Goal: Information Seeking & Learning: Check status

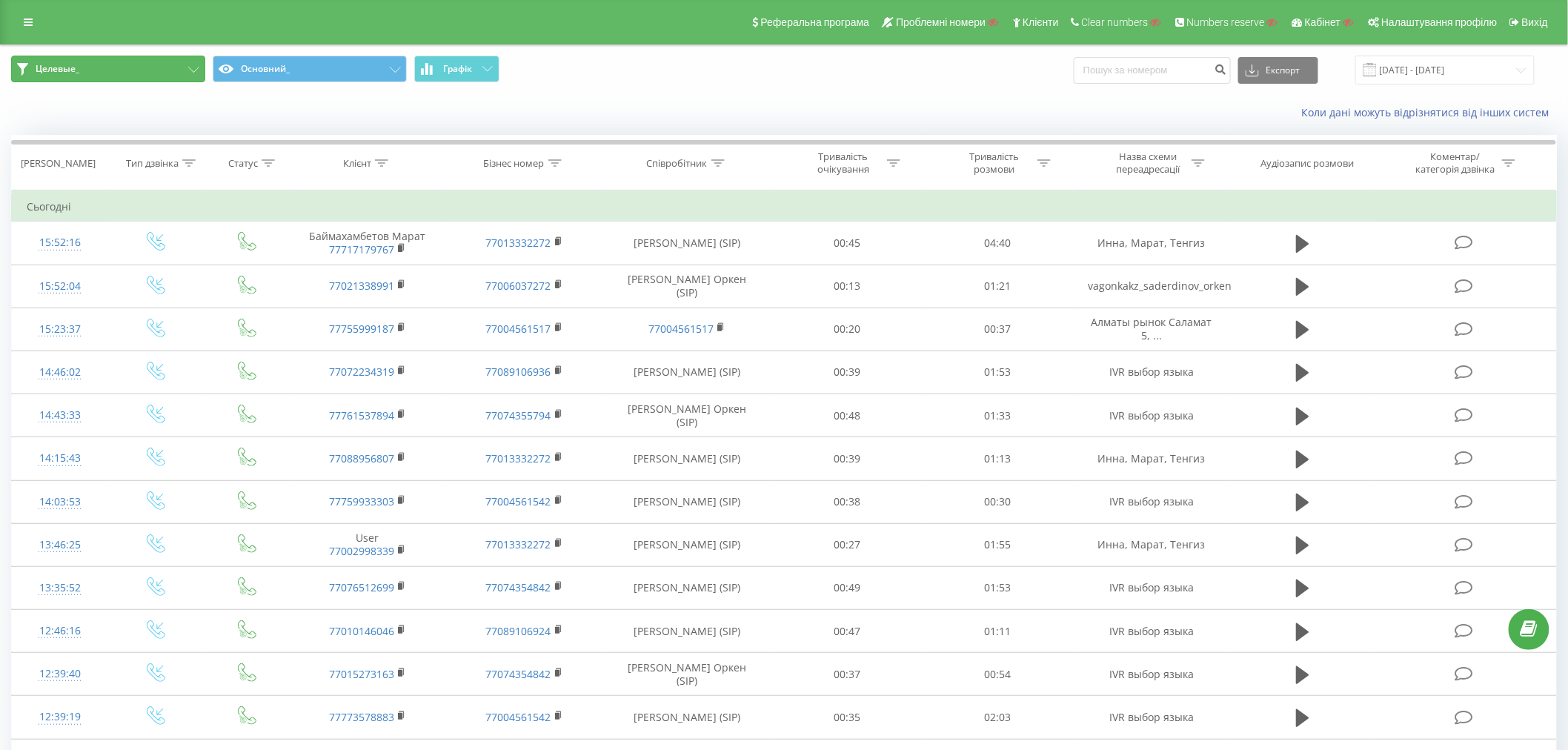
click at [67, 69] on span "Целевые_" at bounding box center [57, 69] width 44 height 11
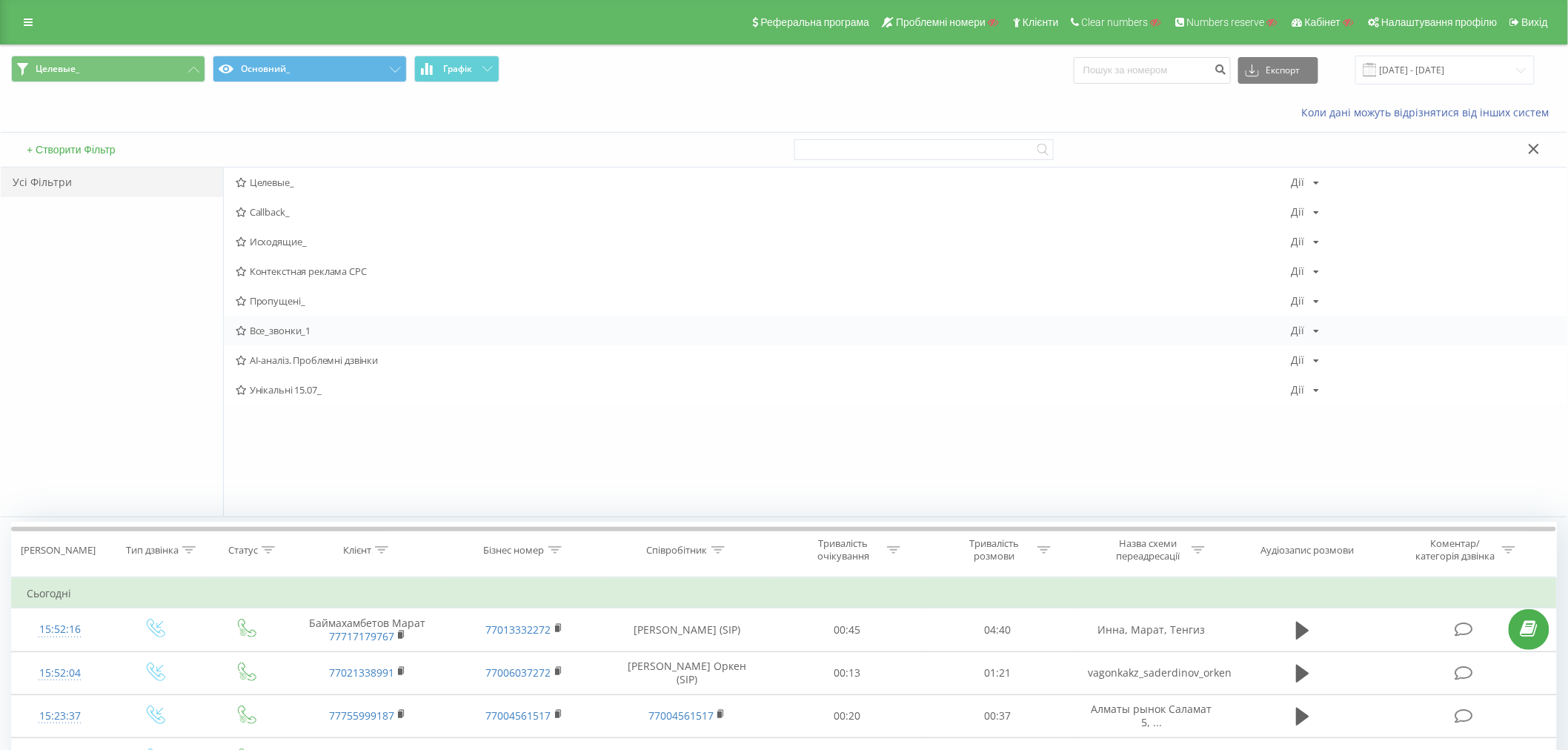
click at [275, 330] on span "Все_звонки_1" at bounding box center [764, 330] width 1056 height 10
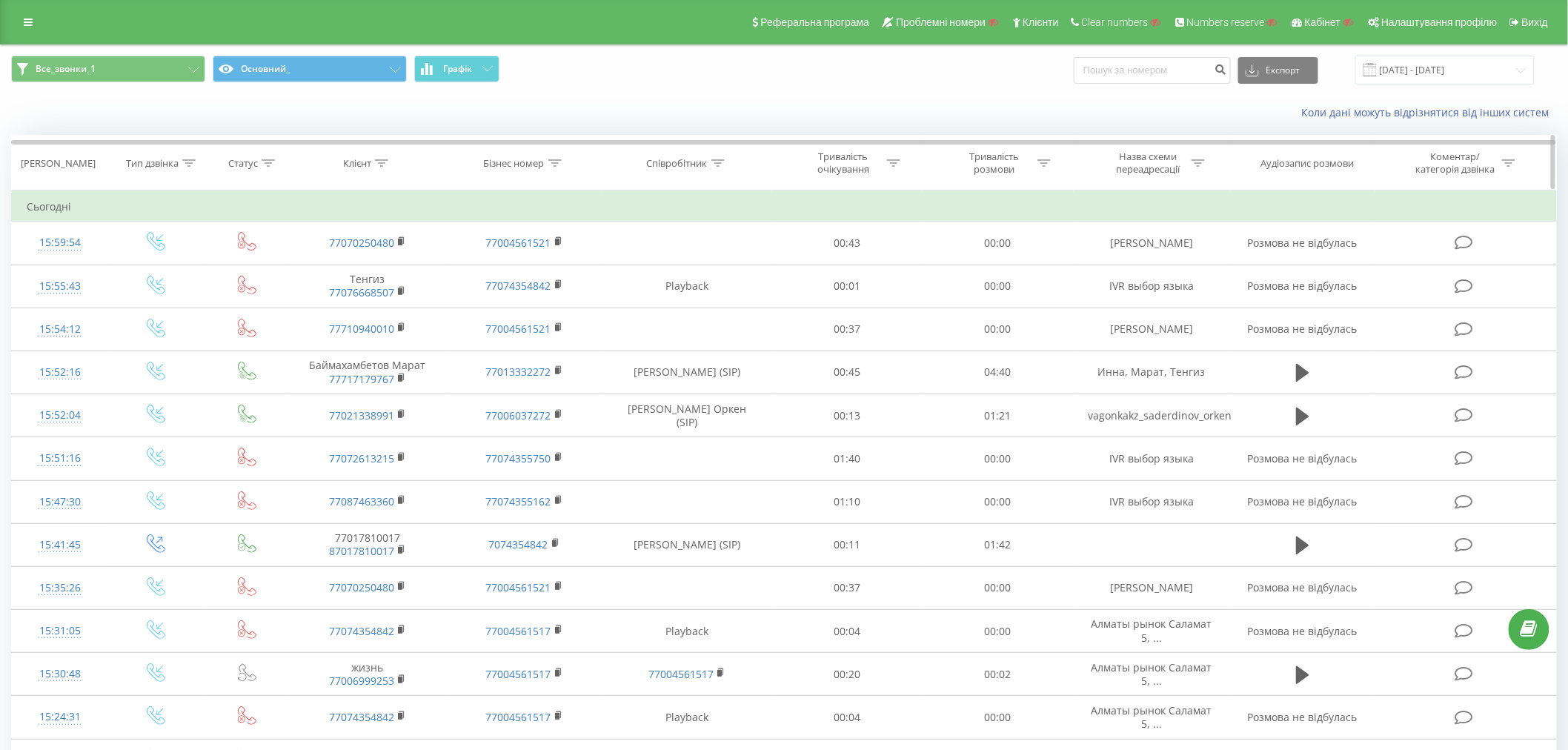
click at [383, 159] on icon at bounding box center [382, 163] width 13 height 8
click at [340, 275] on input "text" at bounding box center [367, 268] width 130 height 26
paste input "7 705 847 7193"
click at [396, 295] on span "OK" at bounding box center [399, 298] width 42 height 23
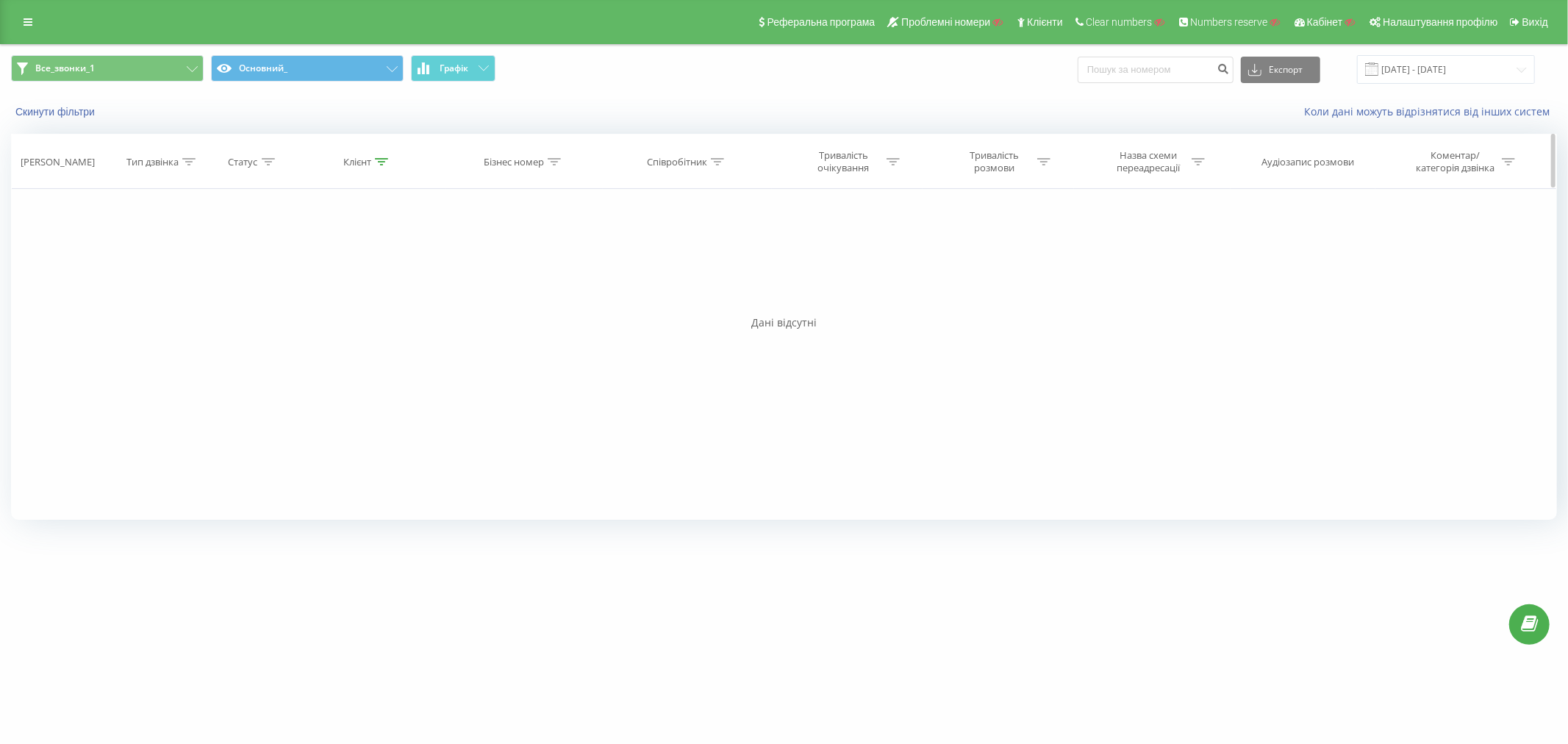
click at [371, 159] on div "Клієнт" at bounding box center [358, 161] width 28 height 12
drag, startPoint x: 372, startPoint y: 265, endPoint x: 271, endPoint y: 262, distance: 101.0
click at [274, 264] on div "Фільтрувати за умовою Дорівнює Введіть значення Скасувати OK Фільтрувати за умо…" at bounding box center [784, 354] width 1545 height 330
click button "OK" at bounding box center [398, 296] width 62 height 18
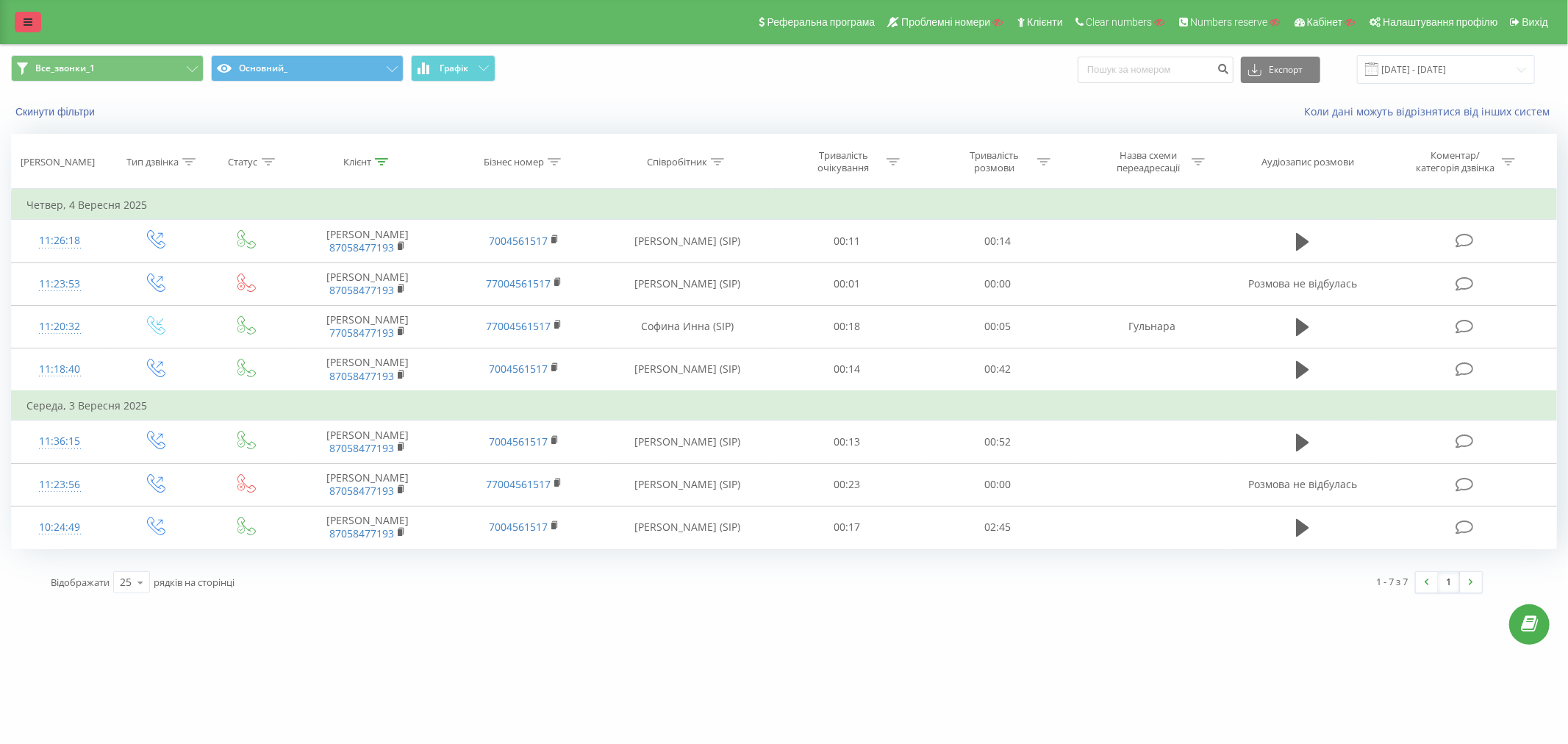
click at [35, 17] on link at bounding box center [28, 22] width 26 height 21
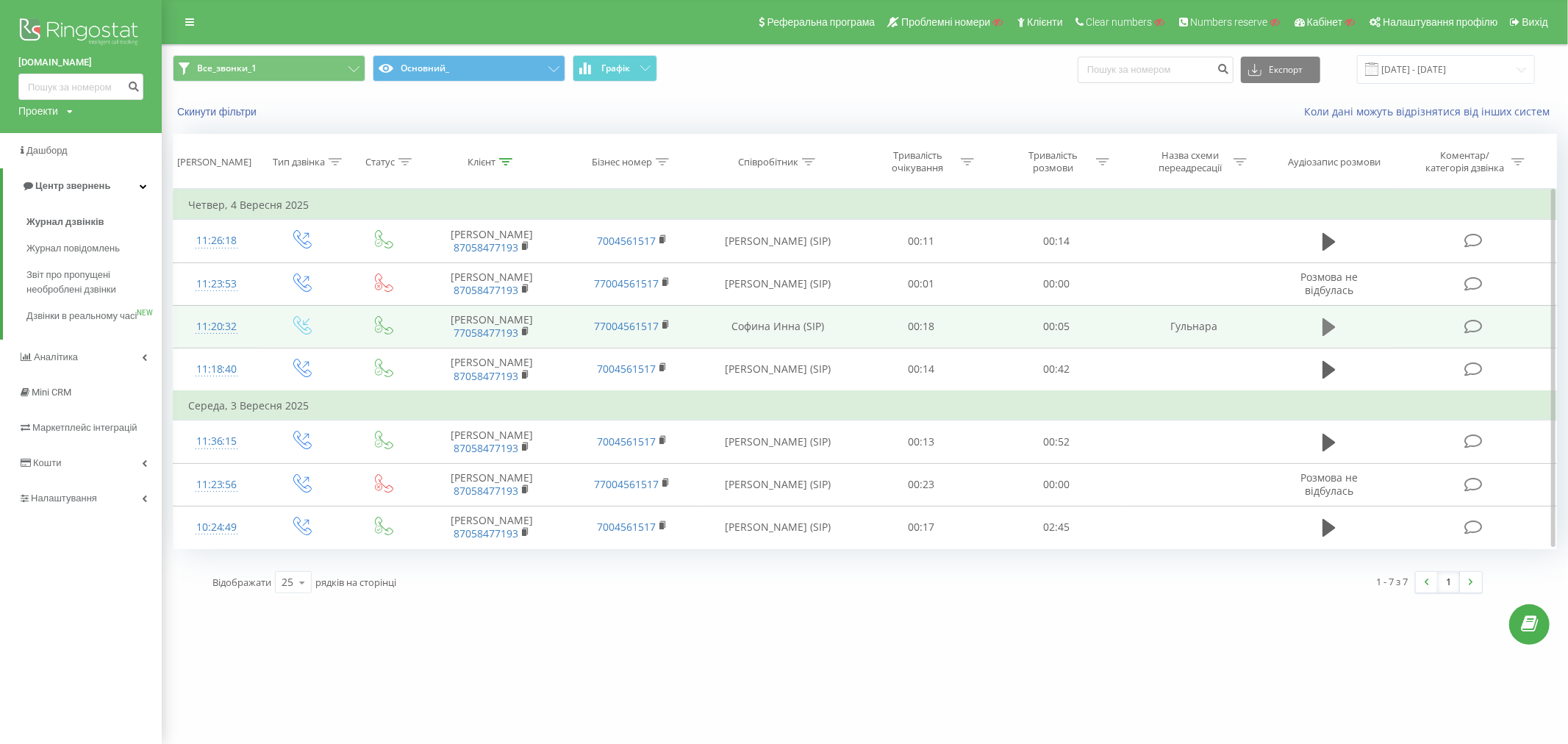
click at [1336, 325] on icon at bounding box center [1329, 328] width 13 height 21
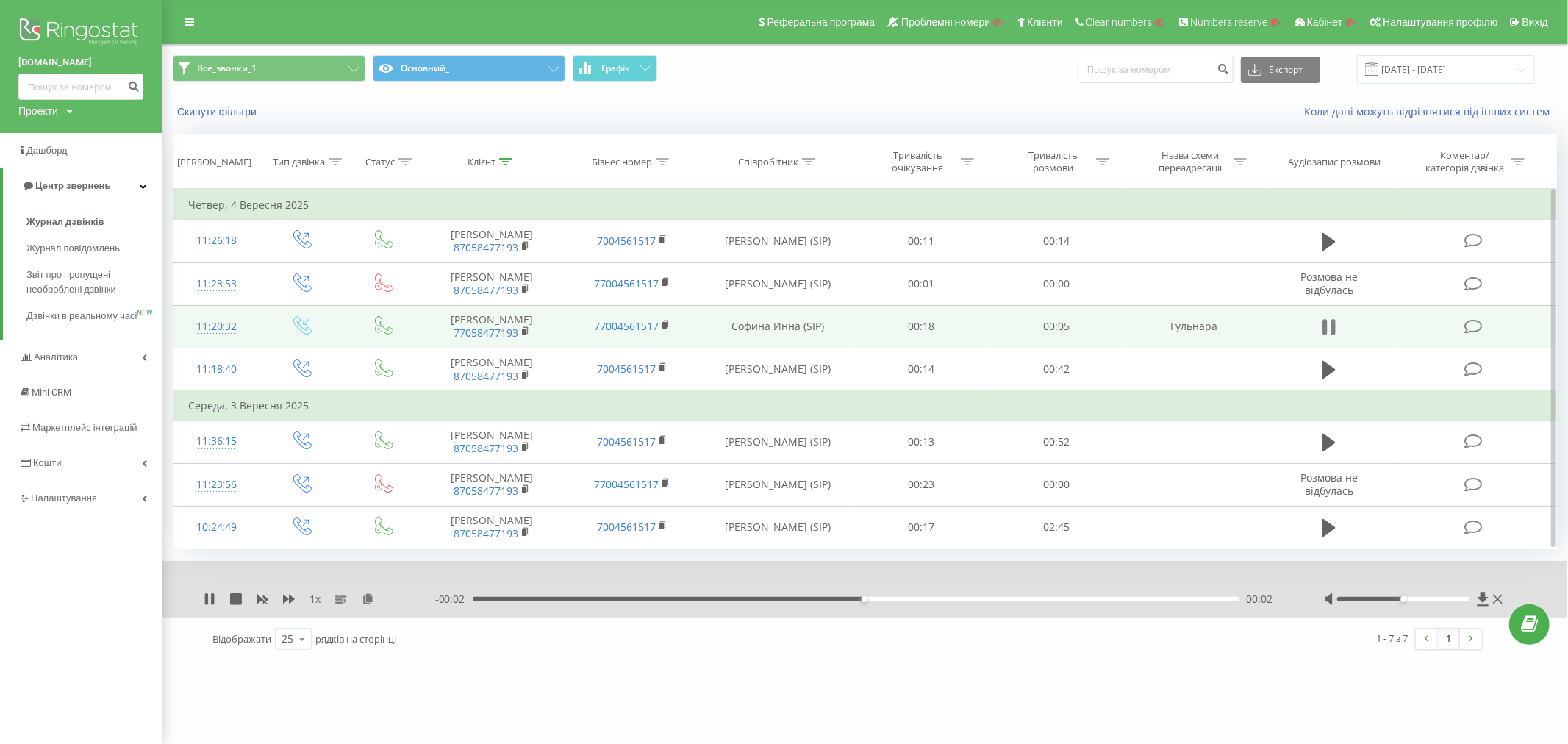
click at [1330, 328] on icon at bounding box center [1329, 328] width 13 height 21
click at [1330, 328] on icon at bounding box center [1329, 327] width 13 height 18
drag, startPoint x: 436, startPoint y: 328, endPoint x: 539, endPoint y: 347, distance: 104.7
click at [539, 347] on td "Дмитрий Маркетолог 77058477193" at bounding box center [492, 326] width 141 height 42
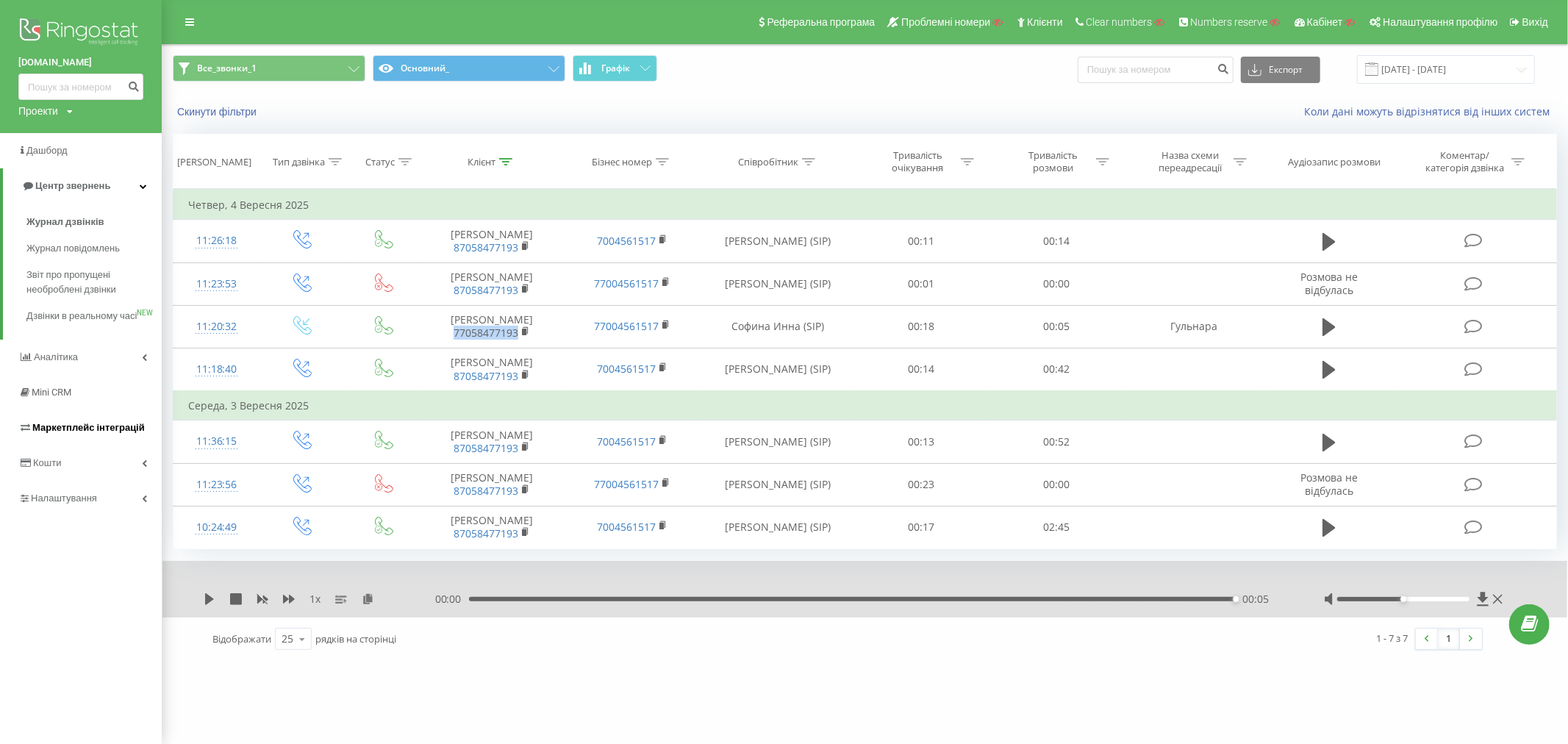
copy link "77058477193"
click at [330, 164] on icon at bounding box center [335, 161] width 13 height 8
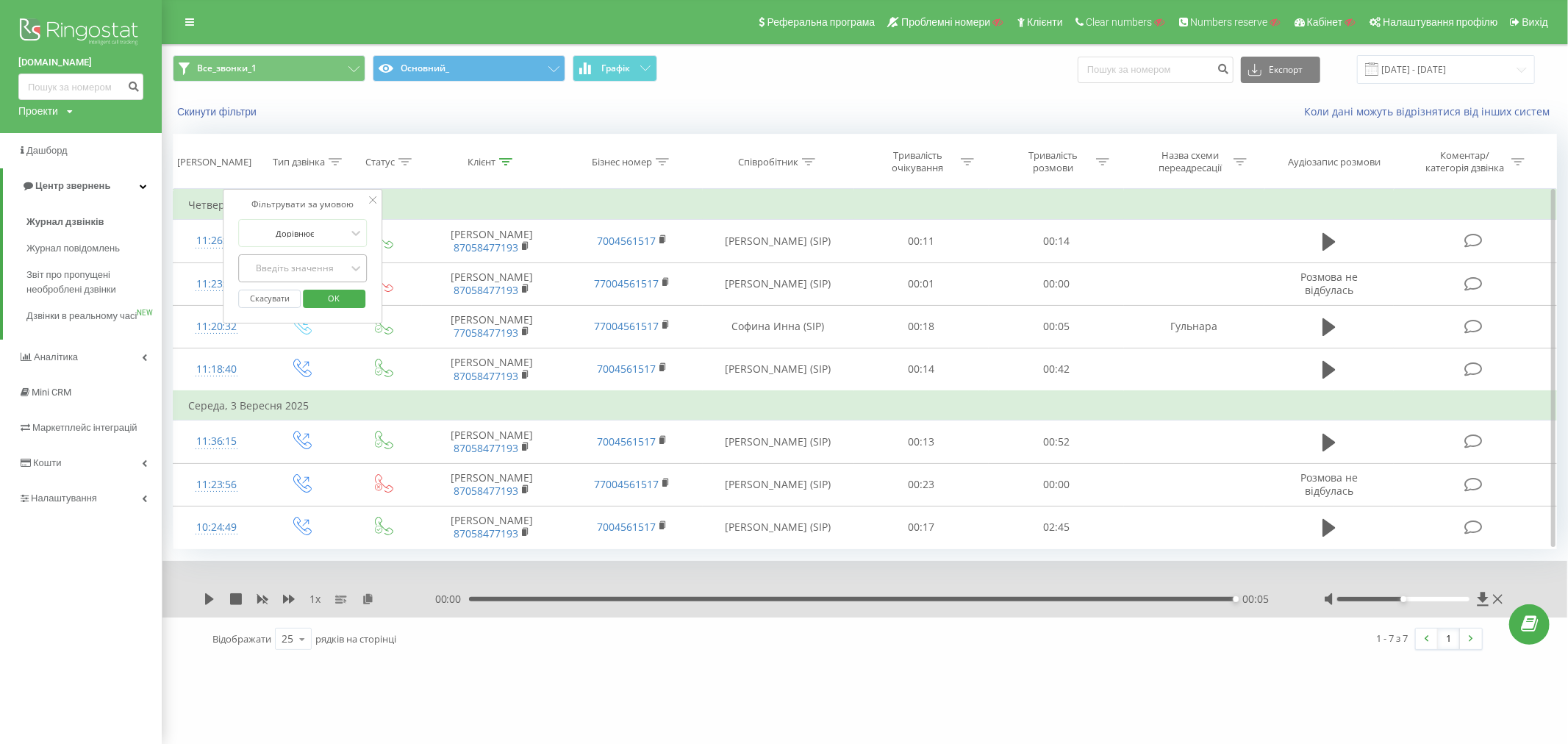
click at [305, 266] on div "Введіть значення" at bounding box center [295, 268] width 105 height 11
click at [314, 291] on div "Вхідний" at bounding box center [302, 296] width 127 height 24
click at [327, 296] on span "OK" at bounding box center [334, 298] width 42 height 23
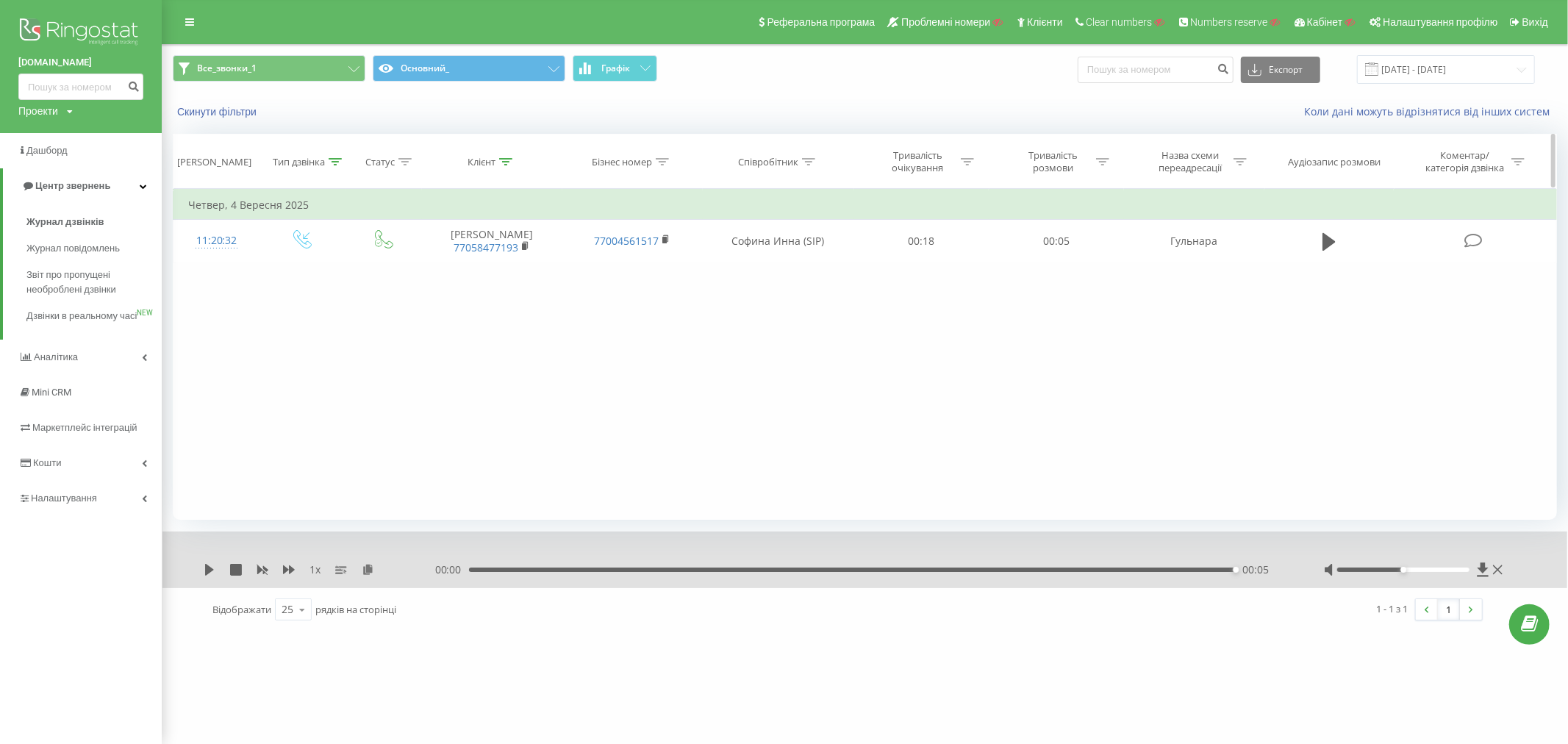
click at [319, 161] on div "Тип дзвінка" at bounding box center [298, 161] width 52 height 12
click at [280, 295] on button "Скасувати" at bounding box center [269, 298] width 62 height 18
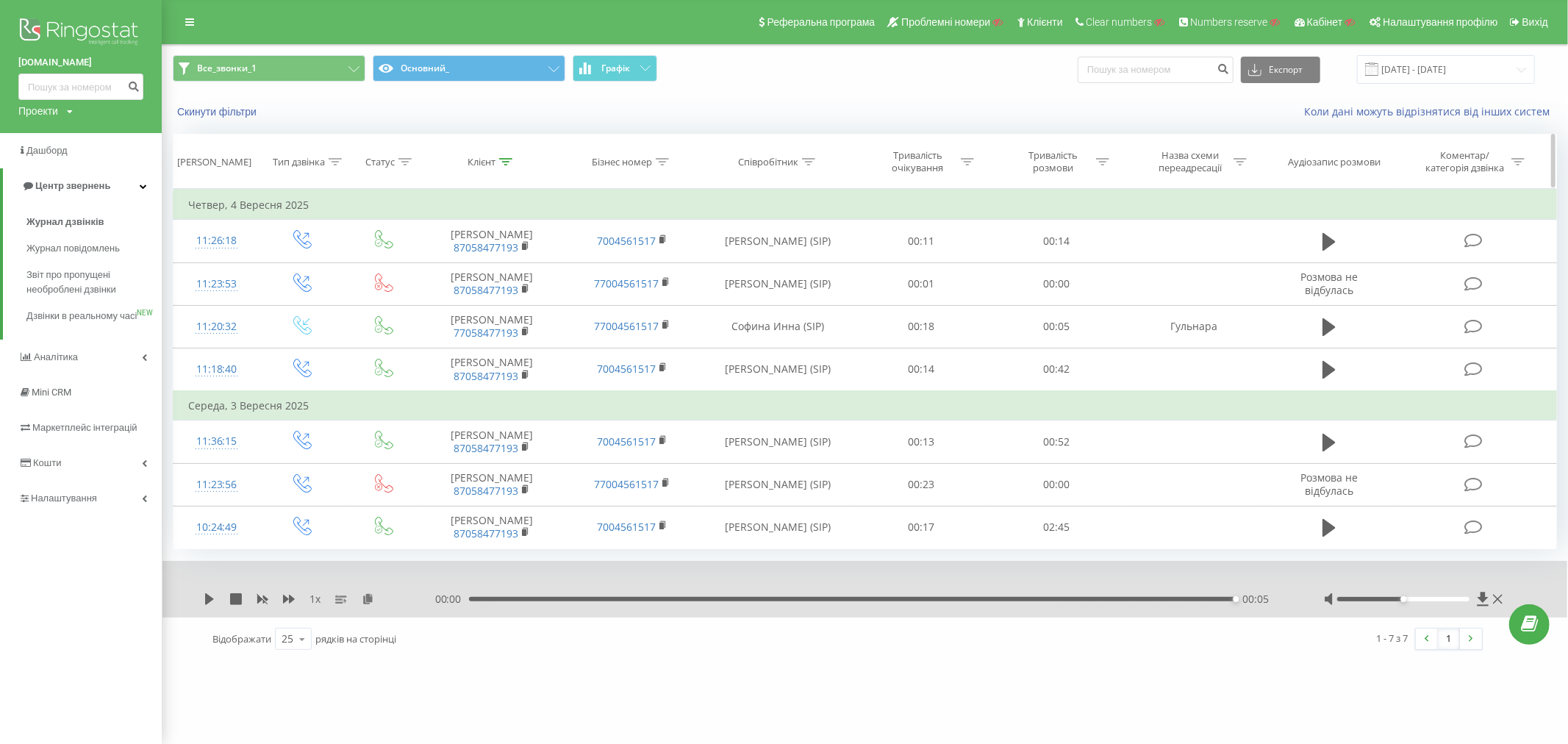
click at [497, 159] on div "Клієнт" at bounding box center [489, 161] width 44 height 12
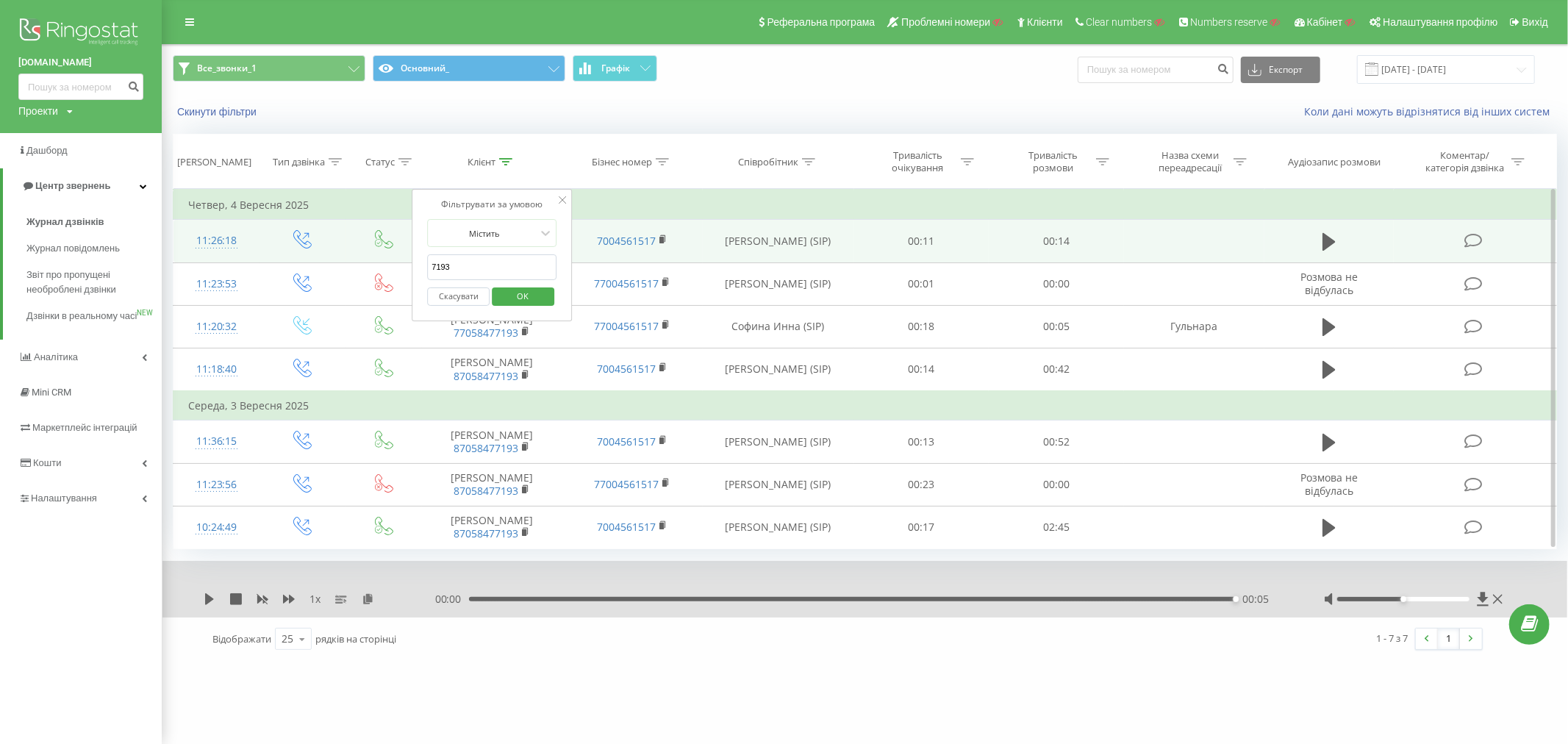
drag, startPoint x: 481, startPoint y: 265, endPoint x: 375, endPoint y: 261, distance: 106.1
click at [376, 262] on table "Фільтрувати за умовою Дорівнює Введіть значення Скасувати OK Фільтрувати за умо…" at bounding box center [865, 369] width 1384 height 361
type input "9187"
click button "OK" at bounding box center [523, 296] width 62 height 18
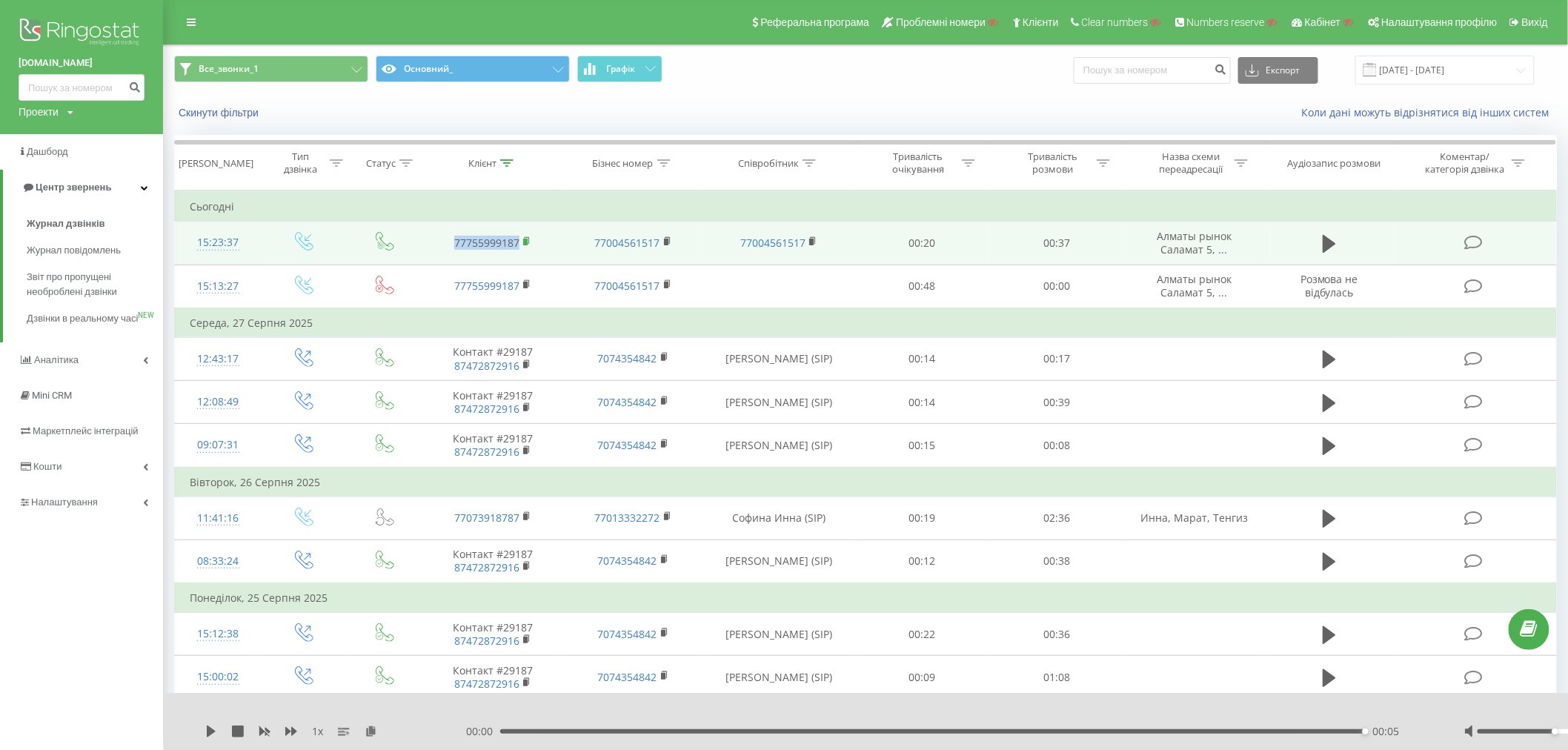
drag, startPoint x: 476, startPoint y: 243, endPoint x: 524, endPoint y: 243, distance: 48.0
click at [524, 243] on td "77755999187" at bounding box center [493, 243] width 140 height 43
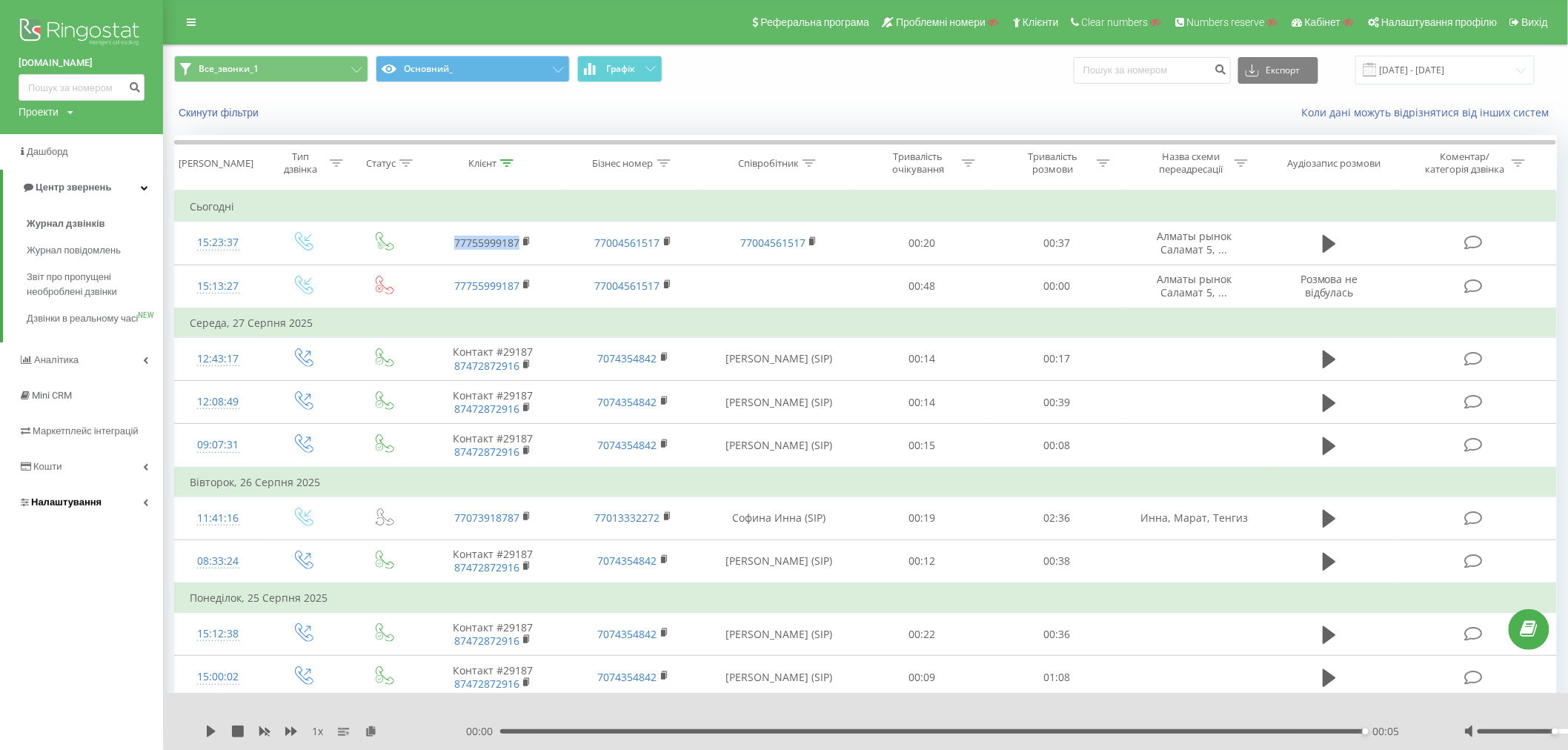
click at [75, 507] on span "Налаштування" at bounding box center [67, 503] width 70 height 11
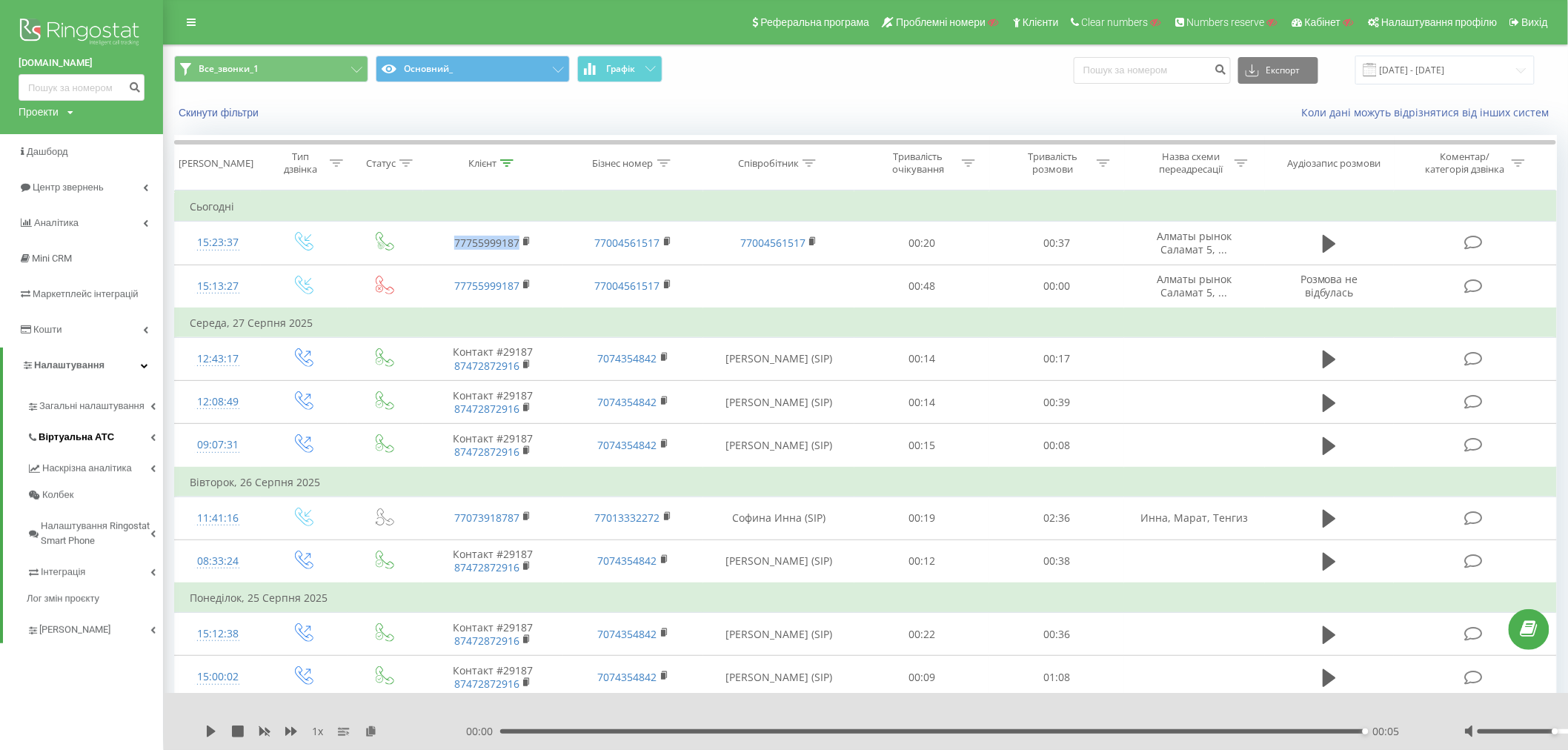
click at [50, 437] on span "Віртуальна АТС" at bounding box center [75, 438] width 75 height 15
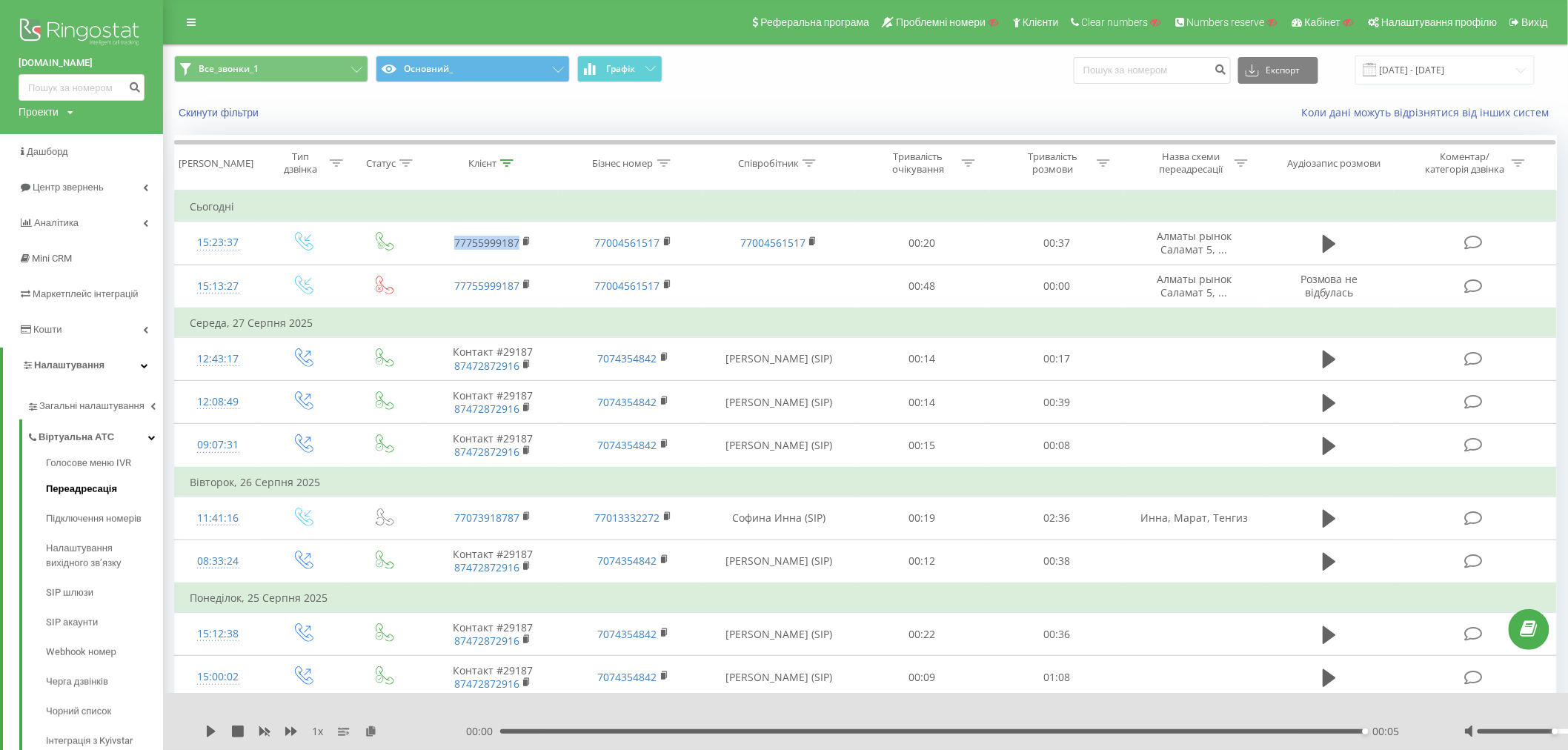
click at [76, 487] on span "Переадресація" at bounding box center [81, 489] width 71 height 15
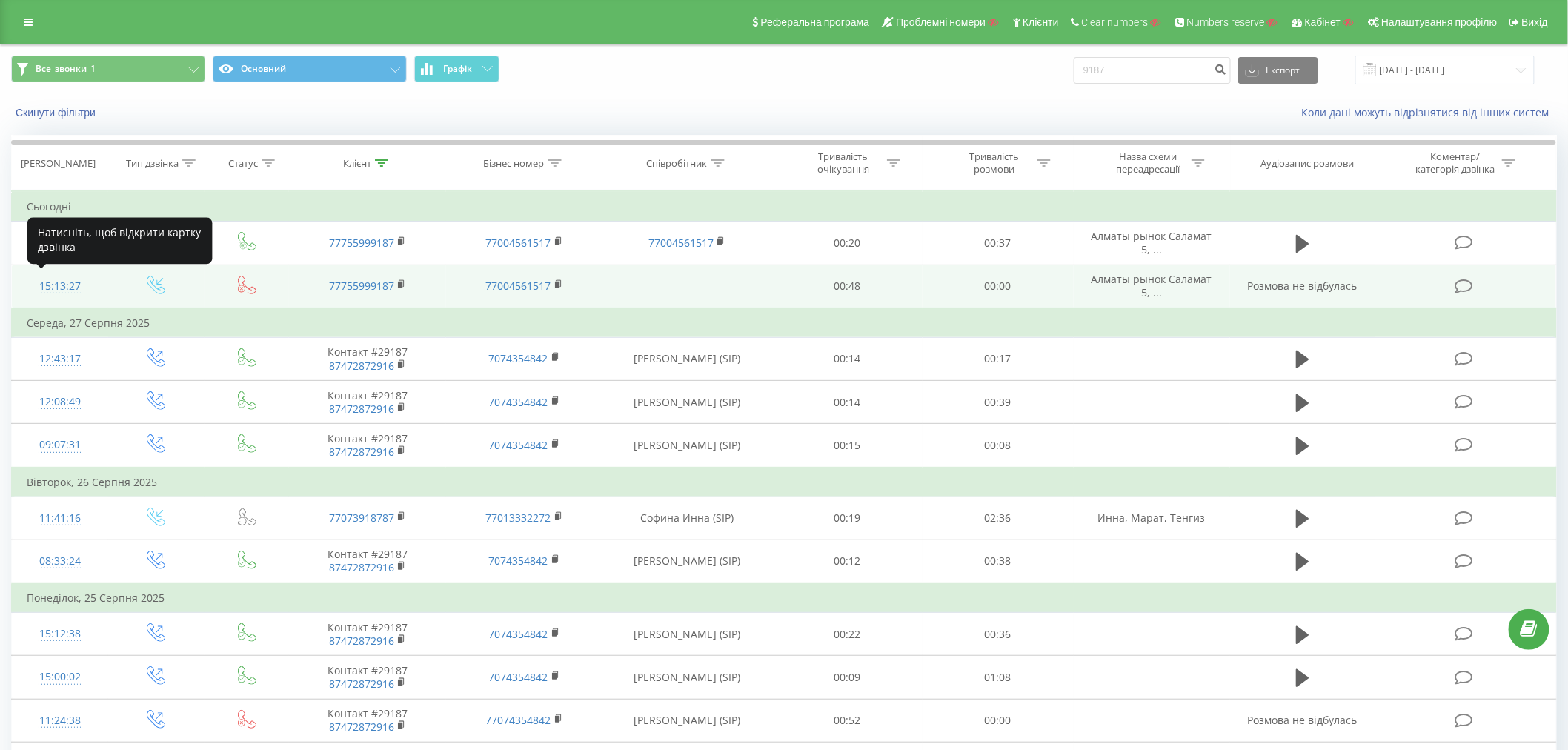
click at [79, 286] on div "15:13:27" at bounding box center [60, 286] width 67 height 29
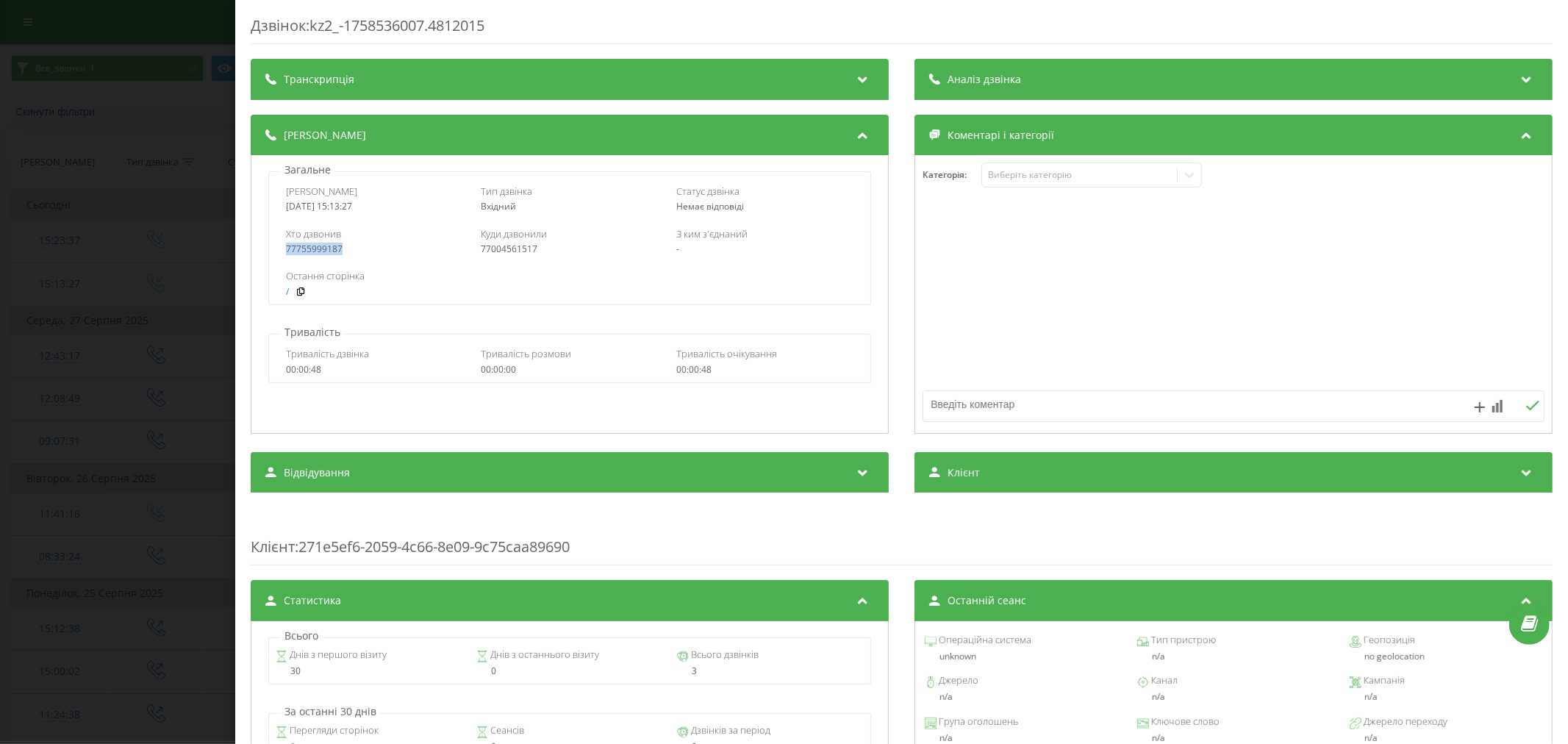
drag, startPoint x: 275, startPoint y: 250, endPoint x: 403, endPoint y: 250, distance: 128.0
click at [403, 250] on div "Хто дзвонив 77755999187 Куди дзвонили 77004561517 З ким з'єднаний -" at bounding box center [569, 241] width 601 height 42
copy div "77755999187"
click at [177, 320] on div "Дзвінок : kz2_-1758536007.4812015 Транскрипція Для AI-аналізу майбутніх дзвінкі…" at bounding box center [784, 372] width 1568 height 744
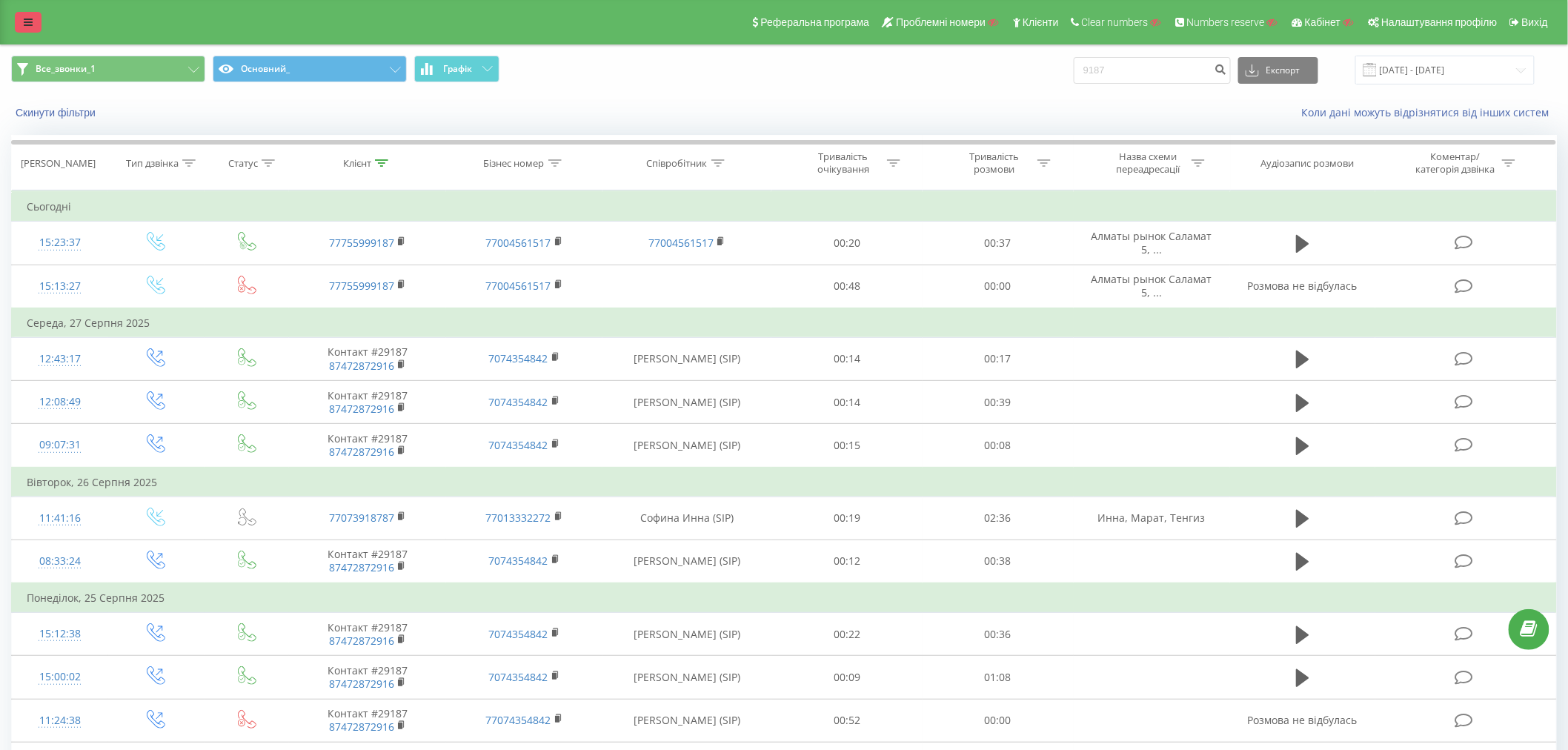
click at [25, 17] on icon at bounding box center [28, 22] width 9 height 10
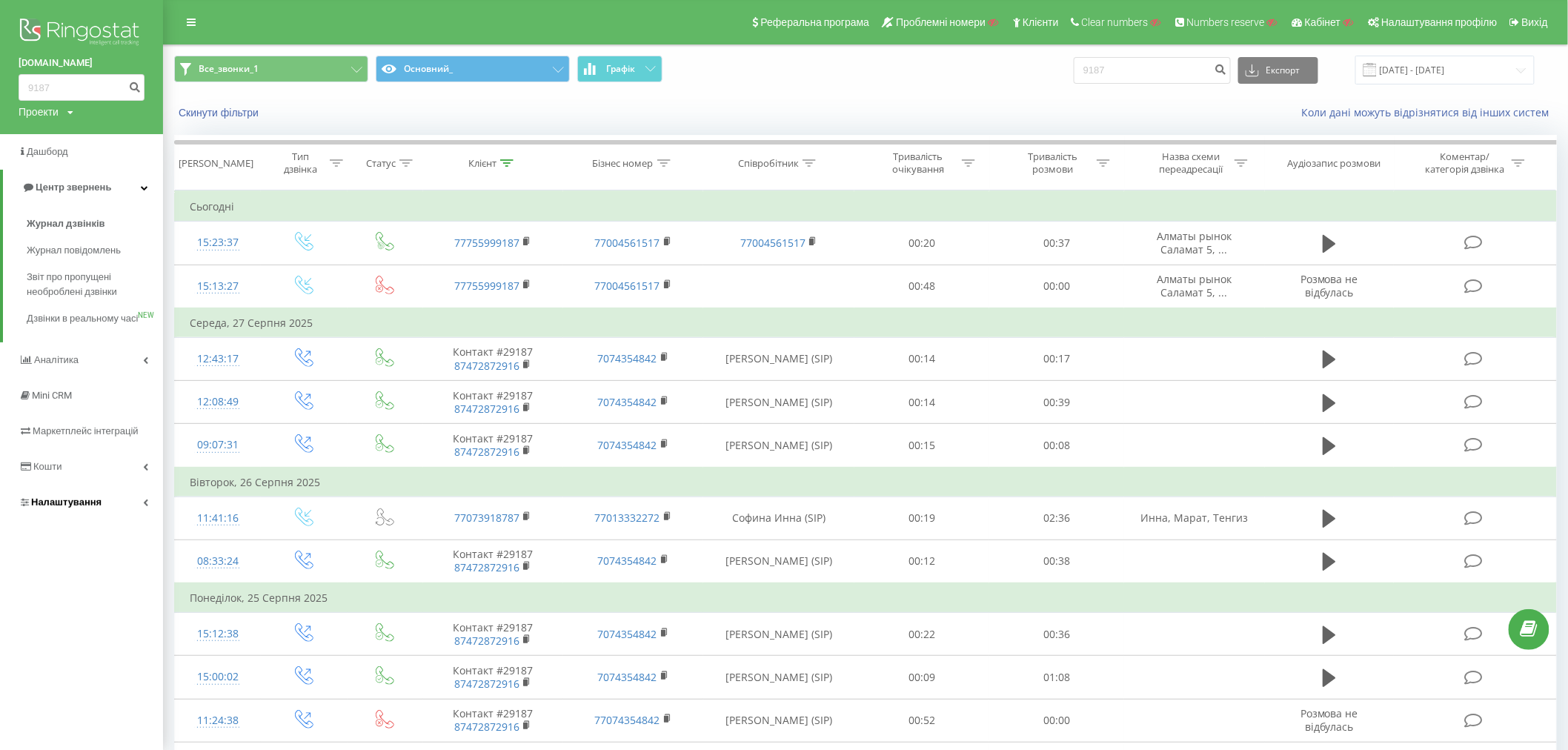
click at [64, 507] on span "Налаштування" at bounding box center [67, 503] width 70 height 11
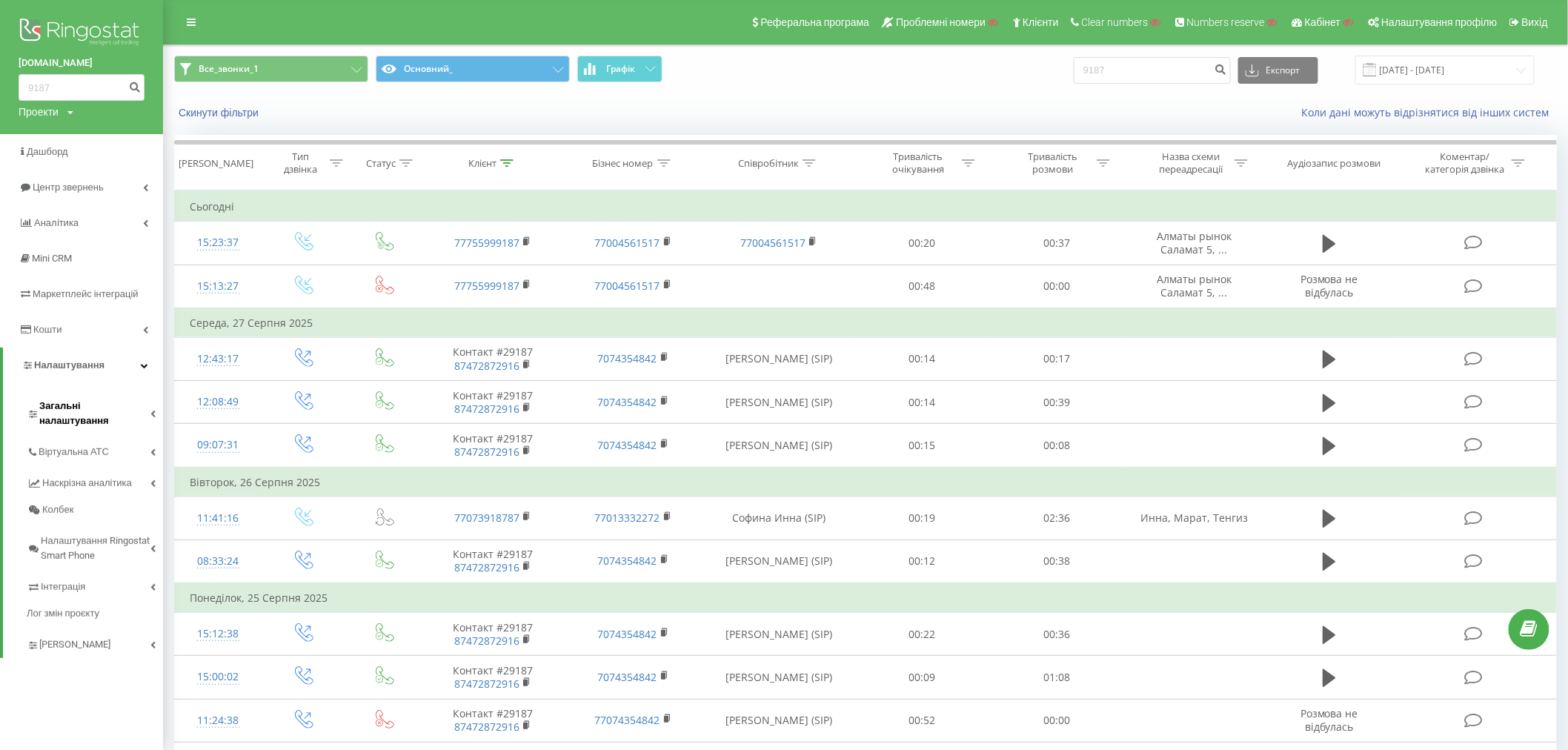
click at [69, 413] on link "Загальні налаштування" at bounding box center [94, 411] width 136 height 46
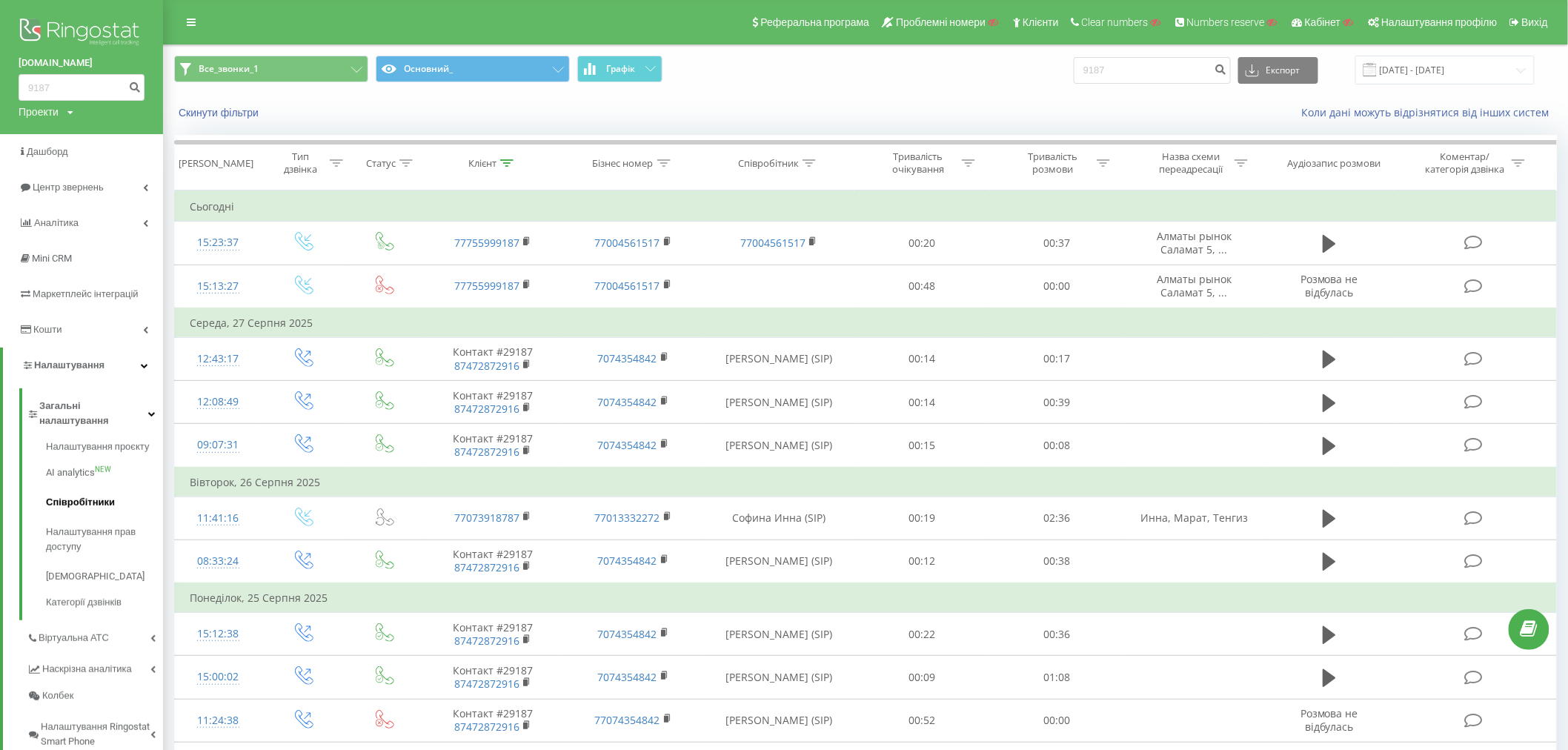
click at [80, 495] on span "Співробітники" at bounding box center [80, 503] width 69 height 15
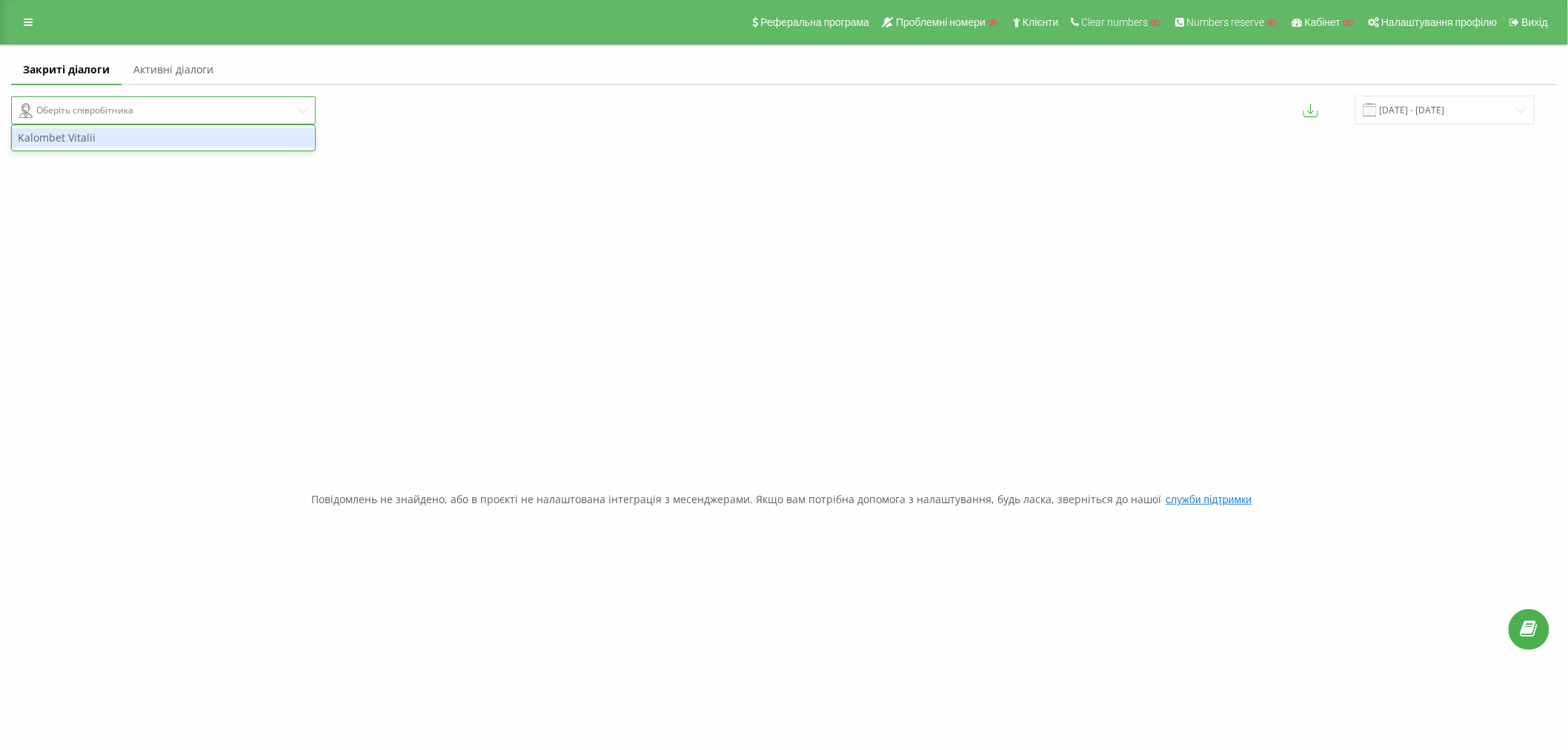
click at [133, 119] on div "Оберіть співробітника" at bounding box center [157, 110] width 276 height 18
click at [102, 135] on div "Kalombet Vitalii" at bounding box center [163, 138] width 303 height 19
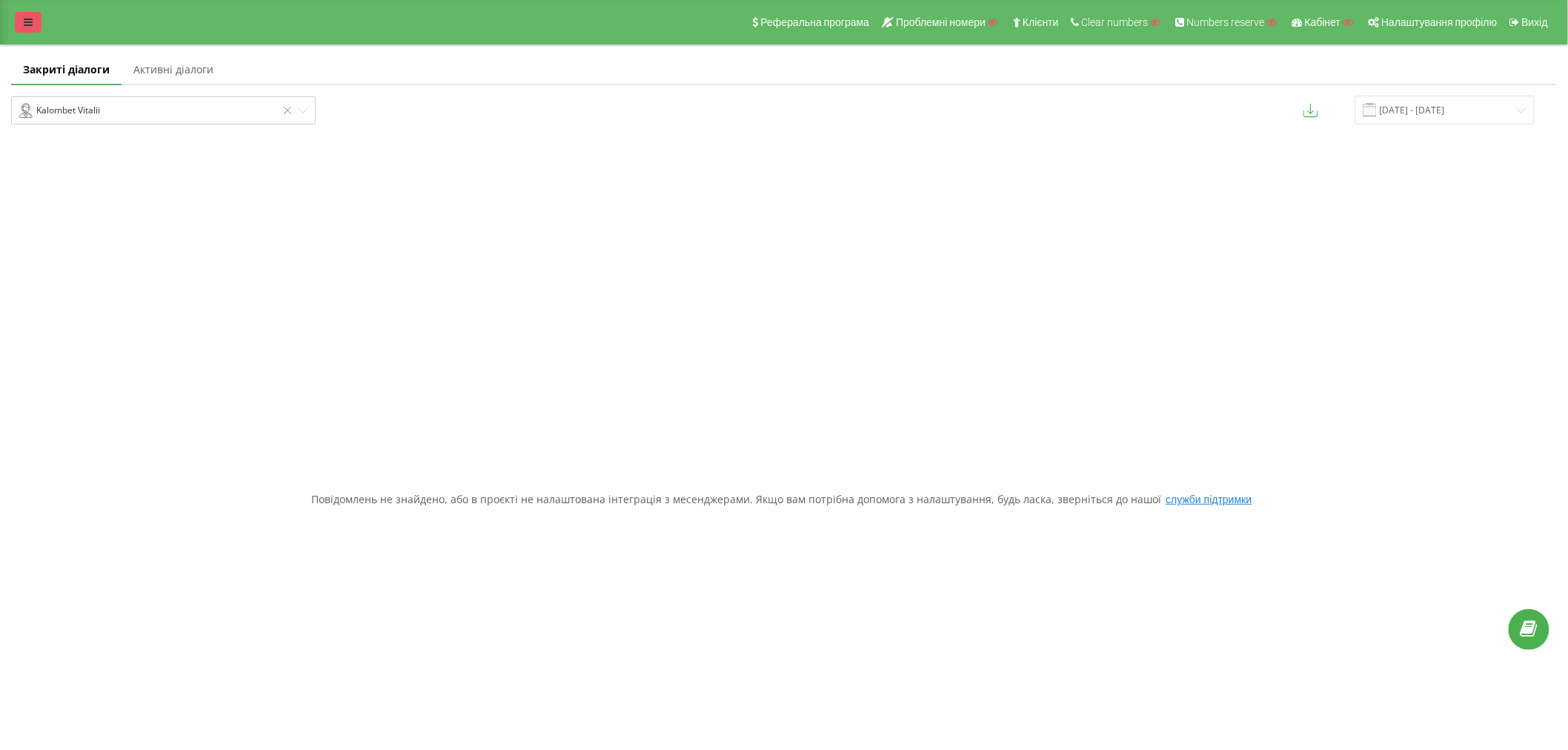
click at [22, 25] on link at bounding box center [29, 22] width 27 height 21
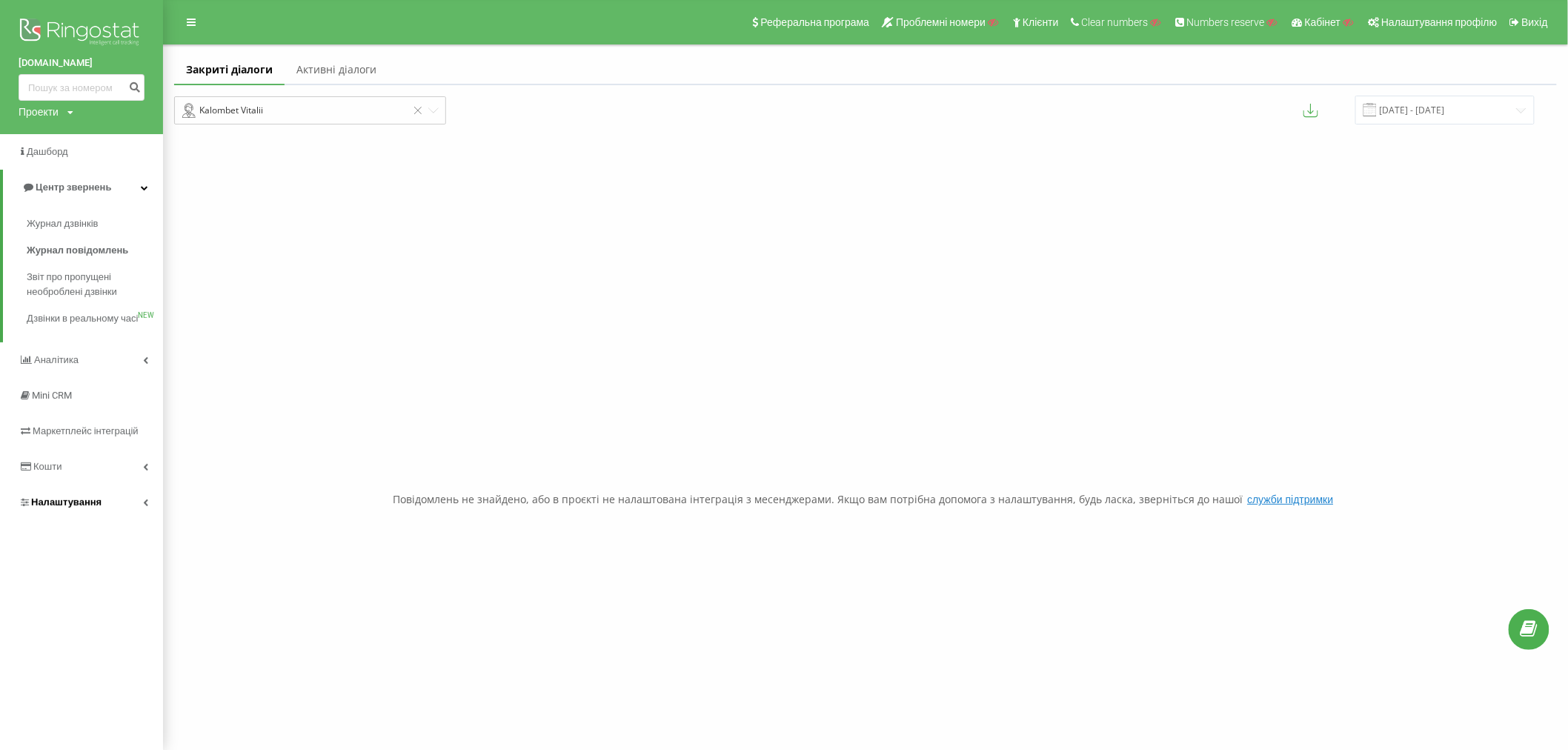
click at [31, 507] on span "Налаштування" at bounding box center [67, 503] width 70 height 11
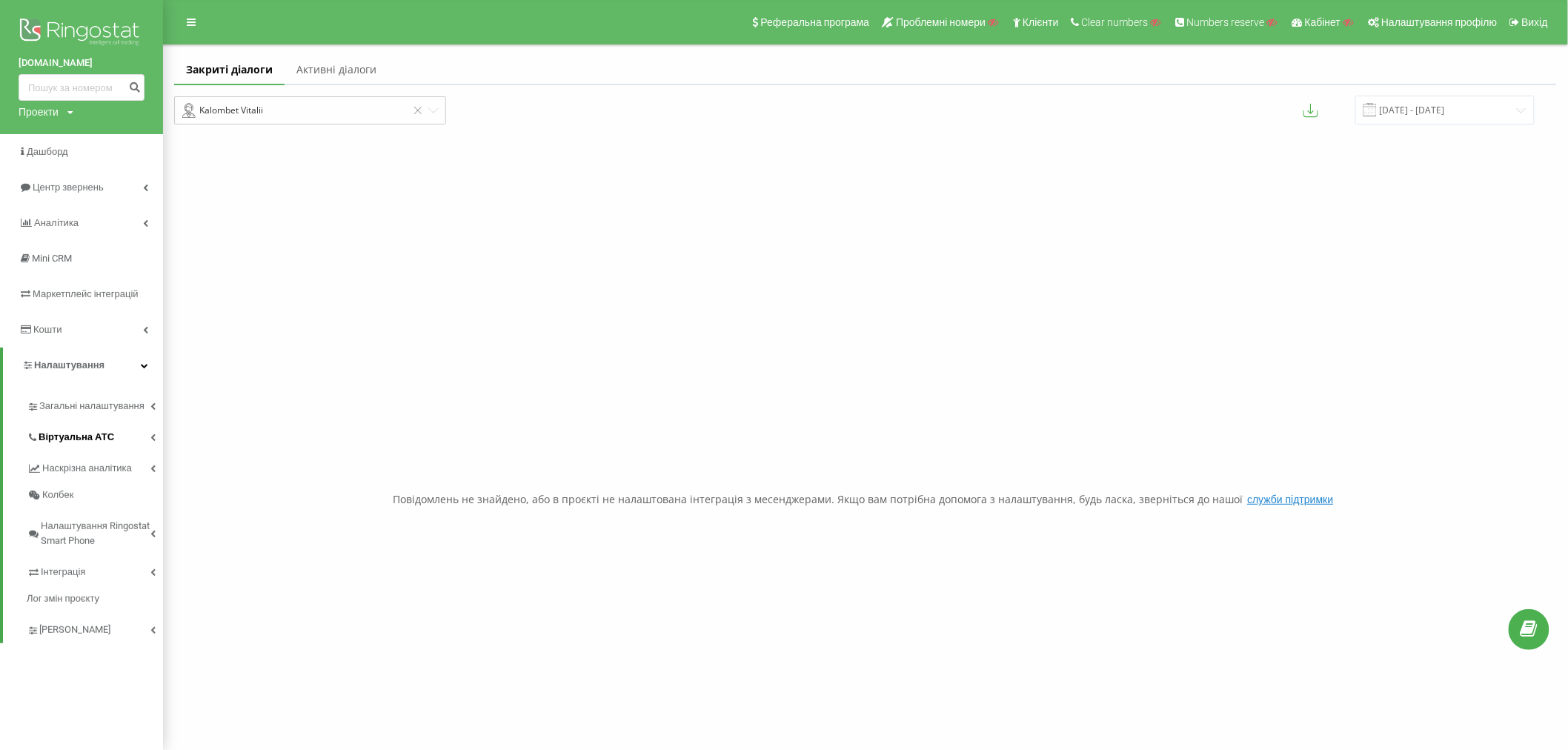
click at [56, 439] on span "Віртуальна АТС" at bounding box center [75, 438] width 75 height 15
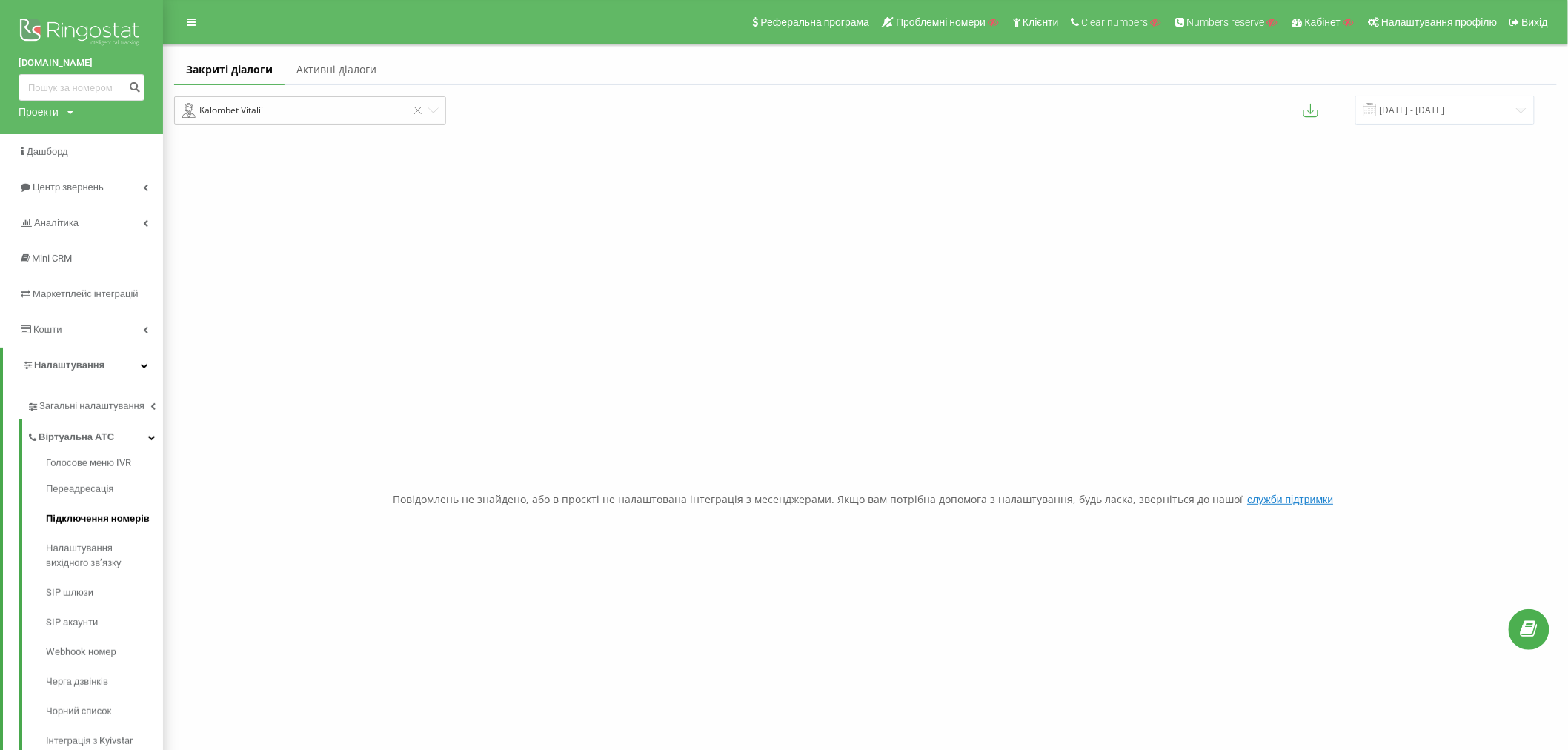
click at [79, 521] on span "Підключення номерів" at bounding box center [97, 519] width 104 height 15
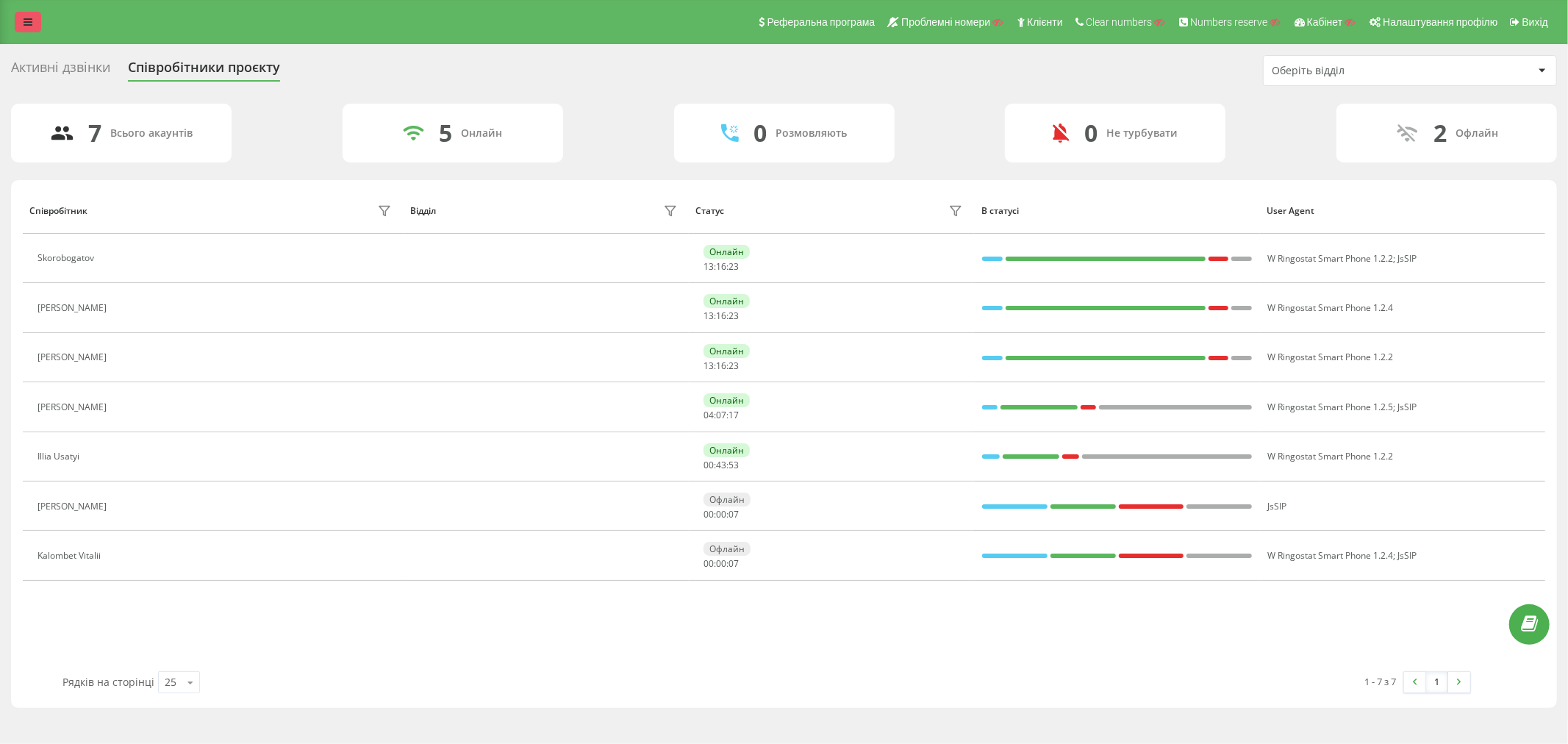
click at [30, 17] on icon at bounding box center [27, 22] width 8 height 10
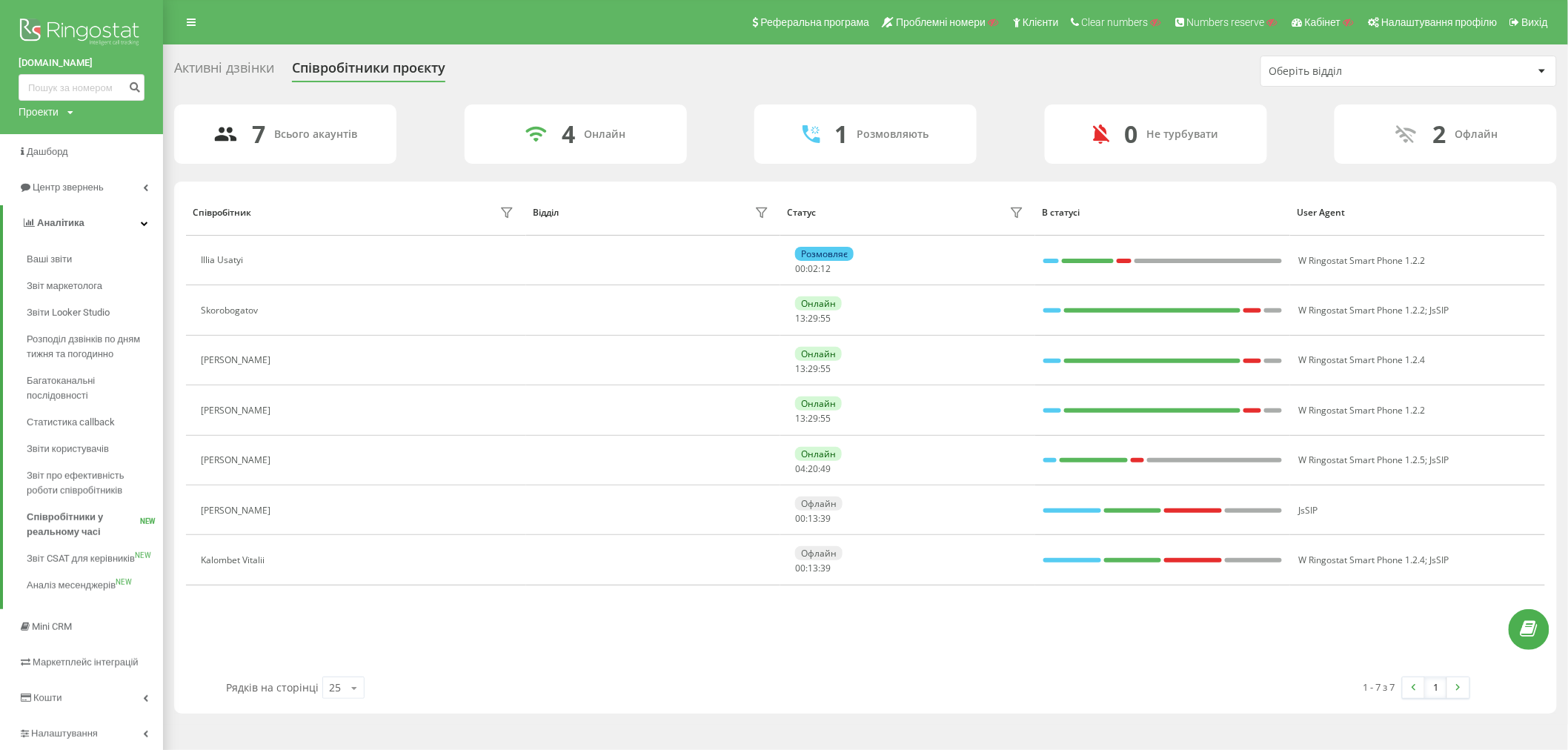
click at [92, 27] on img at bounding box center [81, 33] width 126 height 37
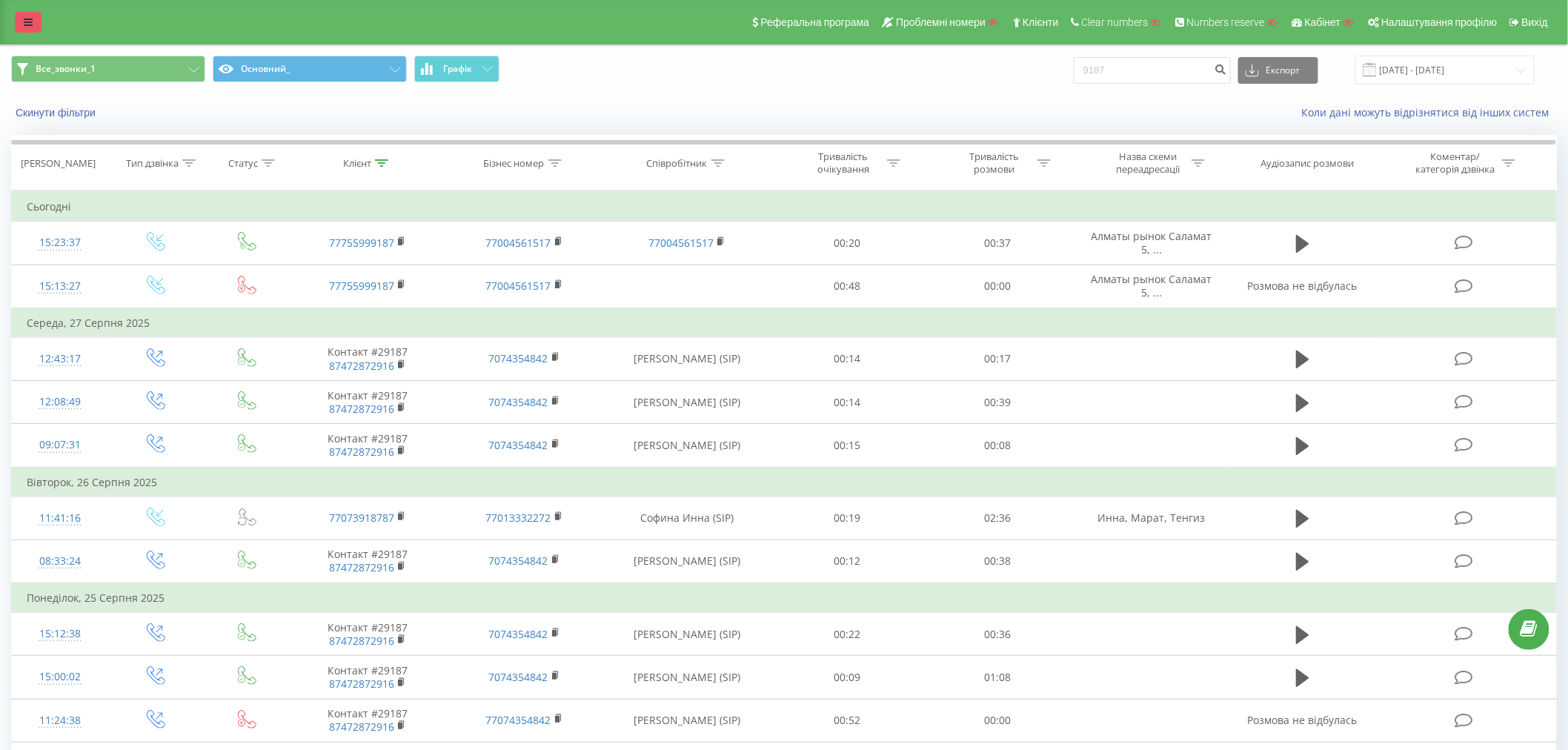
click at [25, 27] on icon at bounding box center [28, 22] width 9 height 10
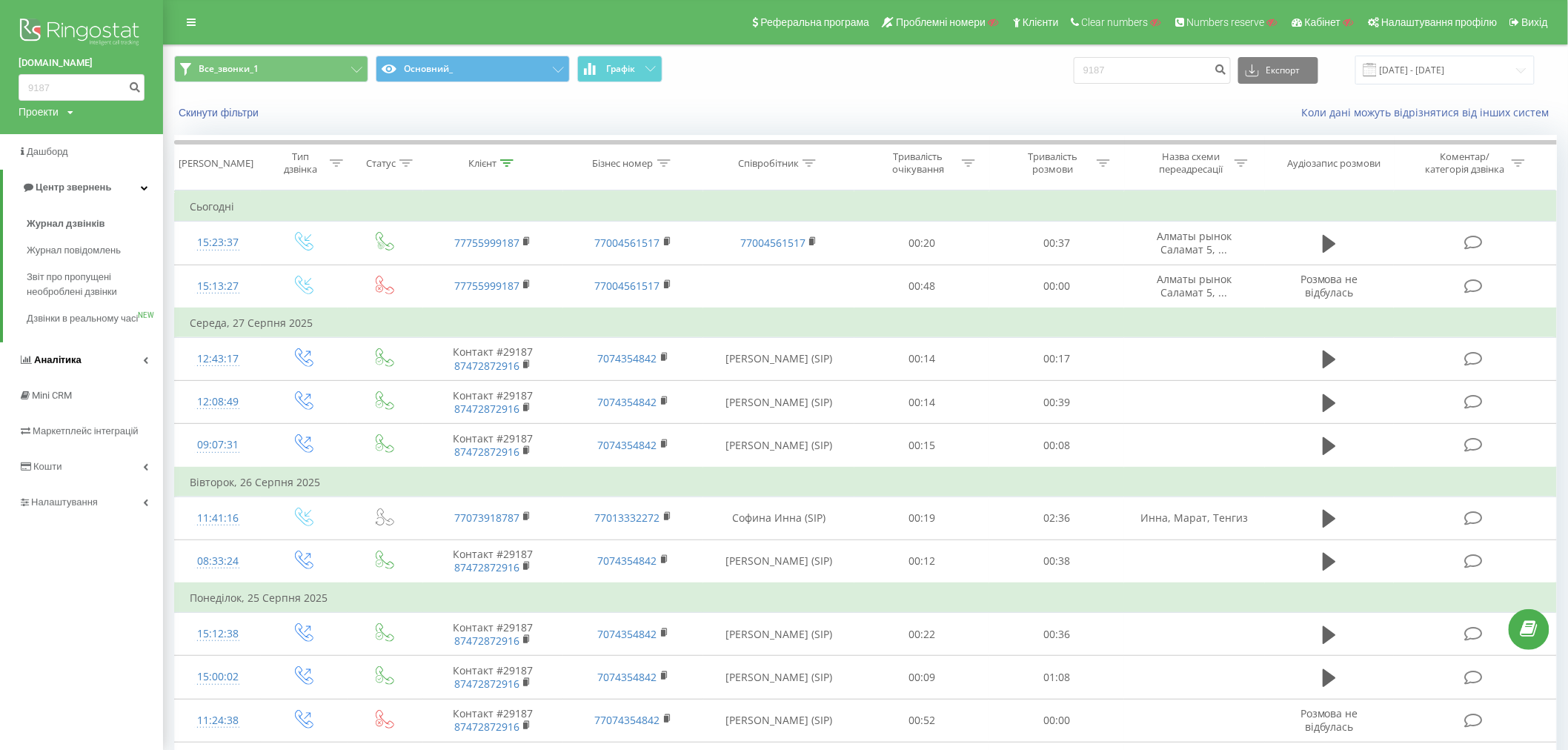
click at [62, 367] on span "Аналiтика" at bounding box center [50, 361] width 63 height 15
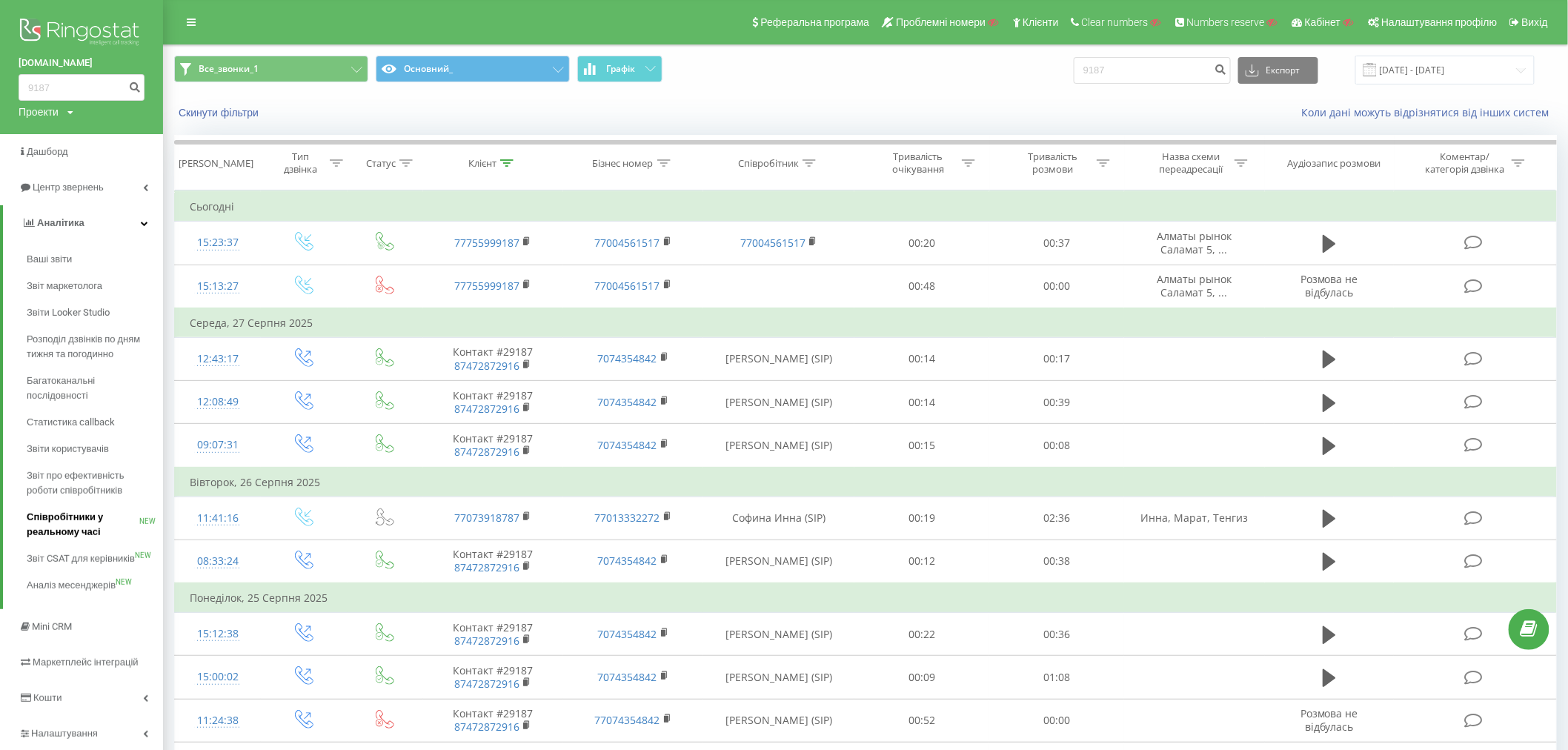
click at [86, 514] on span "Співробітники у реальному часі" at bounding box center [83, 524] width 112 height 30
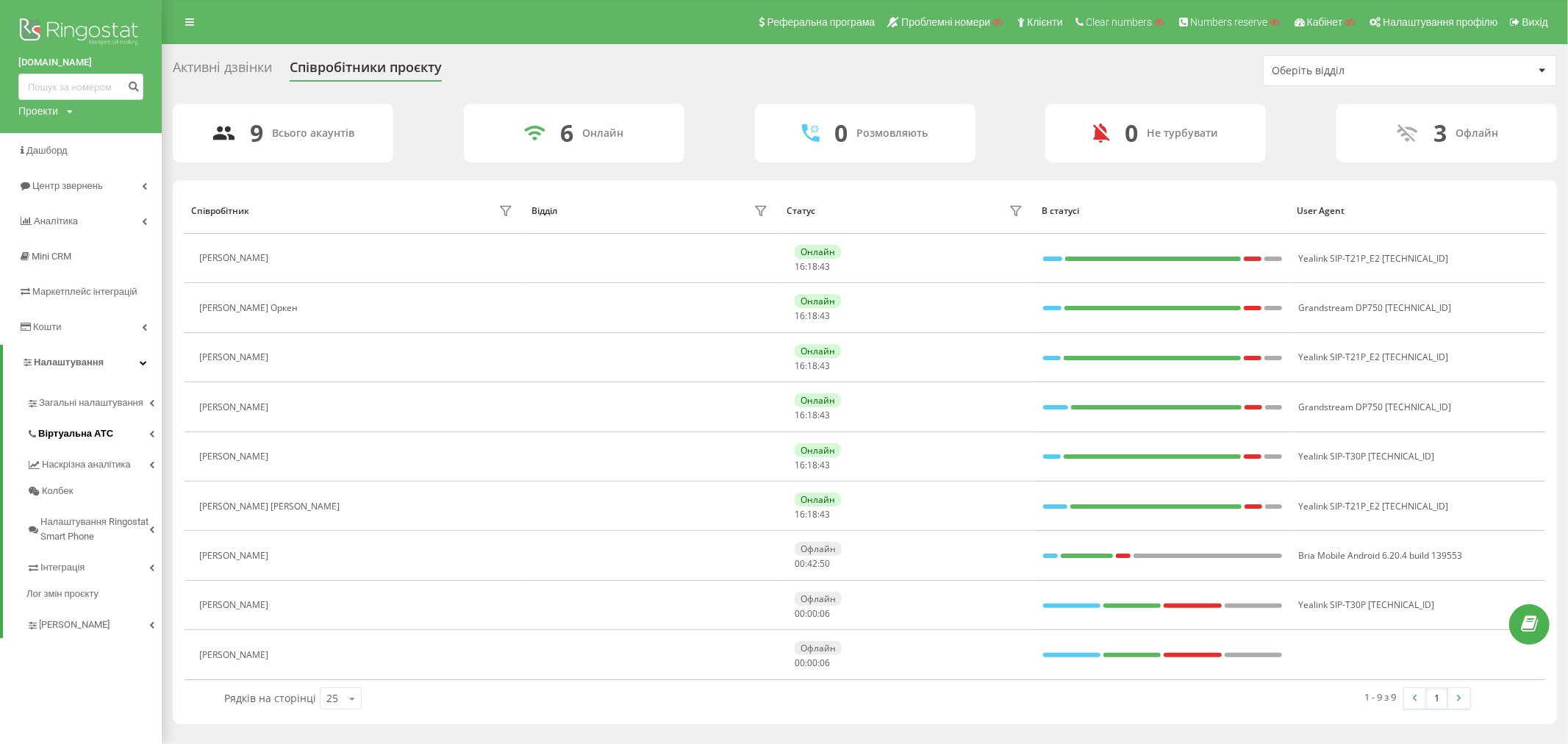
click at [69, 439] on span "Віртуальна АТС" at bounding box center [75, 434] width 75 height 15
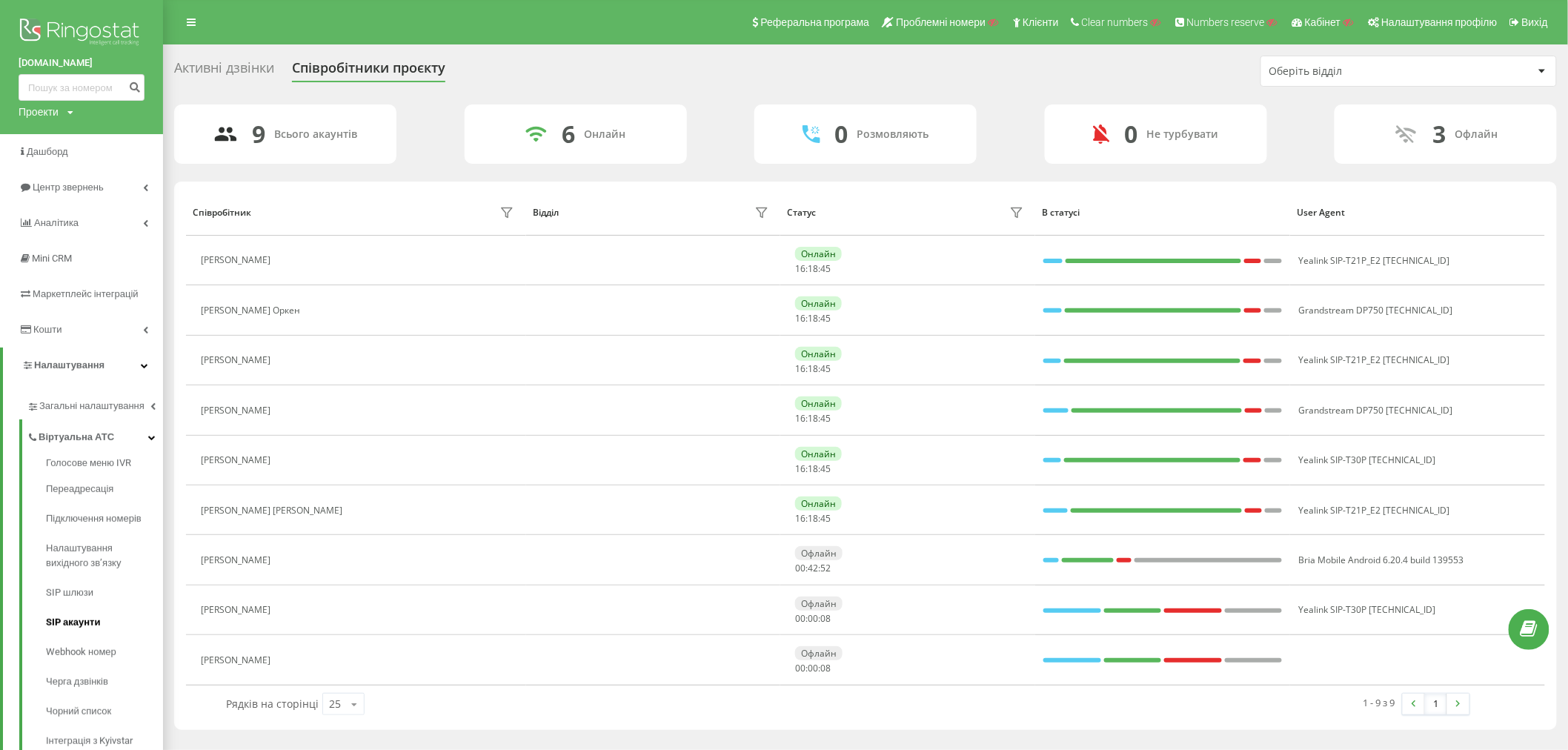
click at [68, 627] on span "SIP акаунти" at bounding box center [72, 622] width 54 height 15
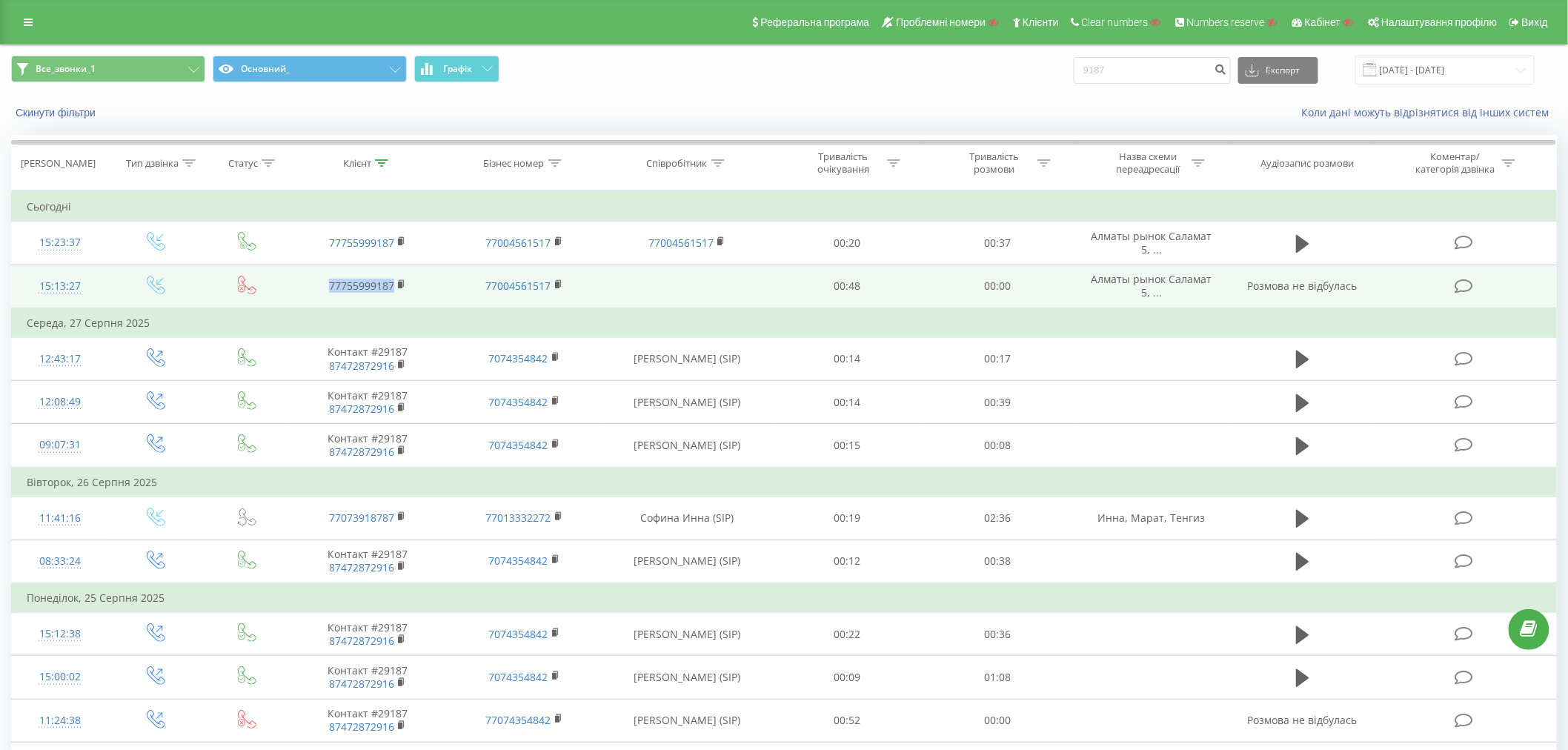
drag, startPoint x: 313, startPoint y: 289, endPoint x: 407, endPoint y: 290, distance: 94.0
click at [407, 290] on td "77755999187" at bounding box center [367, 286] width 157 height 44
drag, startPoint x: 460, startPoint y: 283, endPoint x: 562, endPoint y: 303, distance: 103.9
click at [562, 303] on td "77004561517" at bounding box center [525, 286] width 157 height 44
copy link "77004561517"
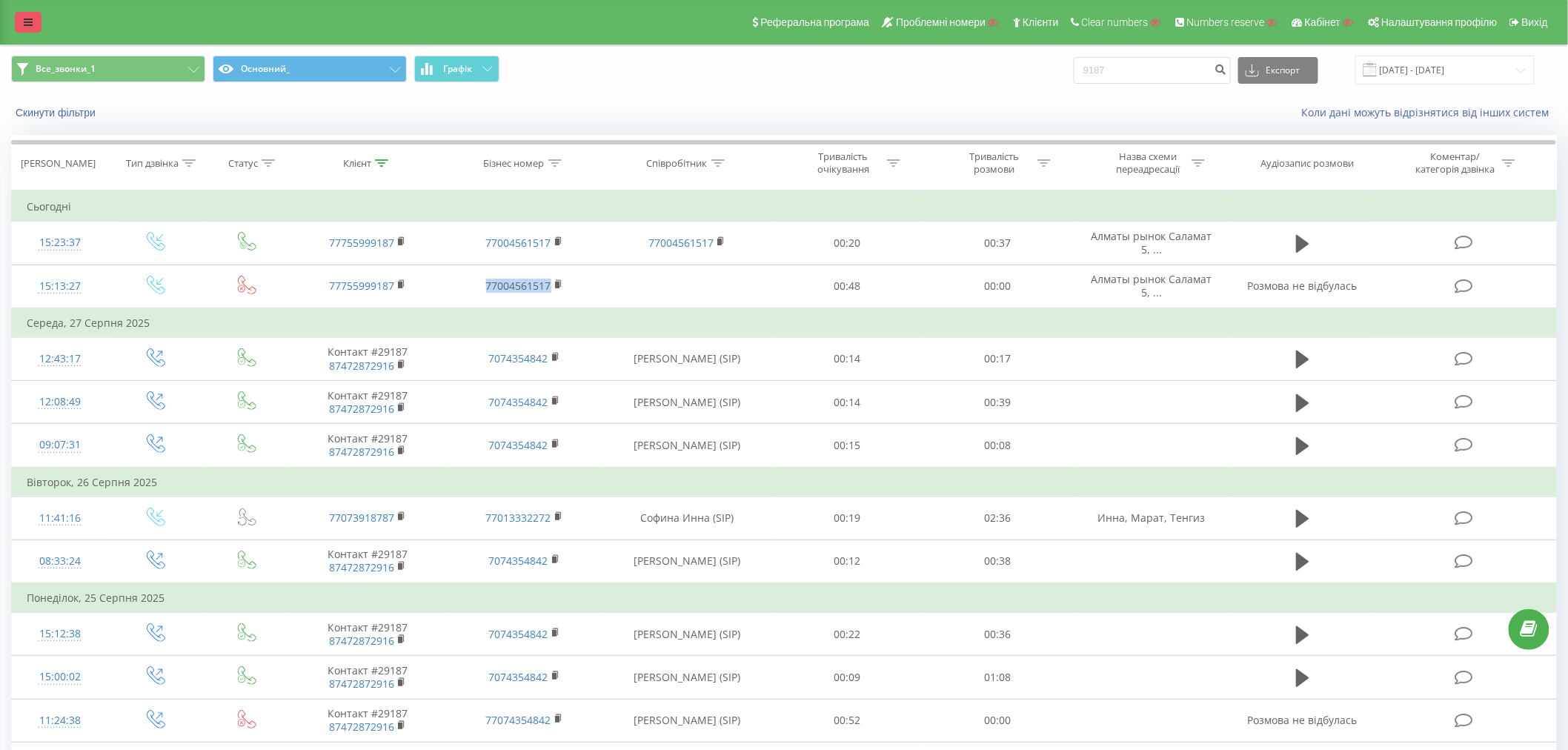
click at [27, 23] on icon at bounding box center [28, 22] width 9 height 10
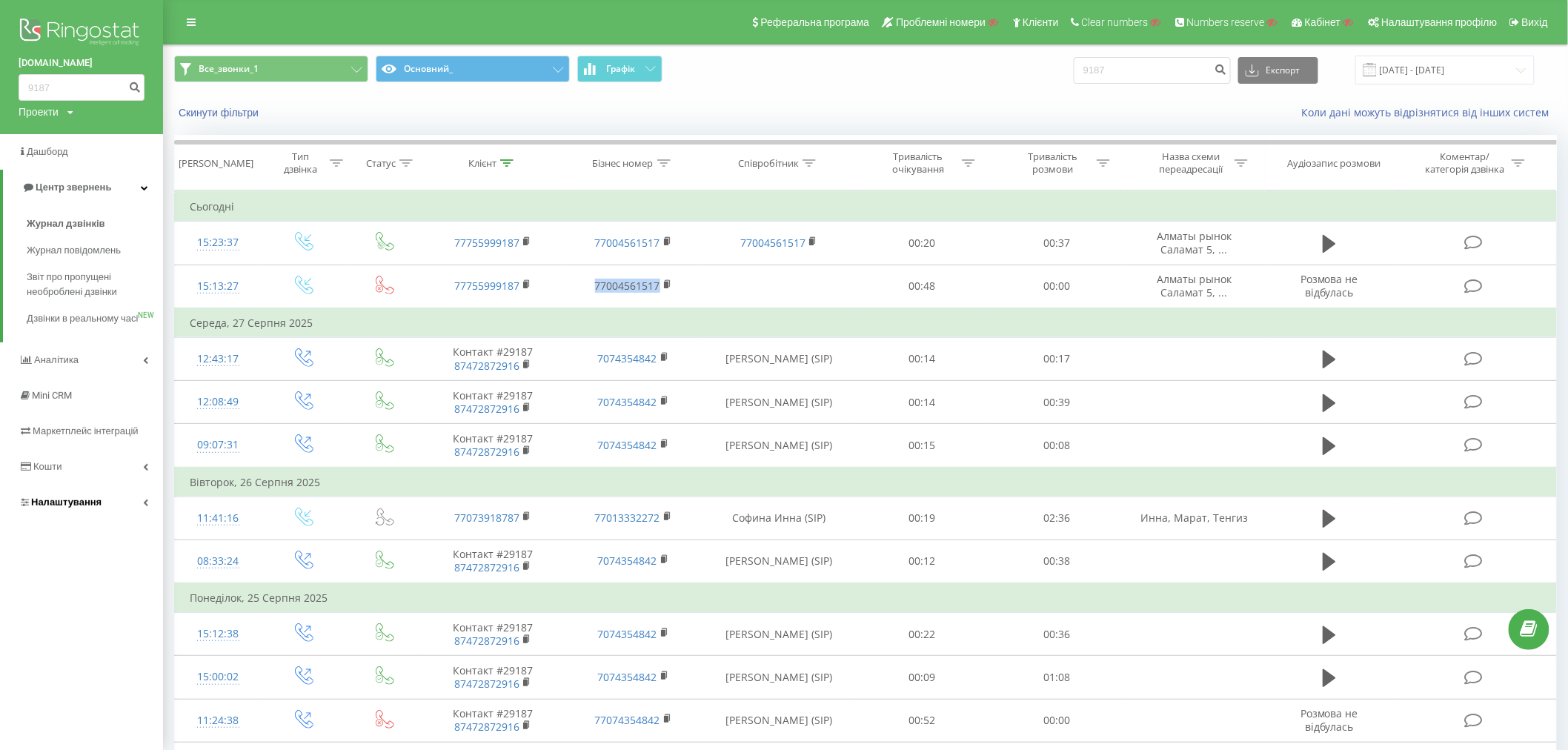
click at [45, 509] on span "Налаштування" at bounding box center [59, 503] width 83 height 15
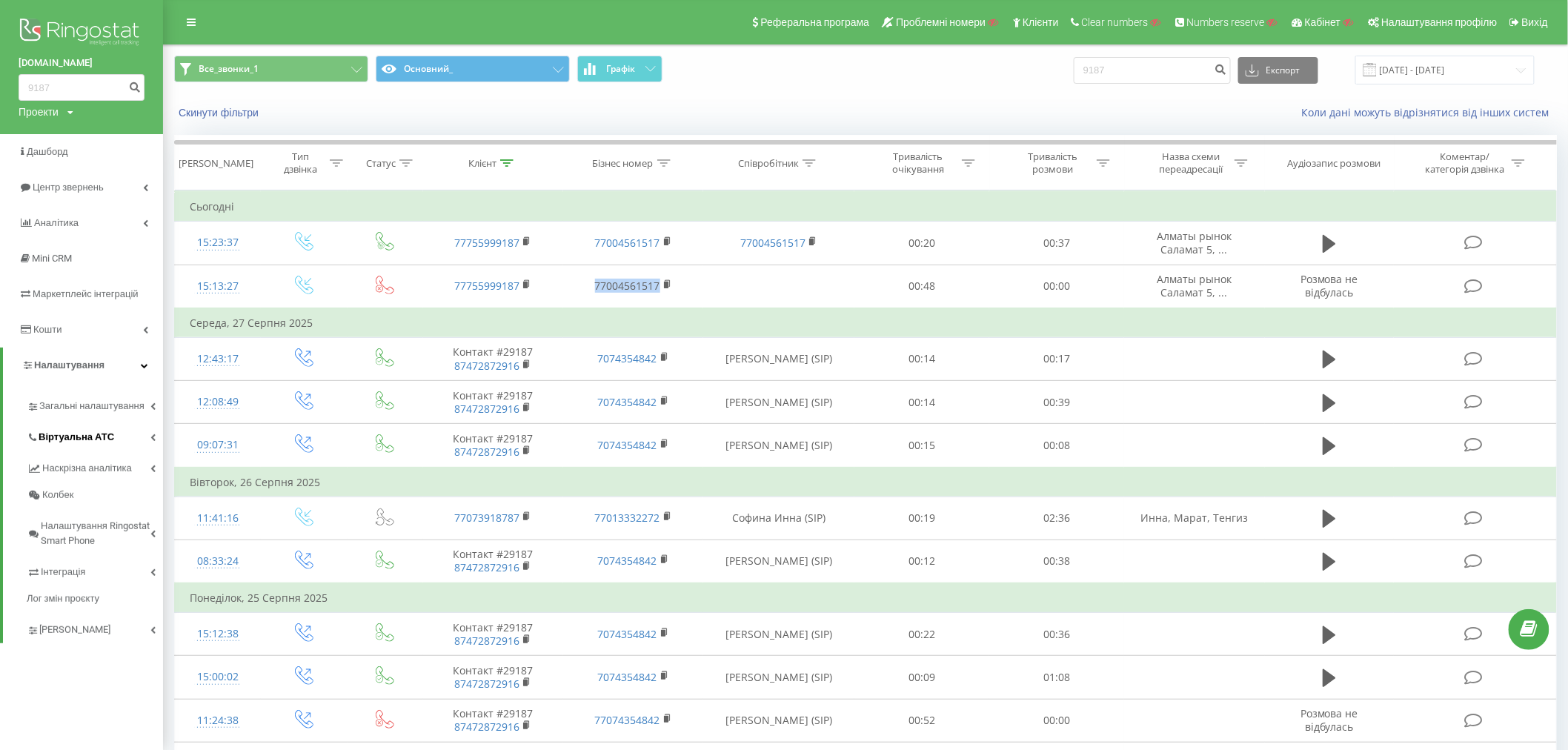
click at [61, 440] on span "Віртуальна АТС" at bounding box center [75, 438] width 75 height 15
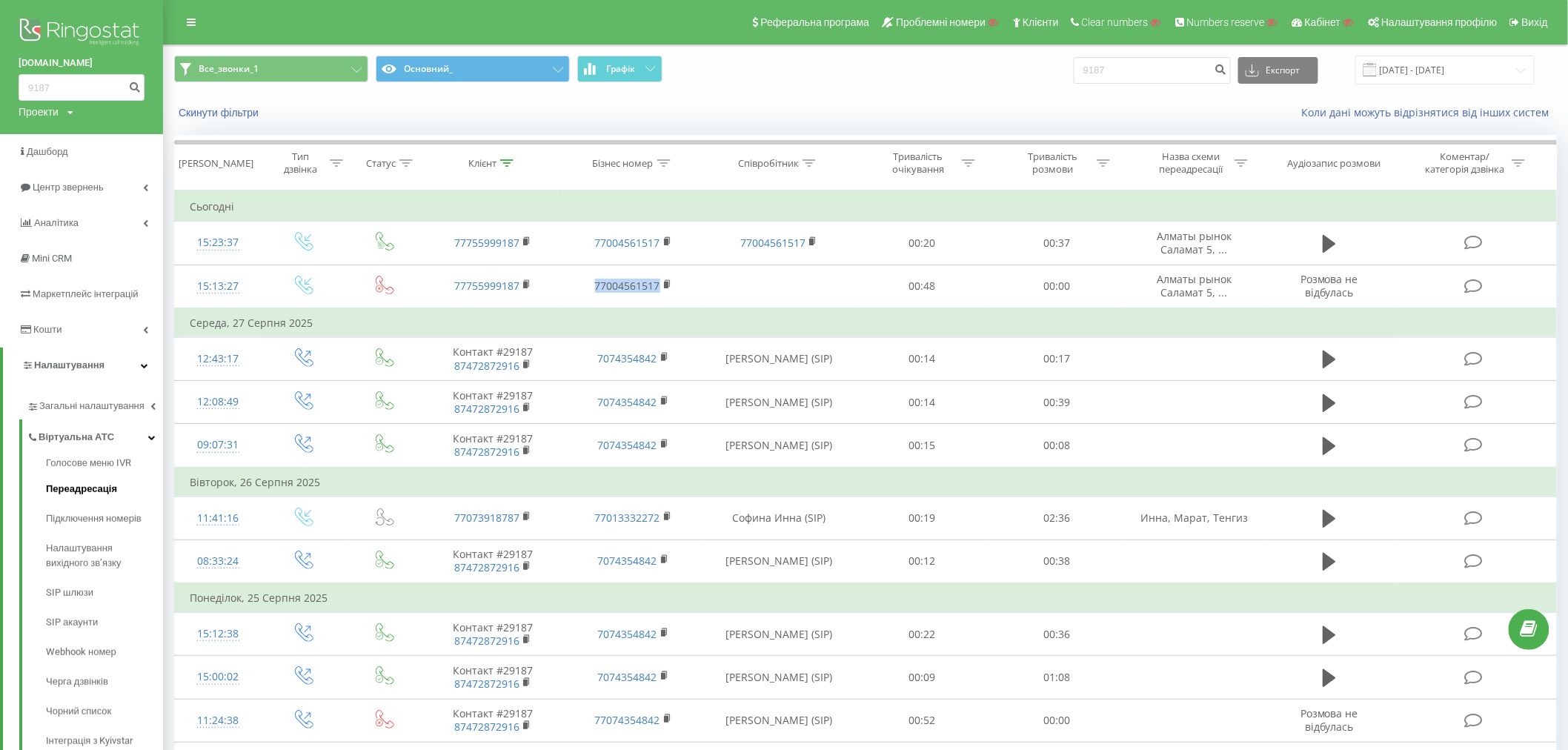
click at [85, 492] on span "Переадресація" at bounding box center [81, 489] width 71 height 15
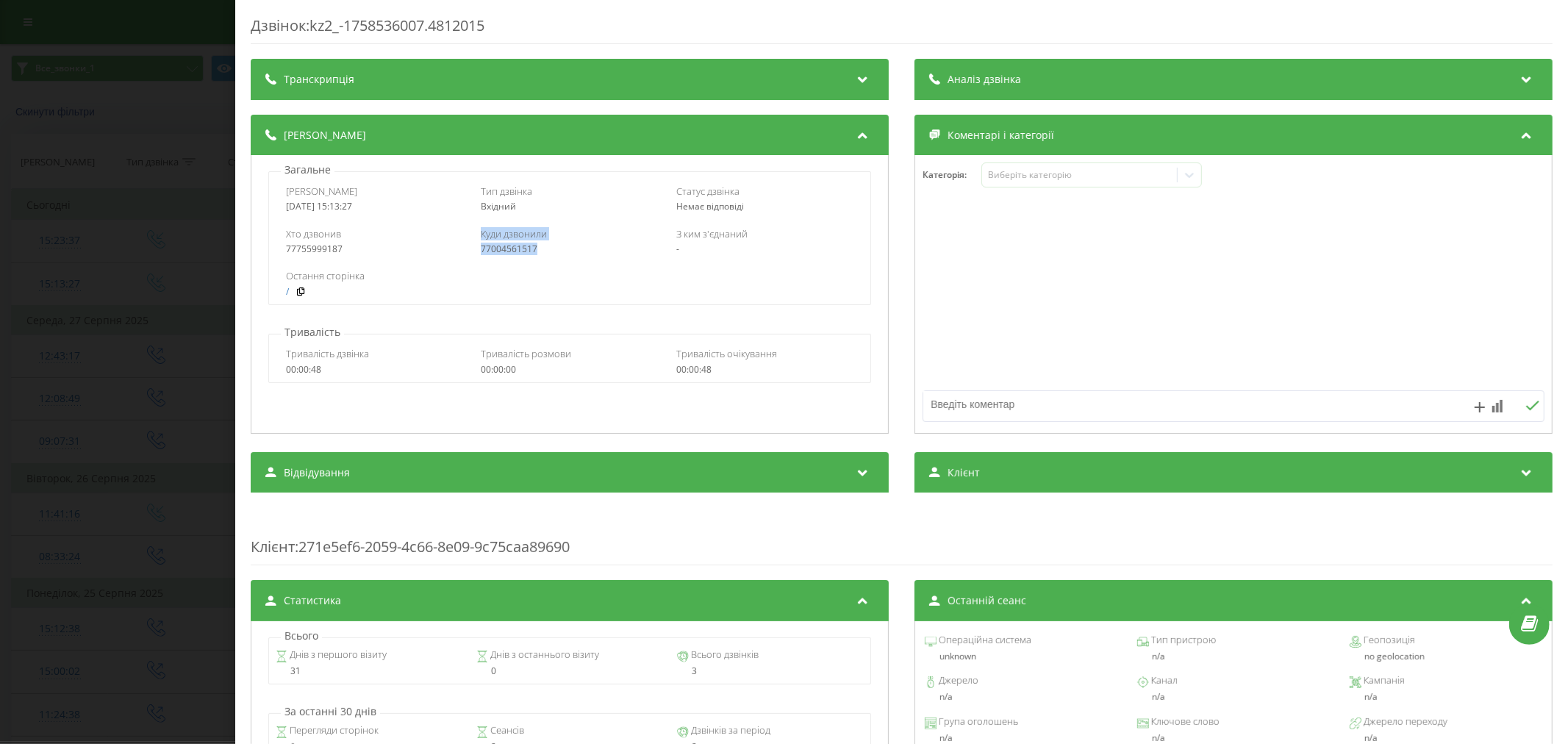
drag, startPoint x: 466, startPoint y: 258, endPoint x: 576, endPoint y: 258, distance: 110.0
click at [576, 258] on div "Хто дзвонив 77755999187 Куди дзвонили 77004561517 З ким з'єднаний -" at bounding box center [569, 241] width 601 height 42
click at [196, 321] on div "Дзвінок : kz2_-1758536007.4812015 Транскрипція Для AI-аналізу майбутніх дзвінкі…" at bounding box center [784, 372] width 1568 height 744
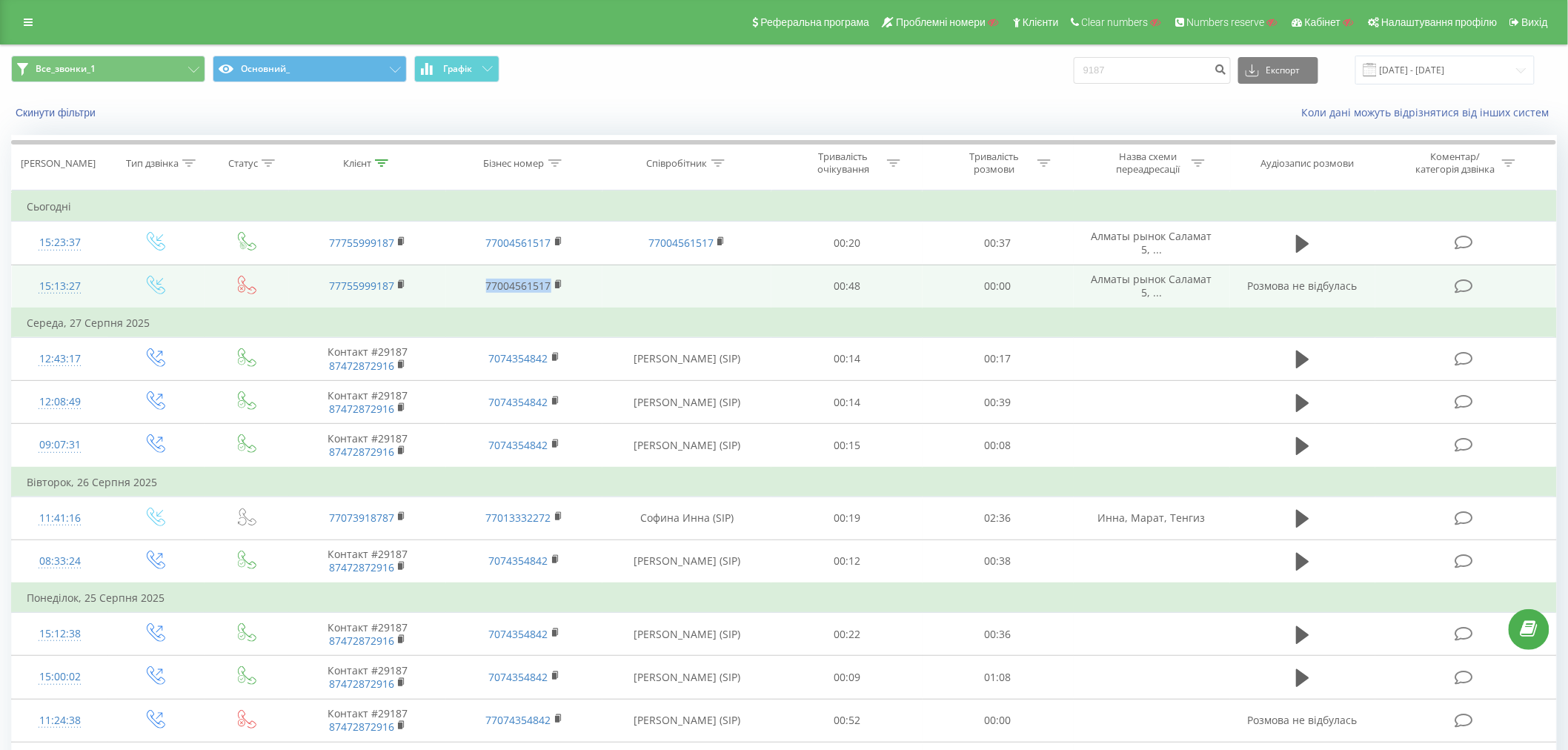
drag, startPoint x: 482, startPoint y: 289, endPoint x: 566, endPoint y: 291, distance: 84.0
click at [566, 291] on td "77004561517" at bounding box center [525, 286] width 157 height 44
copy link "77004561517"
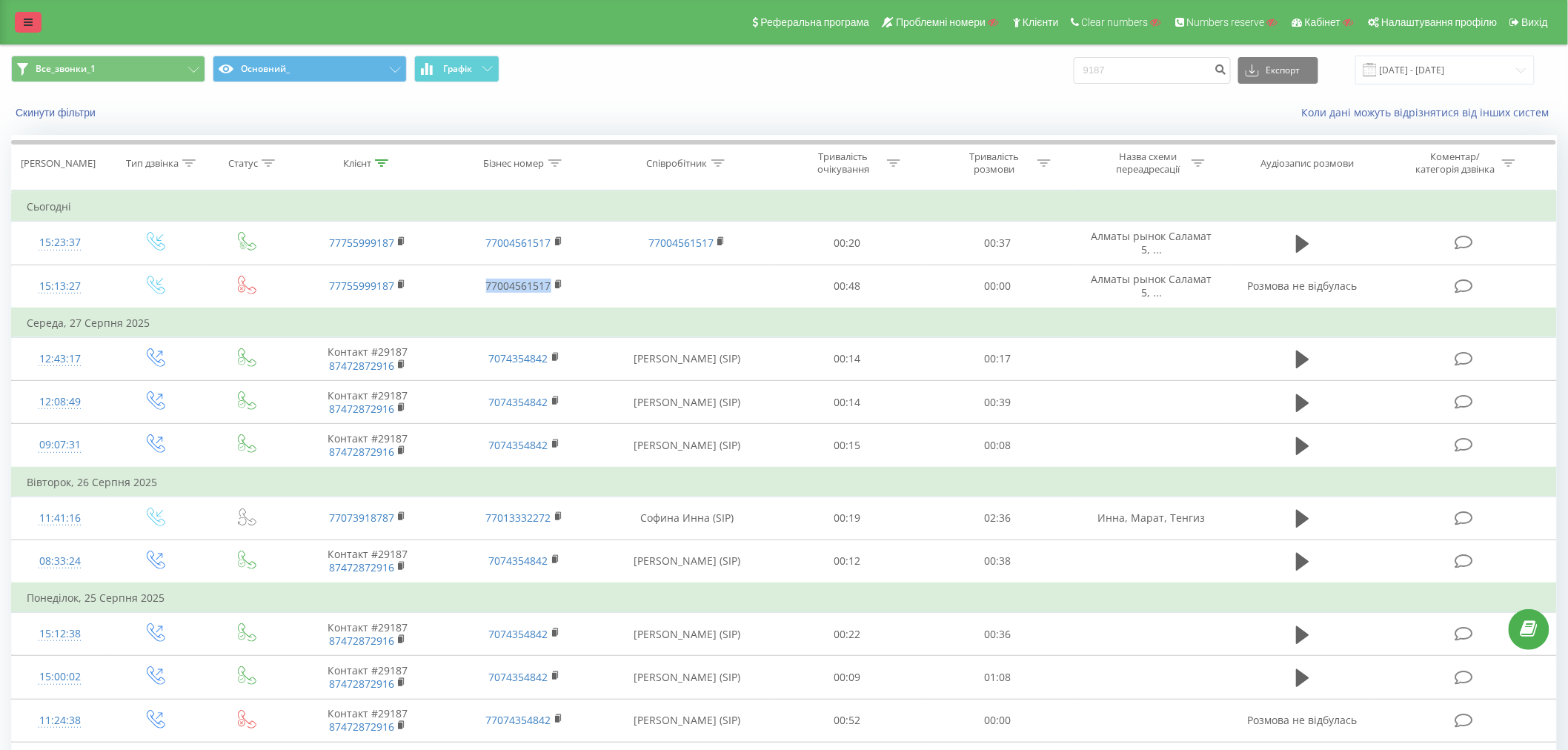
click at [33, 18] on link at bounding box center [29, 22] width 27 height 21
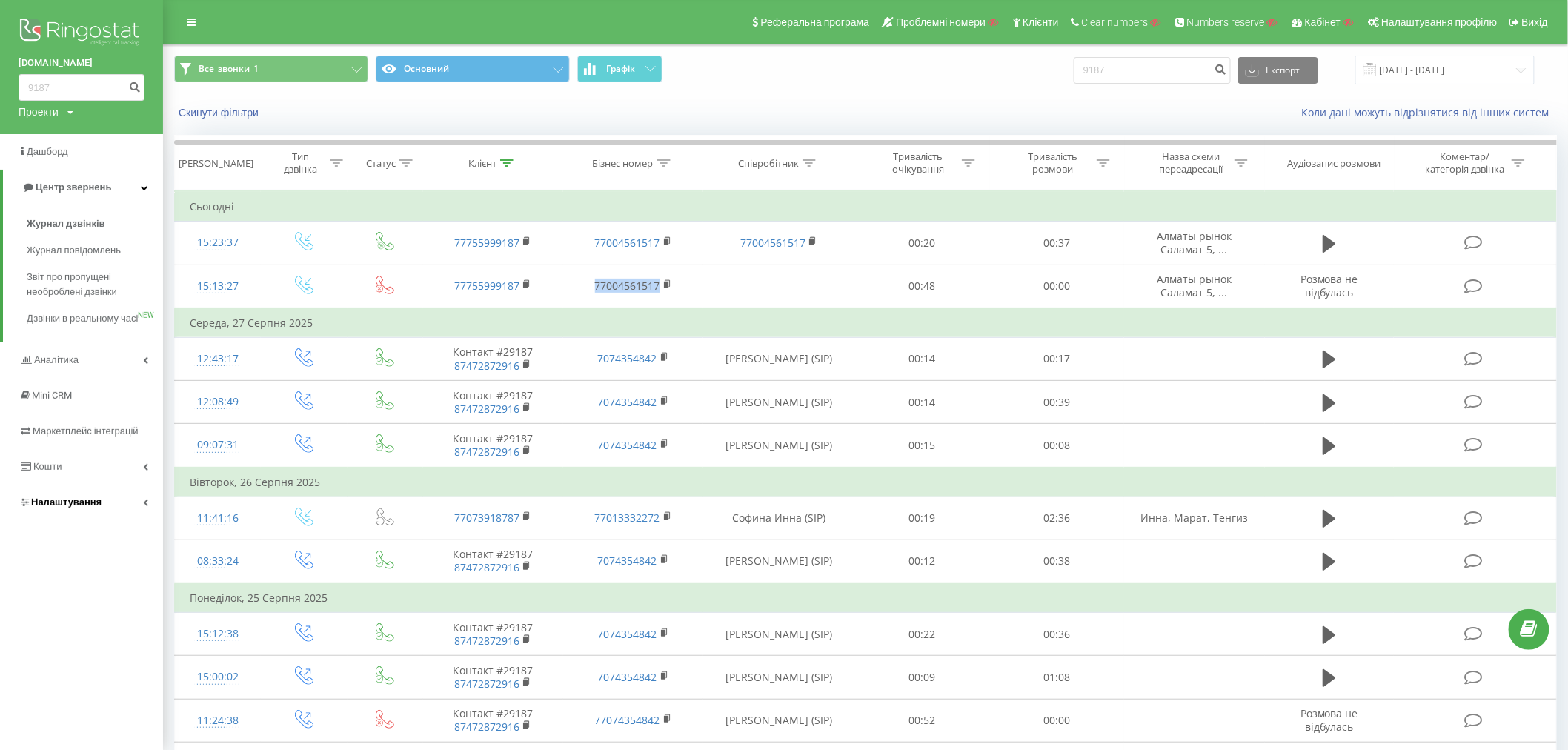
click at [65, 510] on span "Налаштування" at bounding box center [59, 503] width 83 height 15
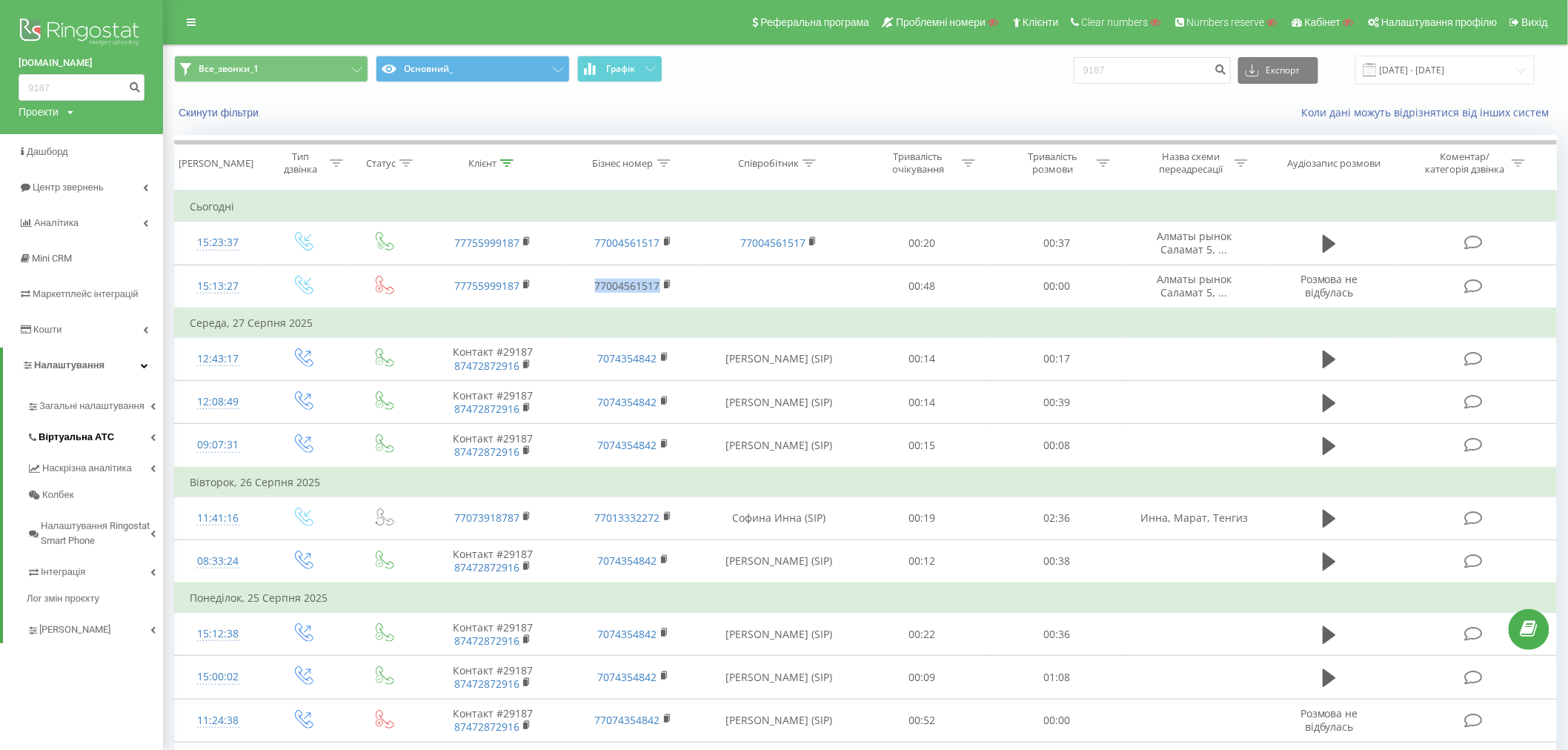
click at [67, 435] on span "Віртуальна АТС" at bounding box center [75, 438] width 75 height 15
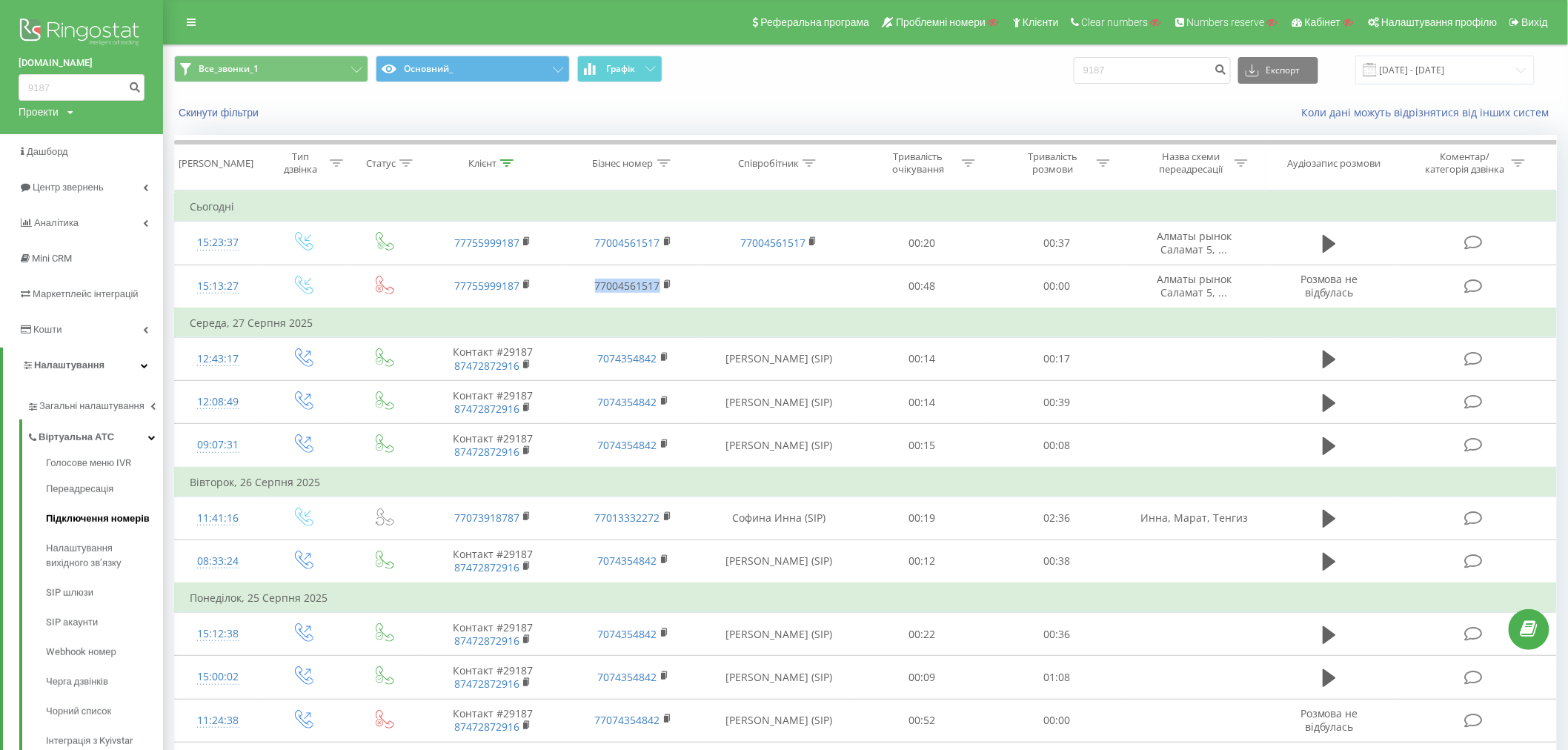
click at [69, 521] on span "Підключення номерів" at bounding box center [97, 519] width 104 height 15
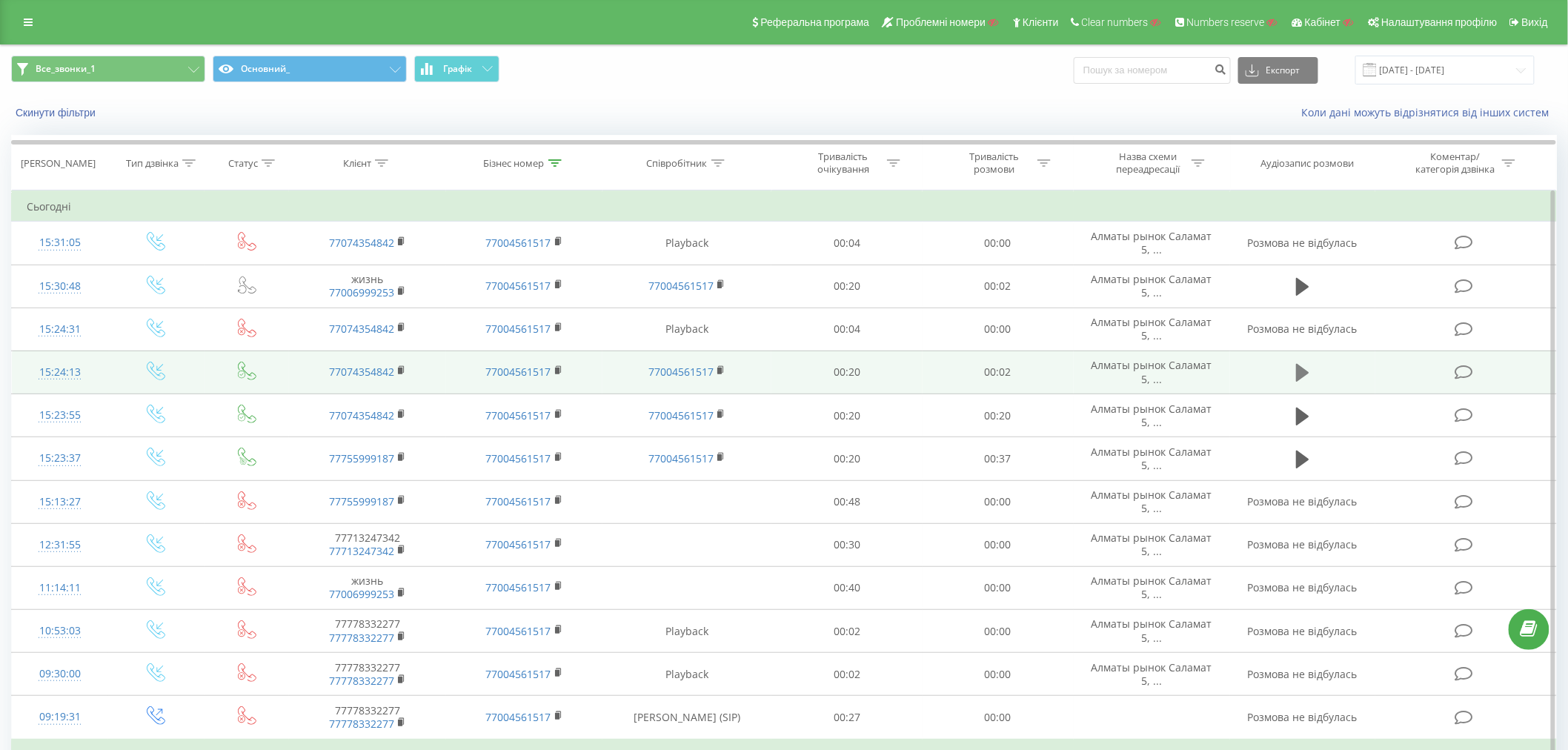
click at [1312, 366] on button at bounding box center [1302, 372] width 22 height 22
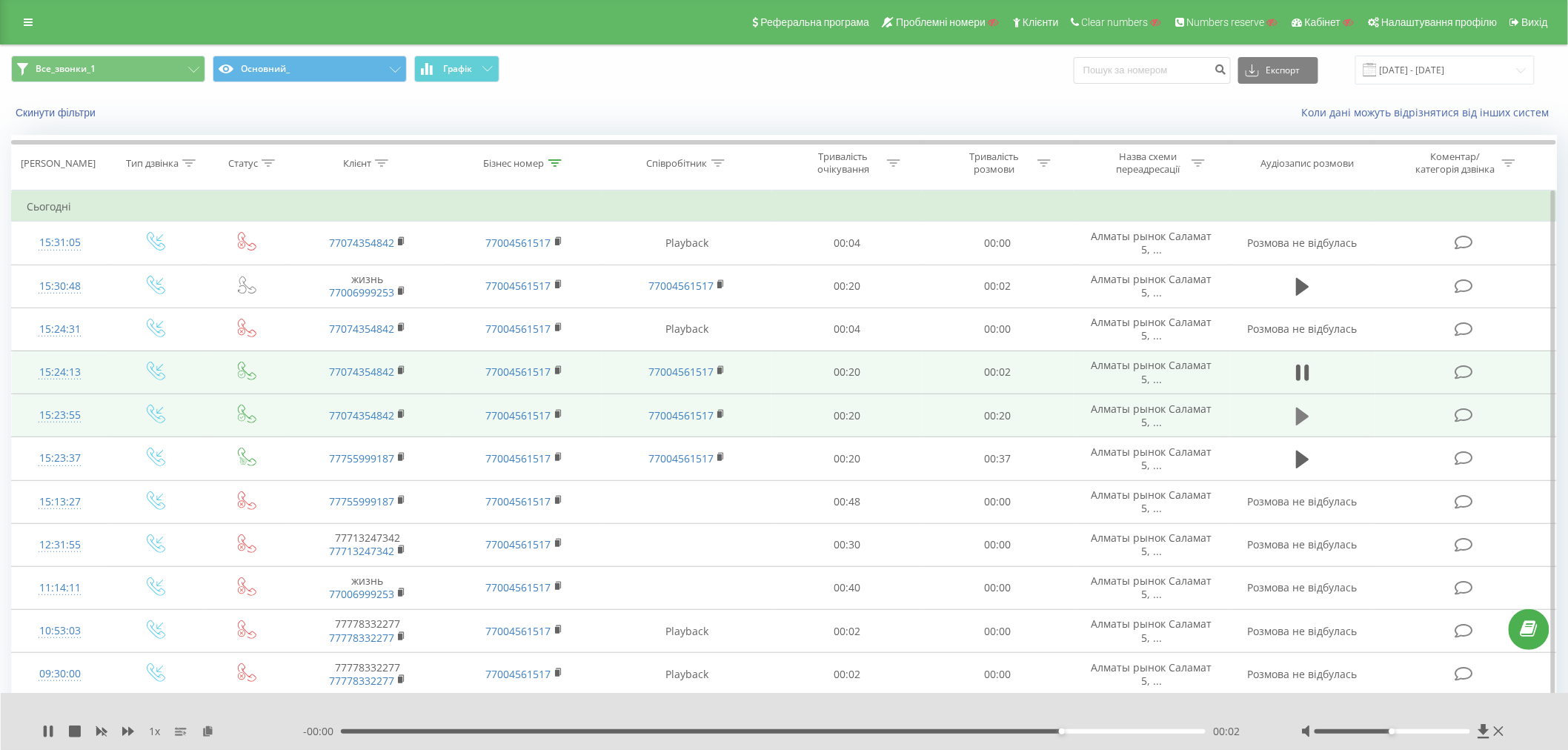
click at [1300, 415] on icon at bounding box center [1303, 415] width 13 height 18
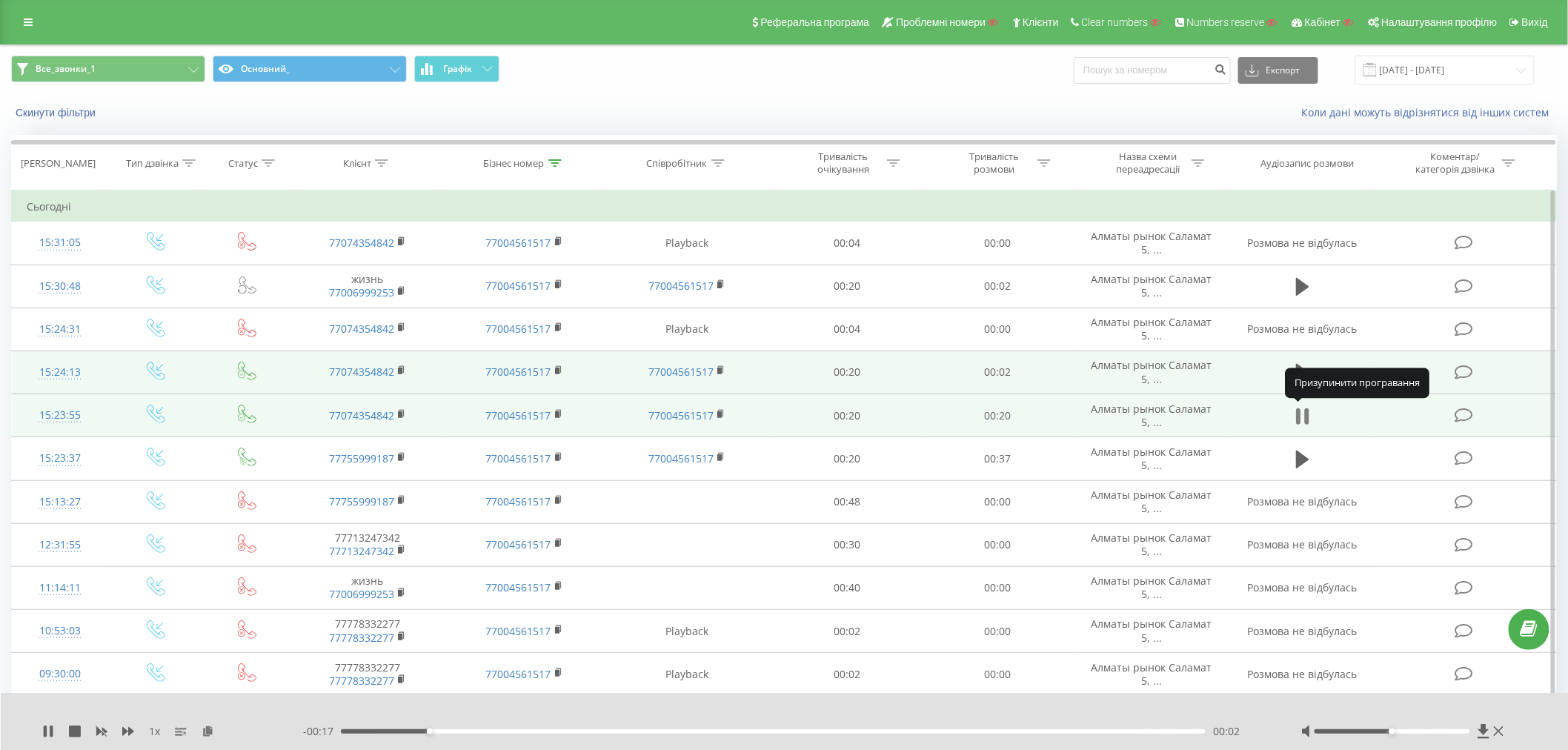
click at [1300, 413] on icon at bounding box center [1299, 416] width 5 height 16
click at [1300, 413] on icon at bounding box center [1303, 415] width 13 height 18
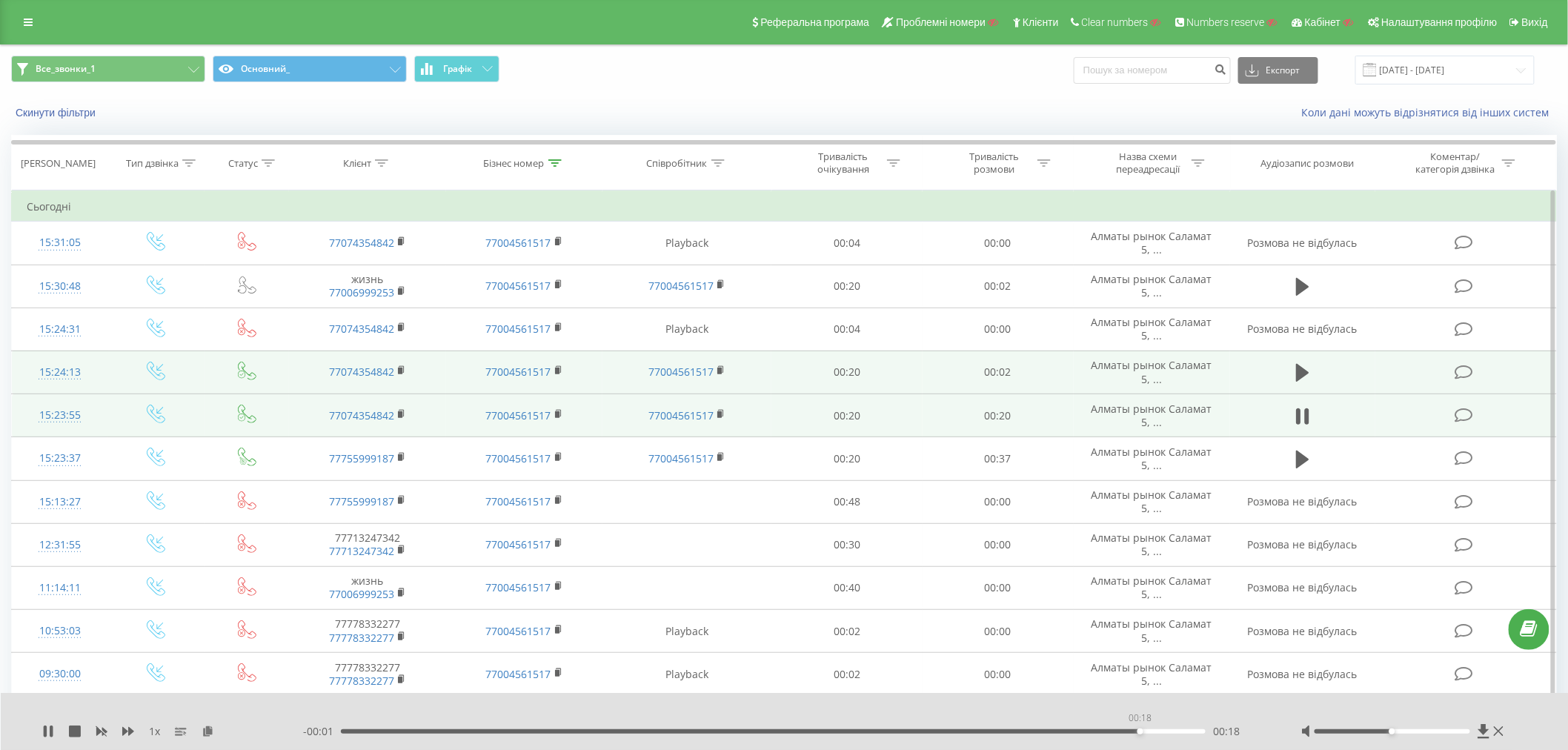
click at [1140, 731] on div "00:18" at bounding box center [773, 731] width 865 height 5
drag, startPoint x: 35, startPoint y: 23, endPoint x: 29, endPoint y: 22, distance: 6.1
click at [35, 23] on link at bounding box center [29, 22] width 27 height 21
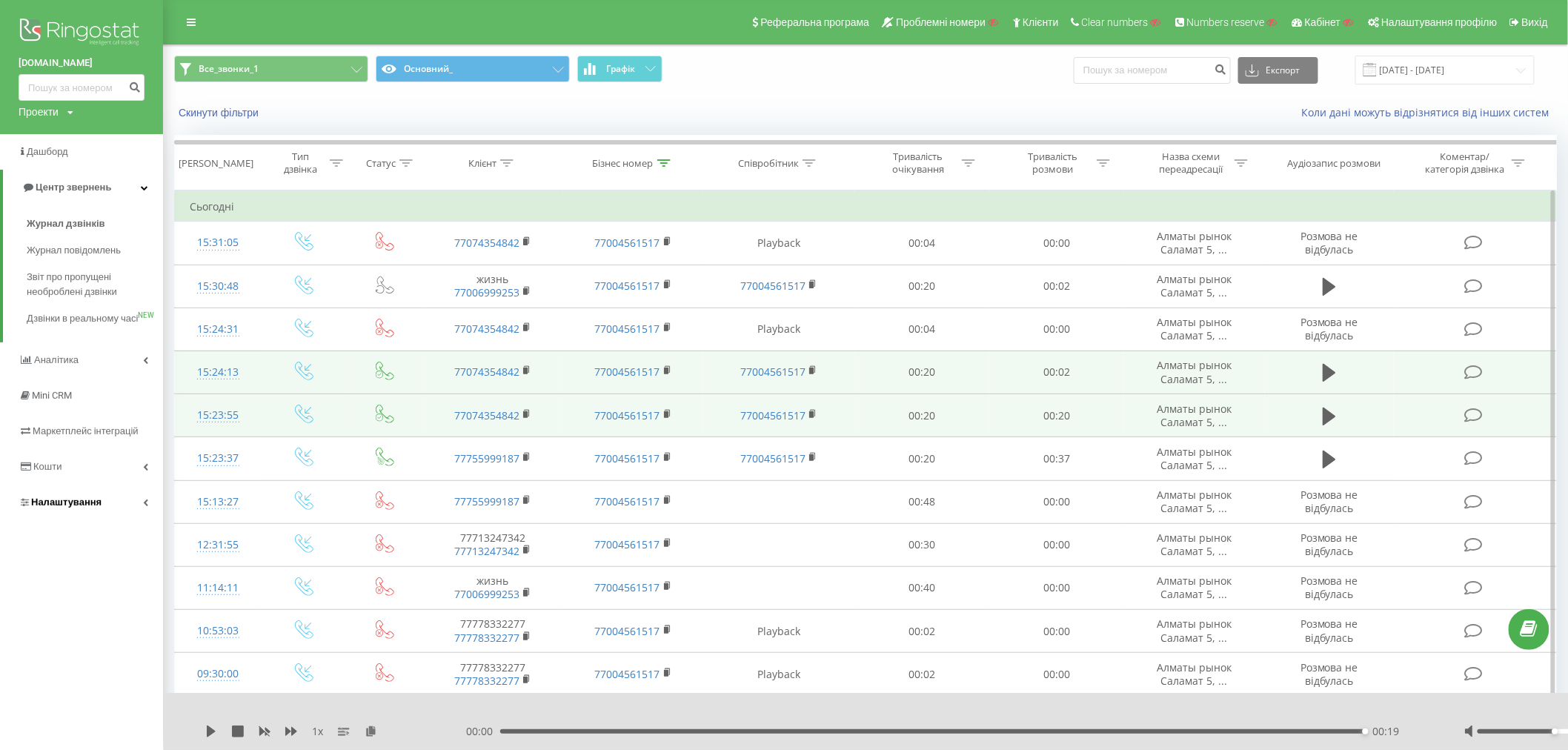
click at [67, 507] on span "Налаштування" at bounding box center [67, 503] width 70 height 11
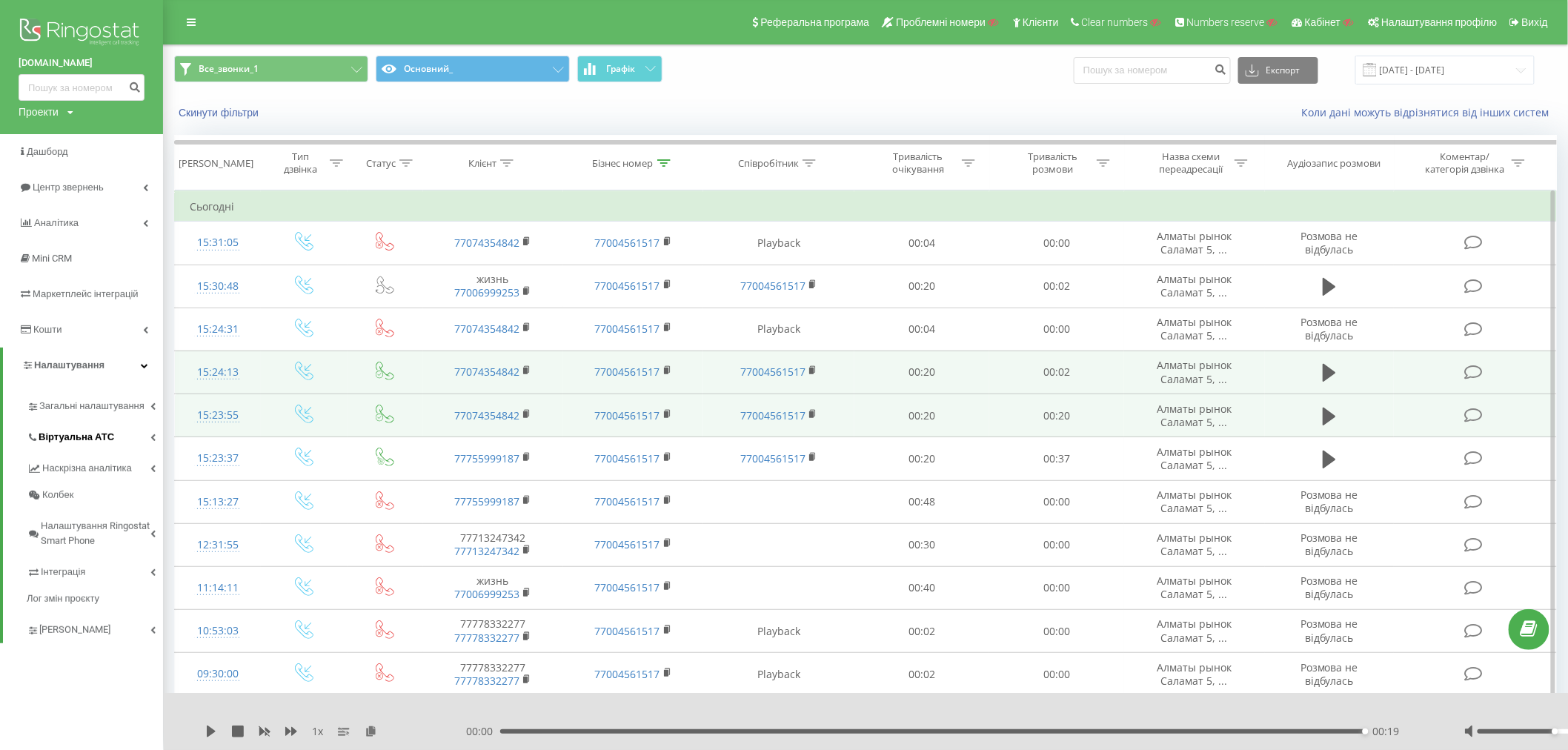
click at [55, 432] on span "Віртуальна АТС" at bounding box center [75, 438] width 75 height 15
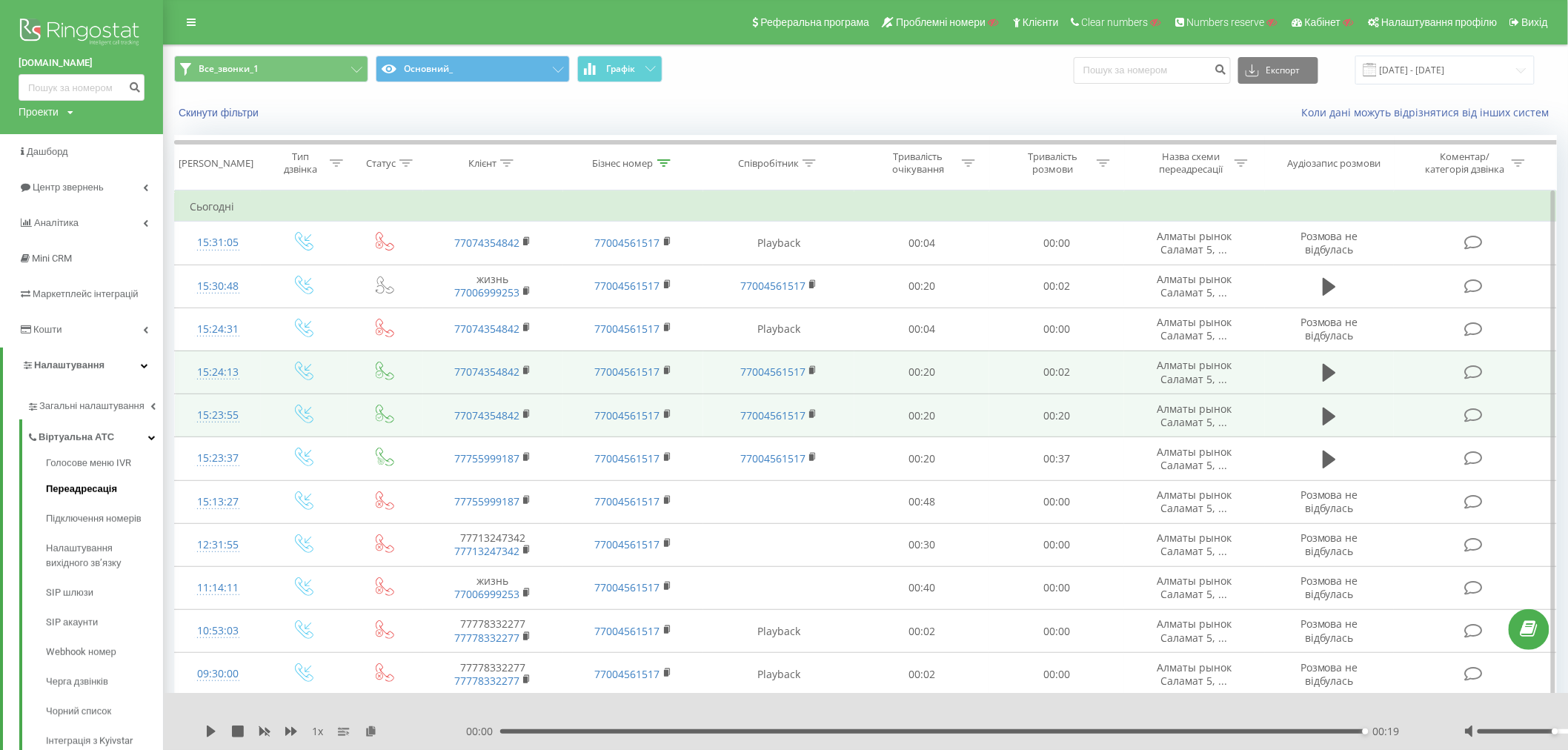
click at [75, 490] on span "Переадресація" at bounding box center [81, 489] width 71 height 15
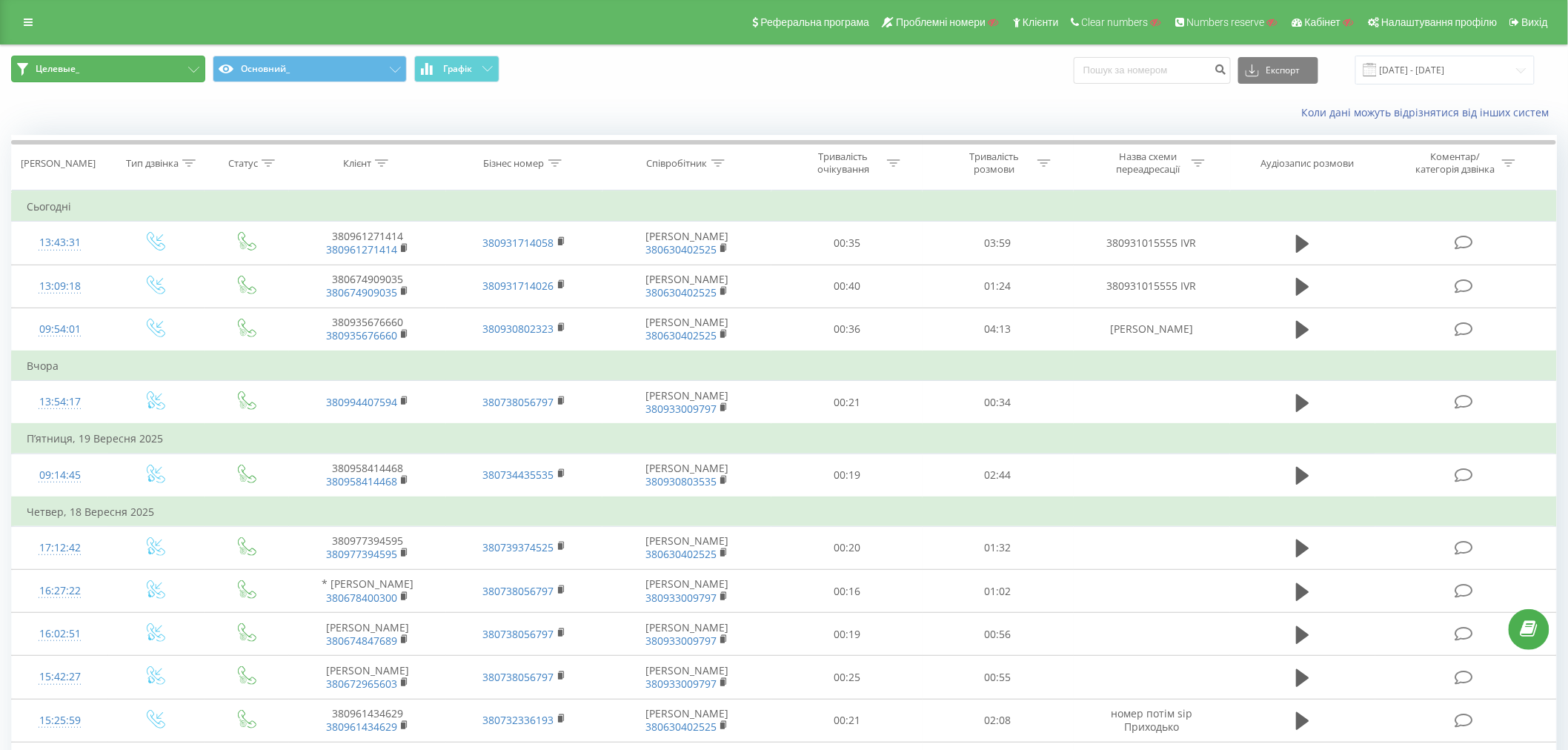
click at [102, 76] on button "Целевые_" at bounding box center [109, 69] width 194 height 27
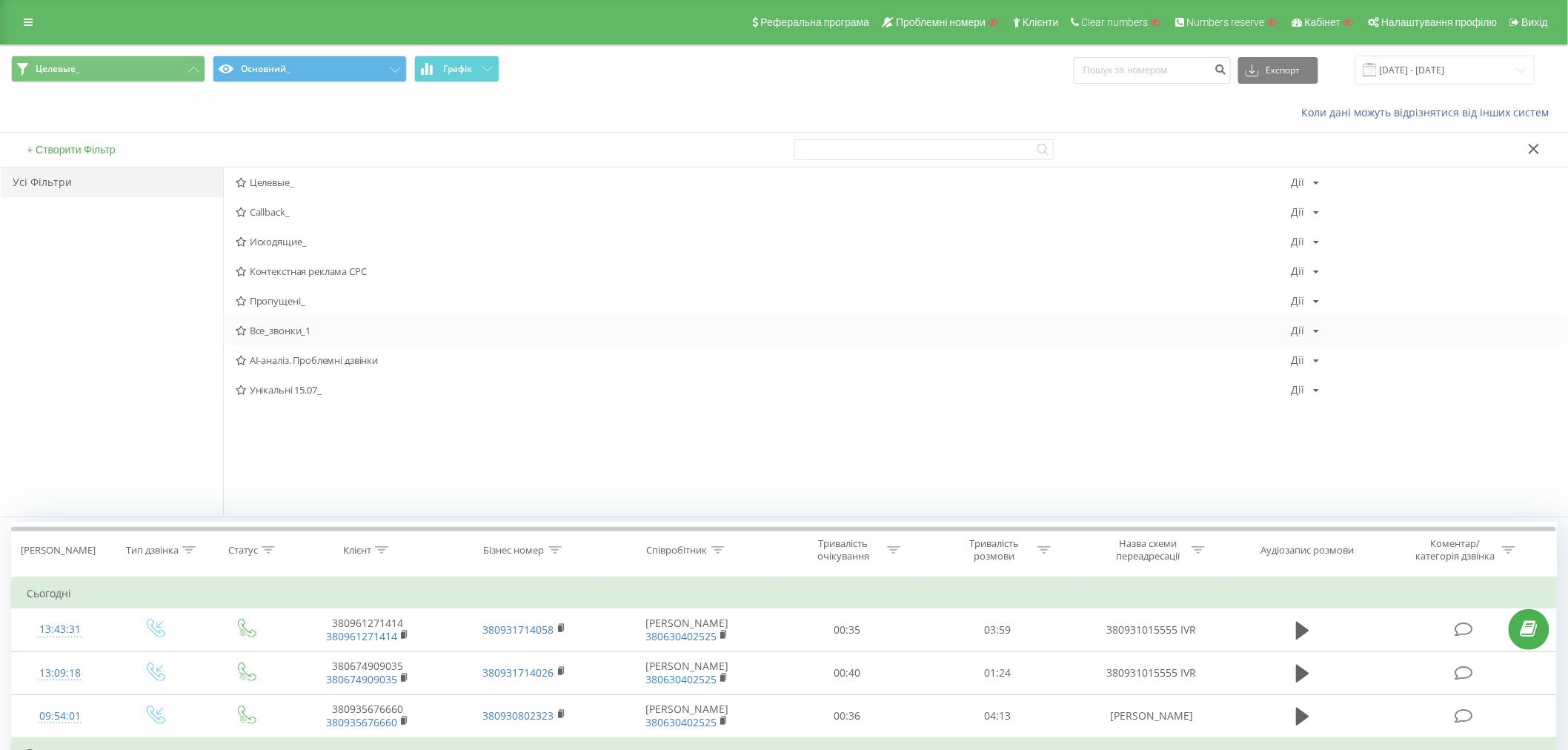
click at [274, 333] on span "Все_звонки_1" at bounding box center [764, 330] width 1056 height 10
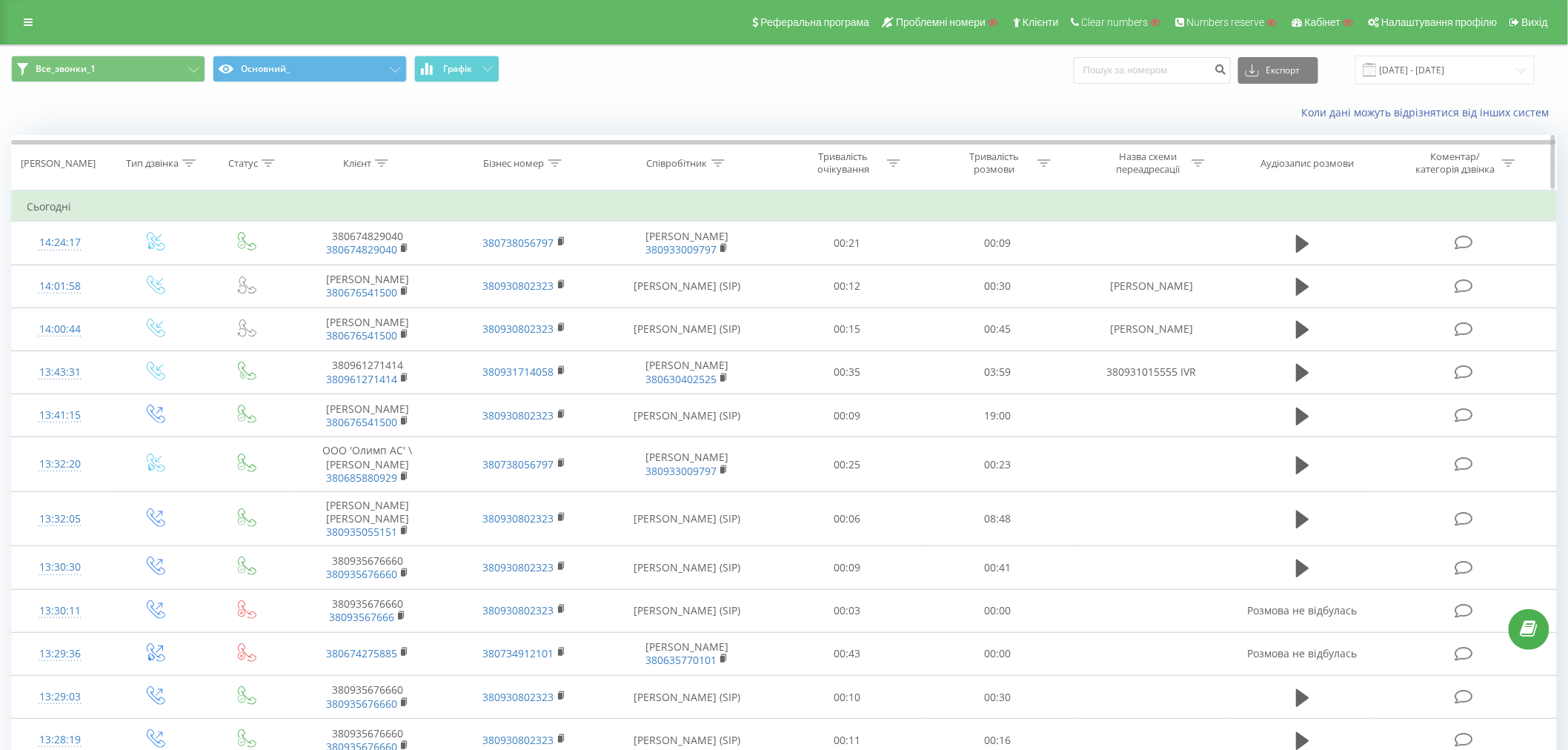
click at [376, 165] on icon at bounding box center [382, 163] width 13 height 8
click at [332, 269] on input "text" at bounding box center [367, 268] width 130 height 26
type input "6660"
click button "OK" at bounding box center [399, 298] width 63 height 18
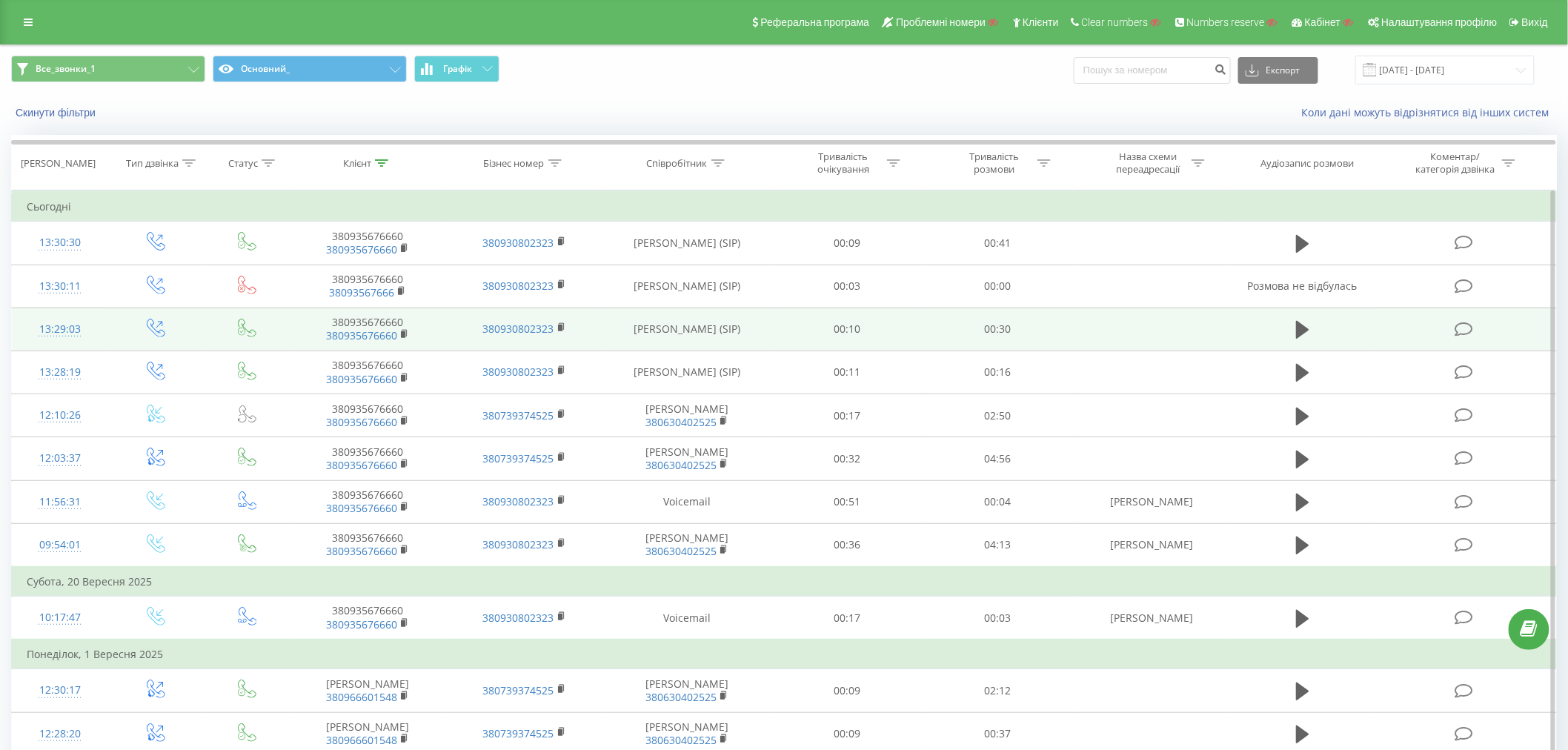
click at [94, 324] on td "13:29:03" at bounding box center [59, 328] width 96 height 43
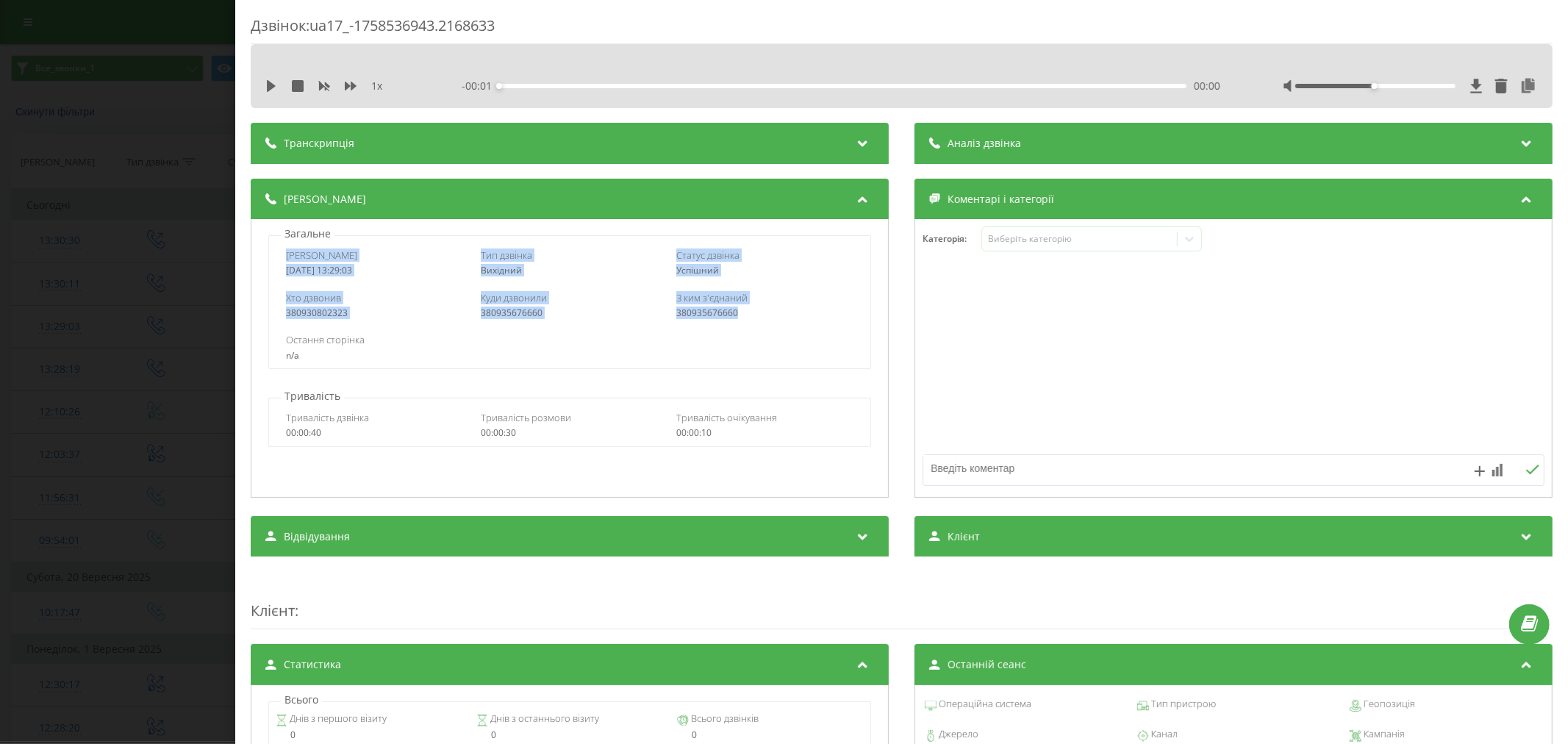
drag, startPoint x: 280, startPoint y: 250, endPoint x: 813, endPoint y: 313, distance: 536.7
click at [813, 313] on div "Дата дзвінка 2025-09-22 13:29:03 Тип дзвінка Вихідний Статус дзвінка Успішний Х…" at bounding box center [569, 302] width 602 height 134
copy div "Дата дзвінка 2025-09-22 13:29:03 Тип дзвінка Вихідний Статус дзвінка Успішний Х…"
click at [164, 400] on div "Дзвінок : ua17_-1758536943.2168633 1 x - 00:23 00:00 00:00 Транскрипція Для AI-…" at bounding box center [784, 372] width 1568 height 744
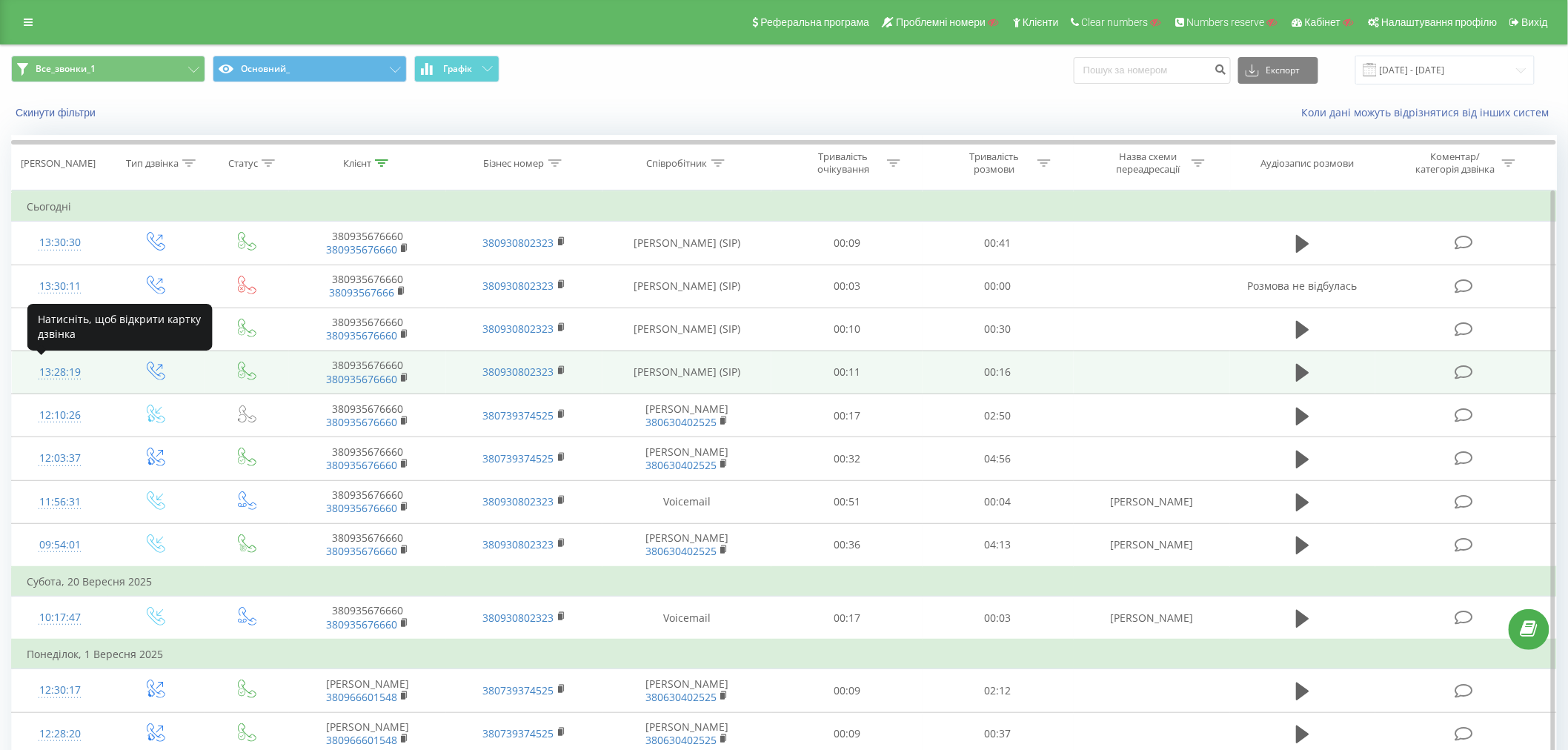
click at [86, 369] on div "13:28:19" at bounding box center [60, 372] width 67 height 29
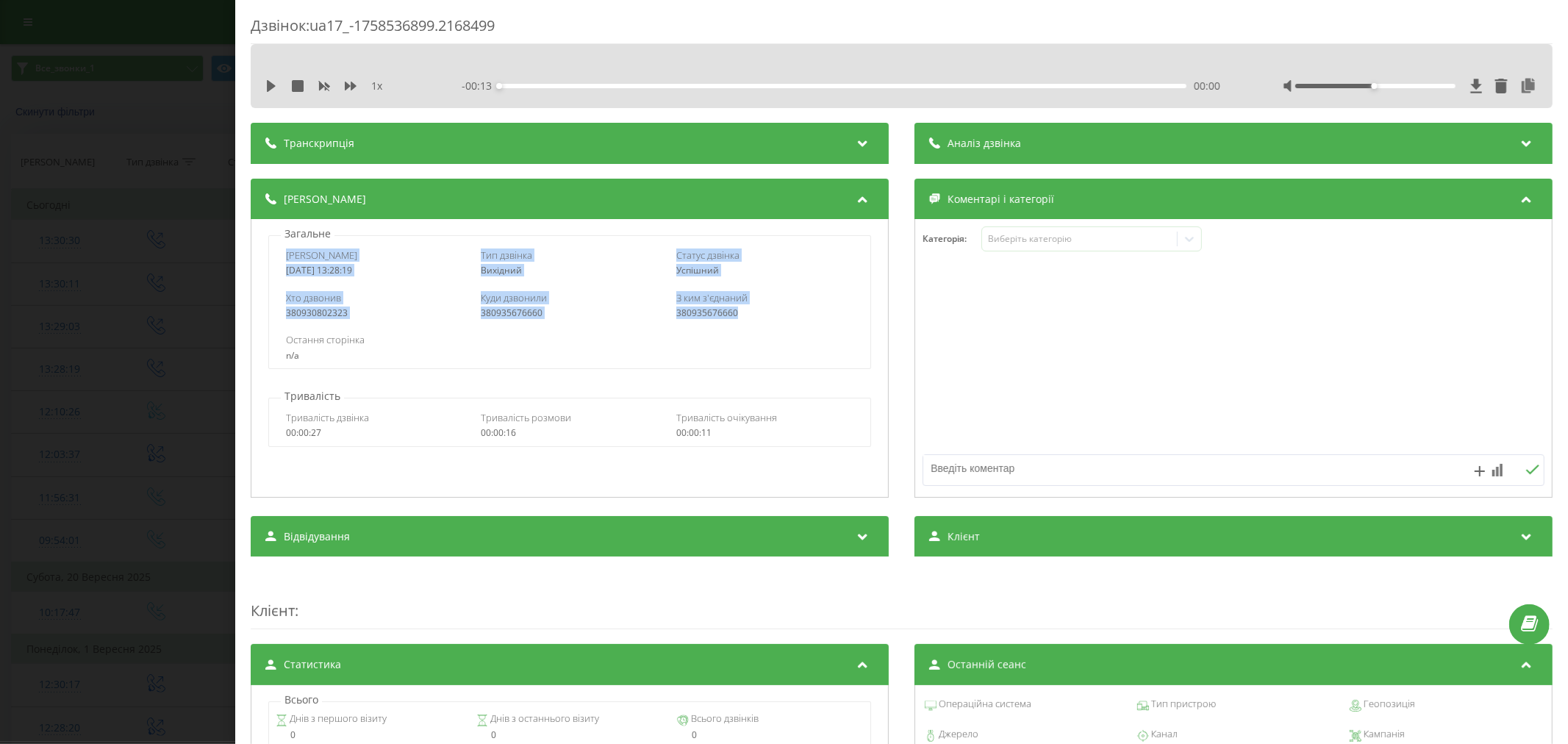
drag, startPoint x: 284, startPoint y: 256, endPoint x: 788, endPoint y: 313, distance: 507.2
click at [788, 313] on div "Дата дзвінка 2025-09-22 13:28:19 Тип дзвінка Вихідний Статус дзвінка Успішний Х…" at bounding box center [569, 302] width 602 height 134
copy div "Дата дзвінка 2025-09-22 13:28:19 Тип дзвінка Вихідний Статус дзвінка Успішний Х…"
click at [137, 331] on div "Дзвінок : ua17_-1758536899.2168499 1 x - 00:13 00:00 00:00 Транскрипція Для AI-…" at bounding box center [784, 372] width 1568 height 744
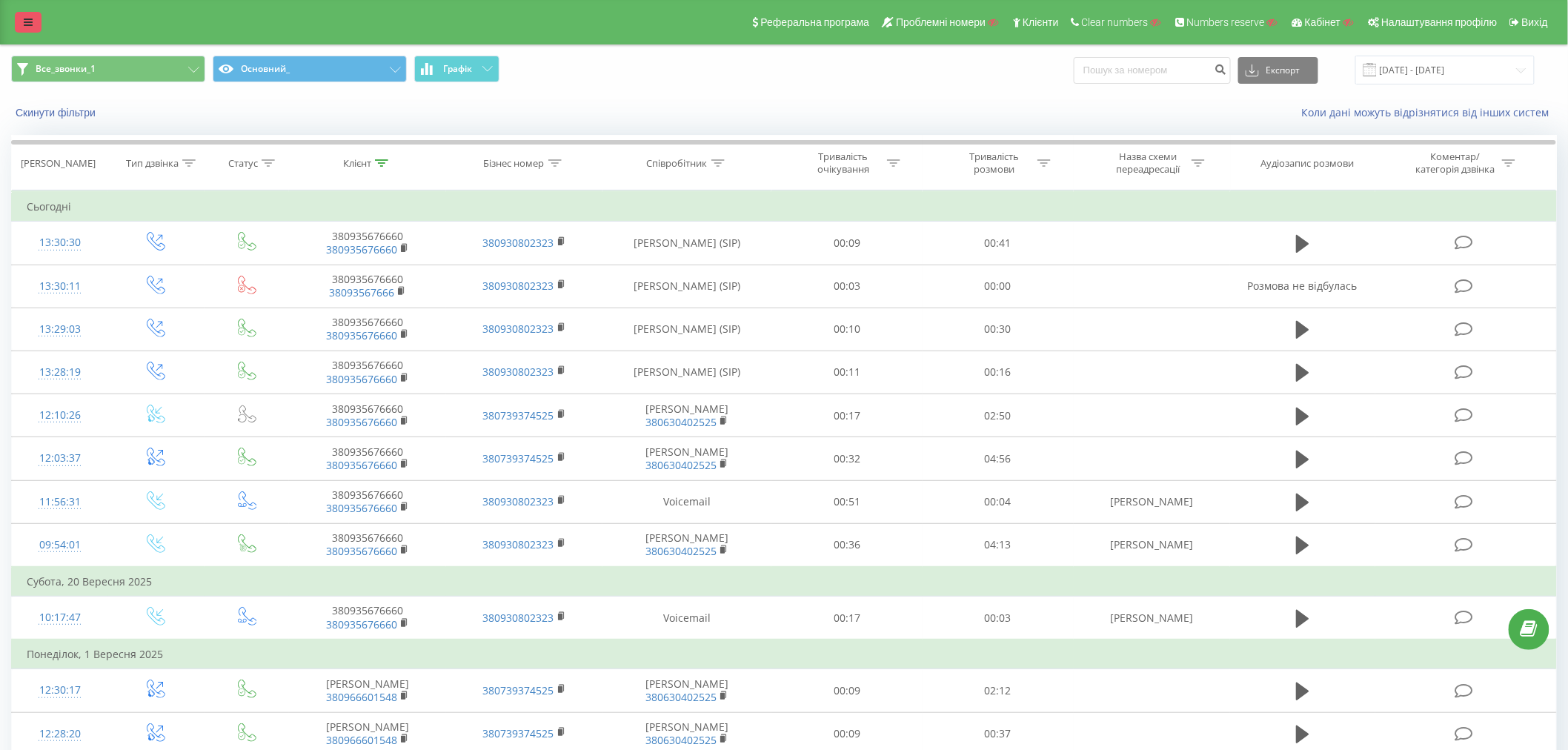
click at [25, 11] on link at bounding box center [29, 22] width 27 height 21
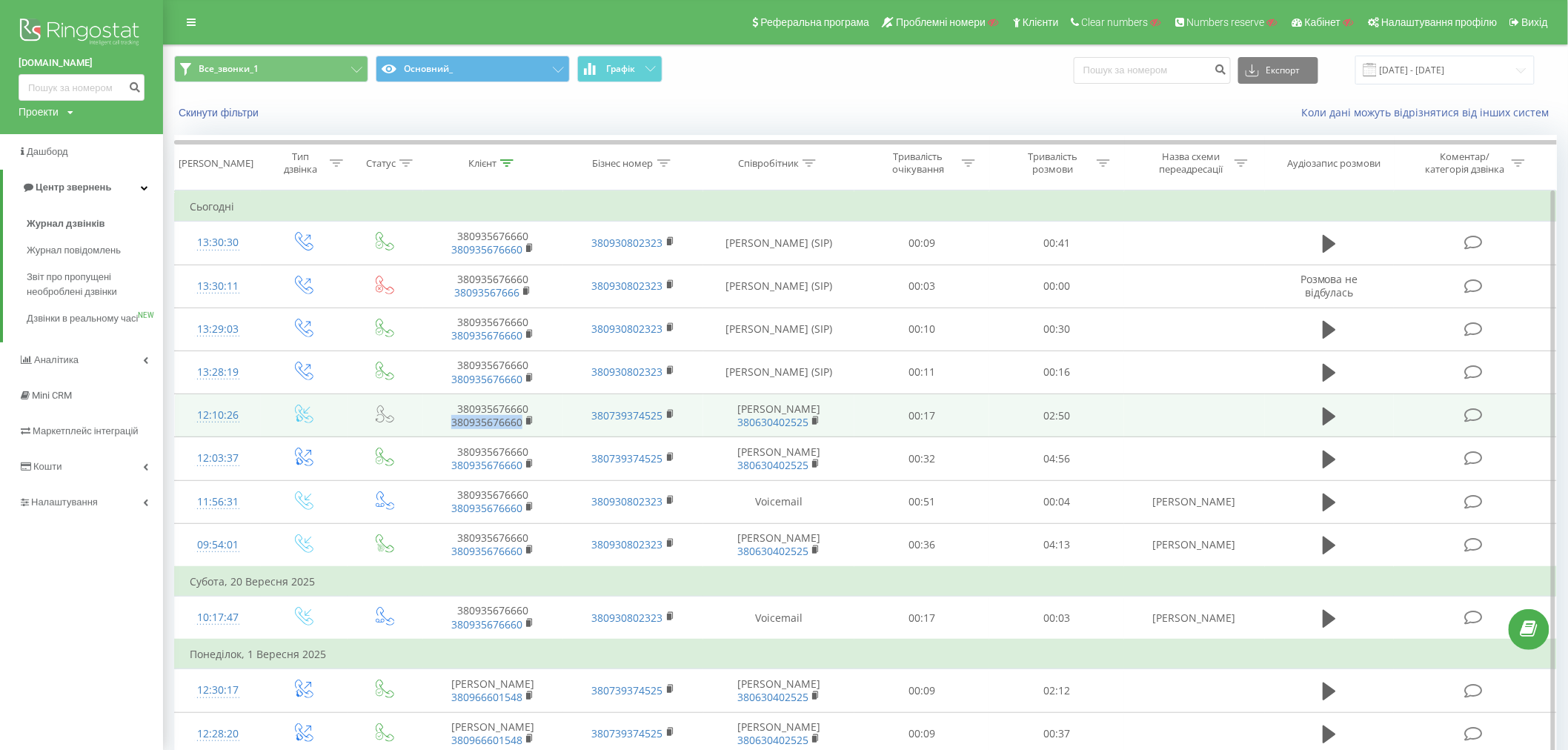
drag, startPoint x: 446, startPoint y: 426, endPoint x: 526, endPoint y: 433, distance: 80.3
click at [526, 433] on td "380935676660 380935676660" at bounding box center [493, 415] width 140 height 43
copy link "380935676660"
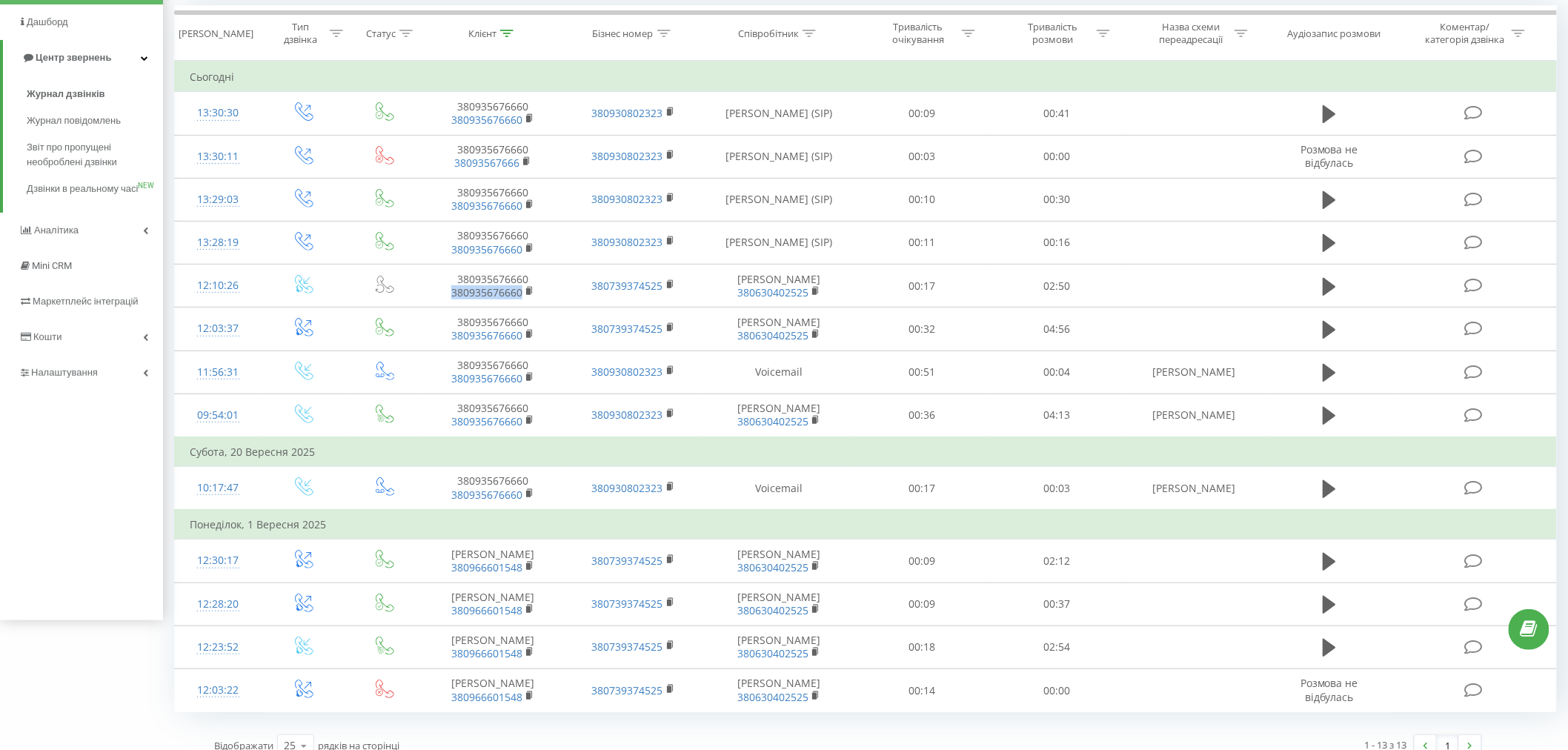
scroll to position [146, 0]
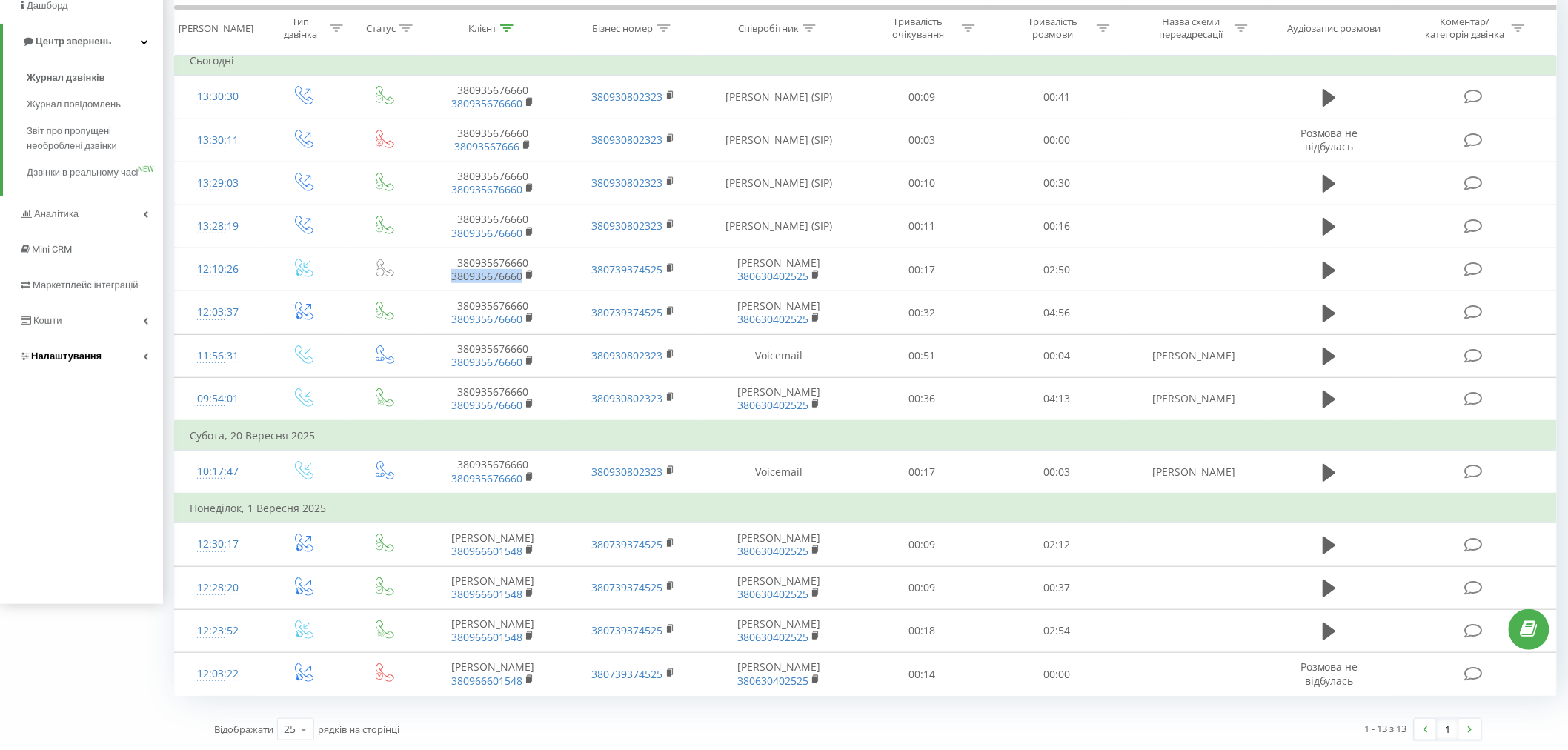
click at [69, 362] on span "Налаштування" at bounding box center [67, 356] width 70 height 11
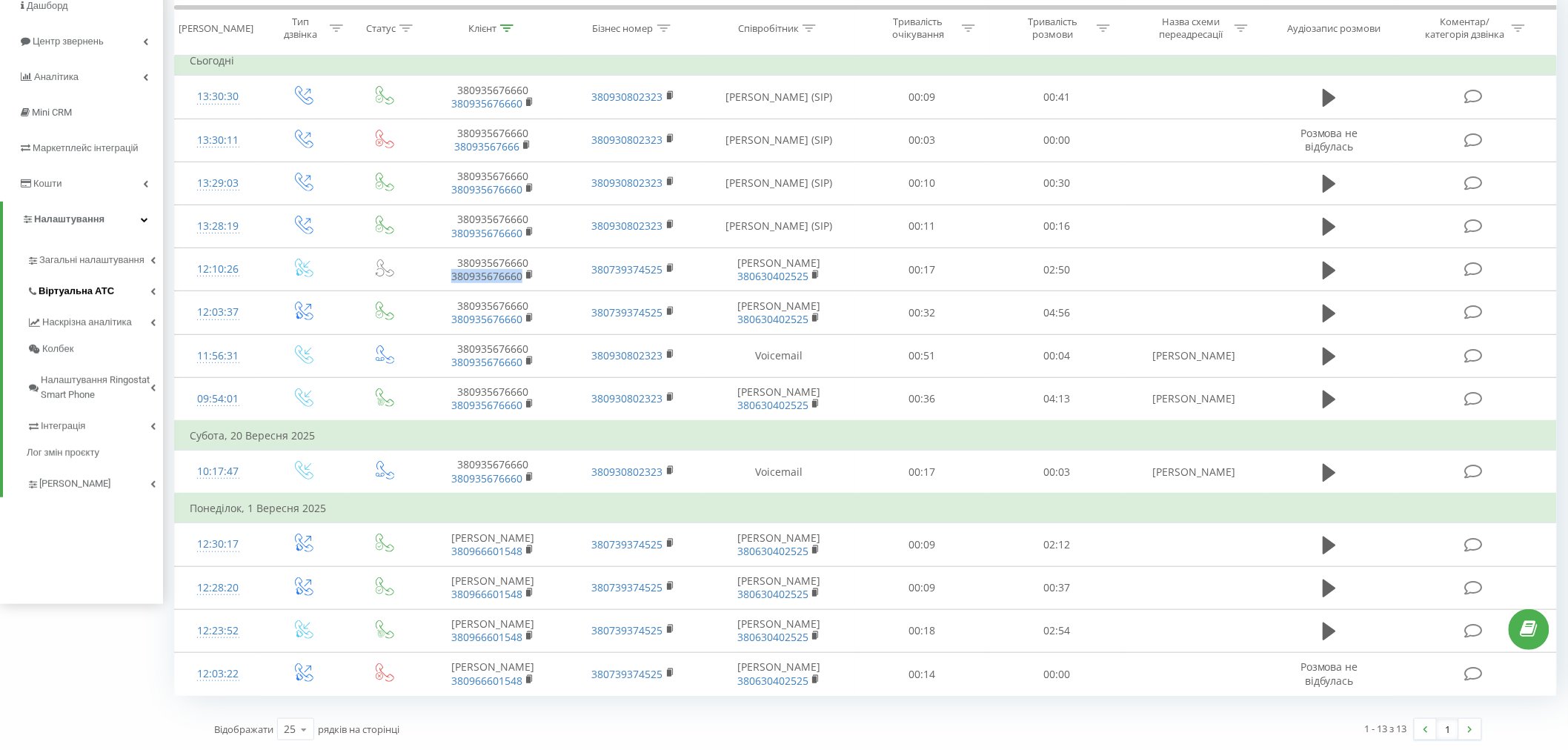
click at [74, 273] on link "Віртуальна АТС" at bounding box center [94, 288] width 136 height 31
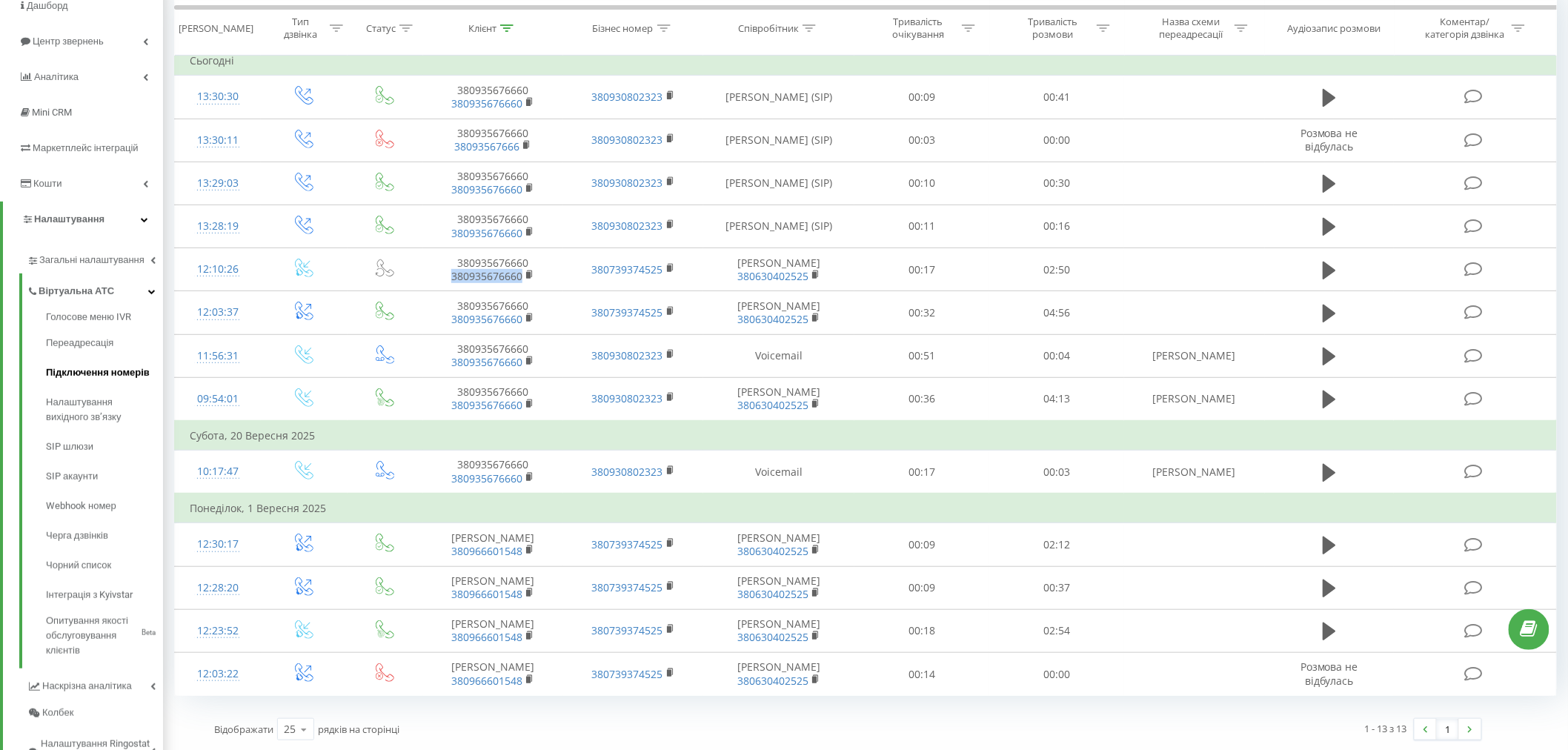
click at [79, 373] on span "Підключення номерів" at bounding box center [97, 373] width 104 height 15
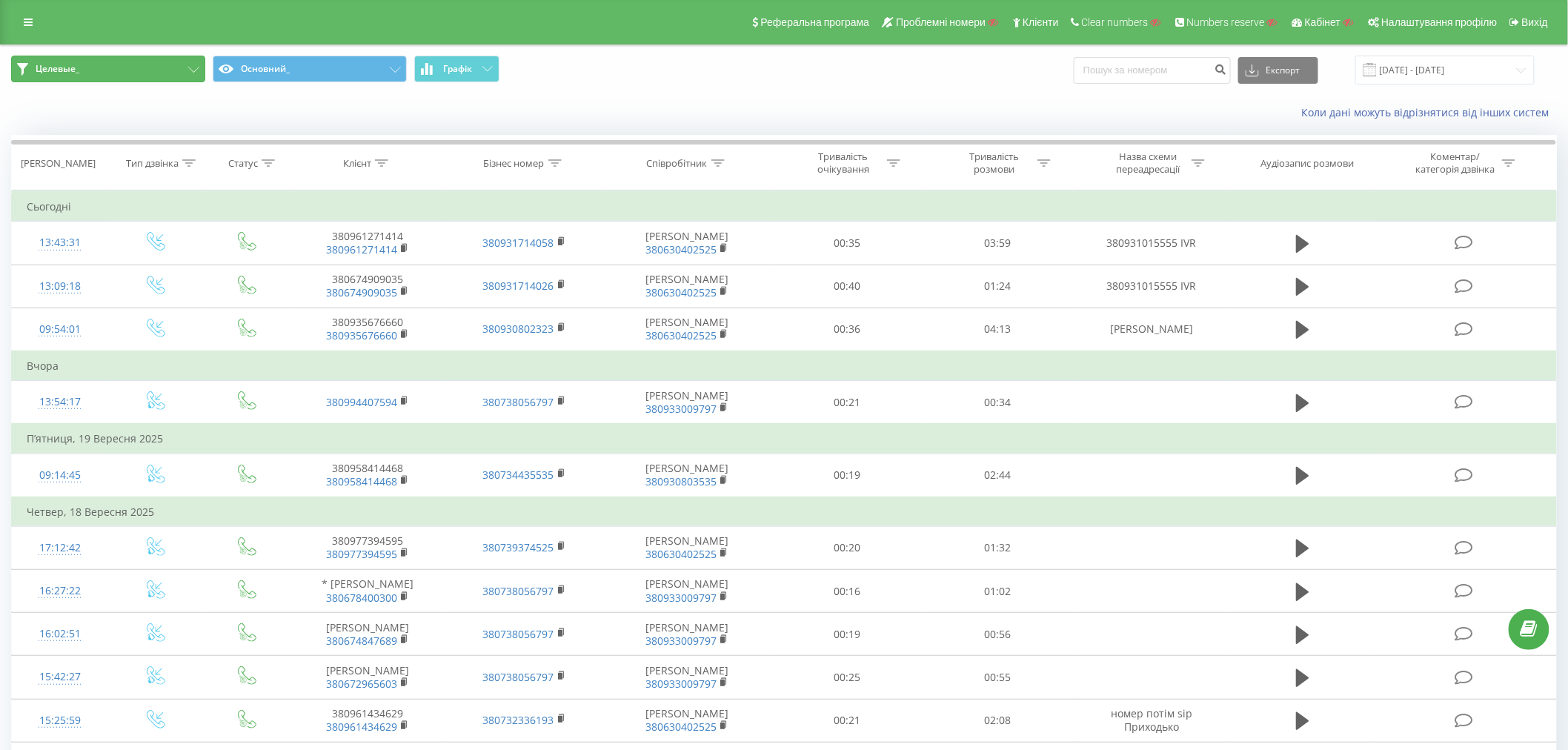
click at [149, 65] on button "Целевые_" at bounding box center [109, 69] width 194 height 27
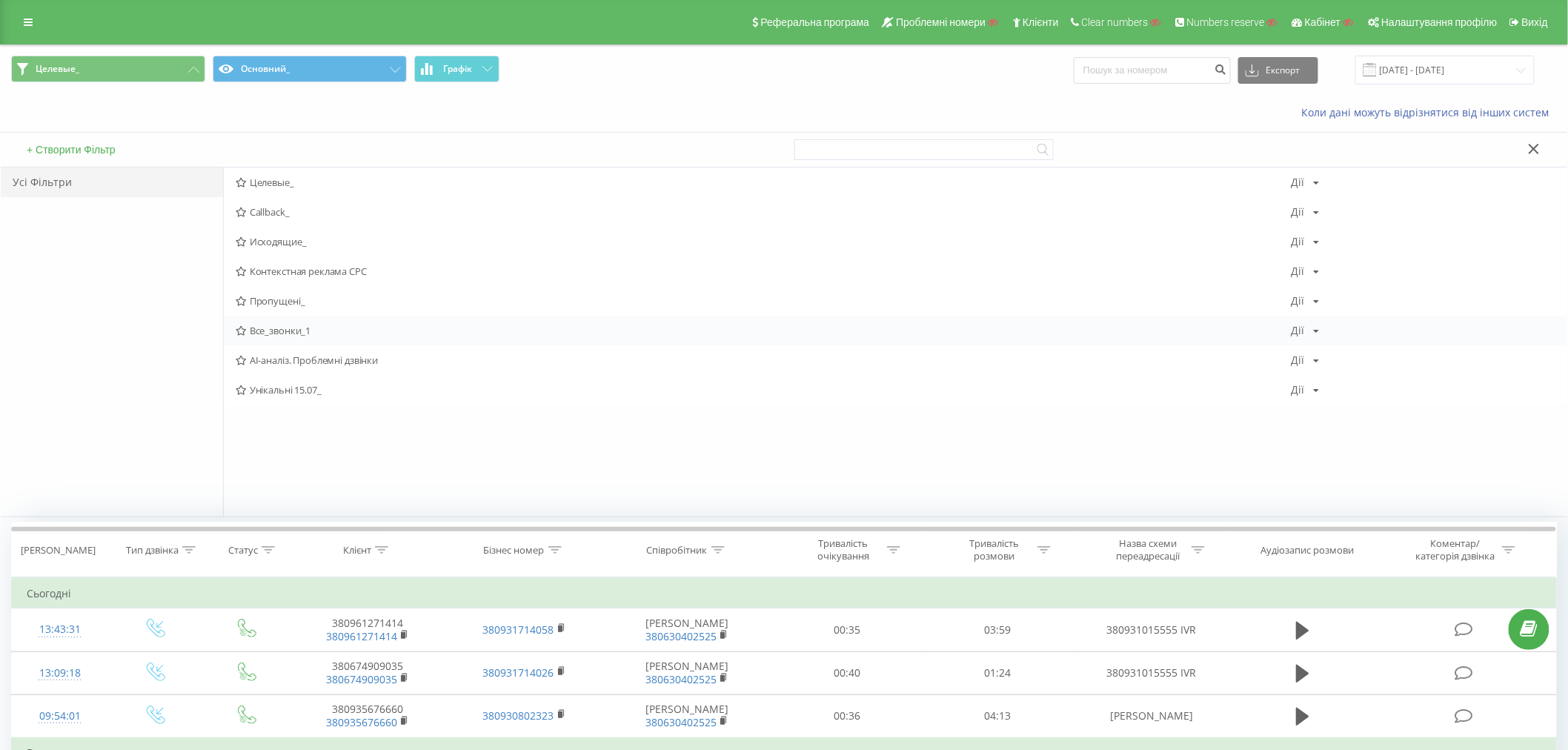
click at [276, 326] on span "Все_звонки_1" at bounding box center [764, 330] width 1056 height 10
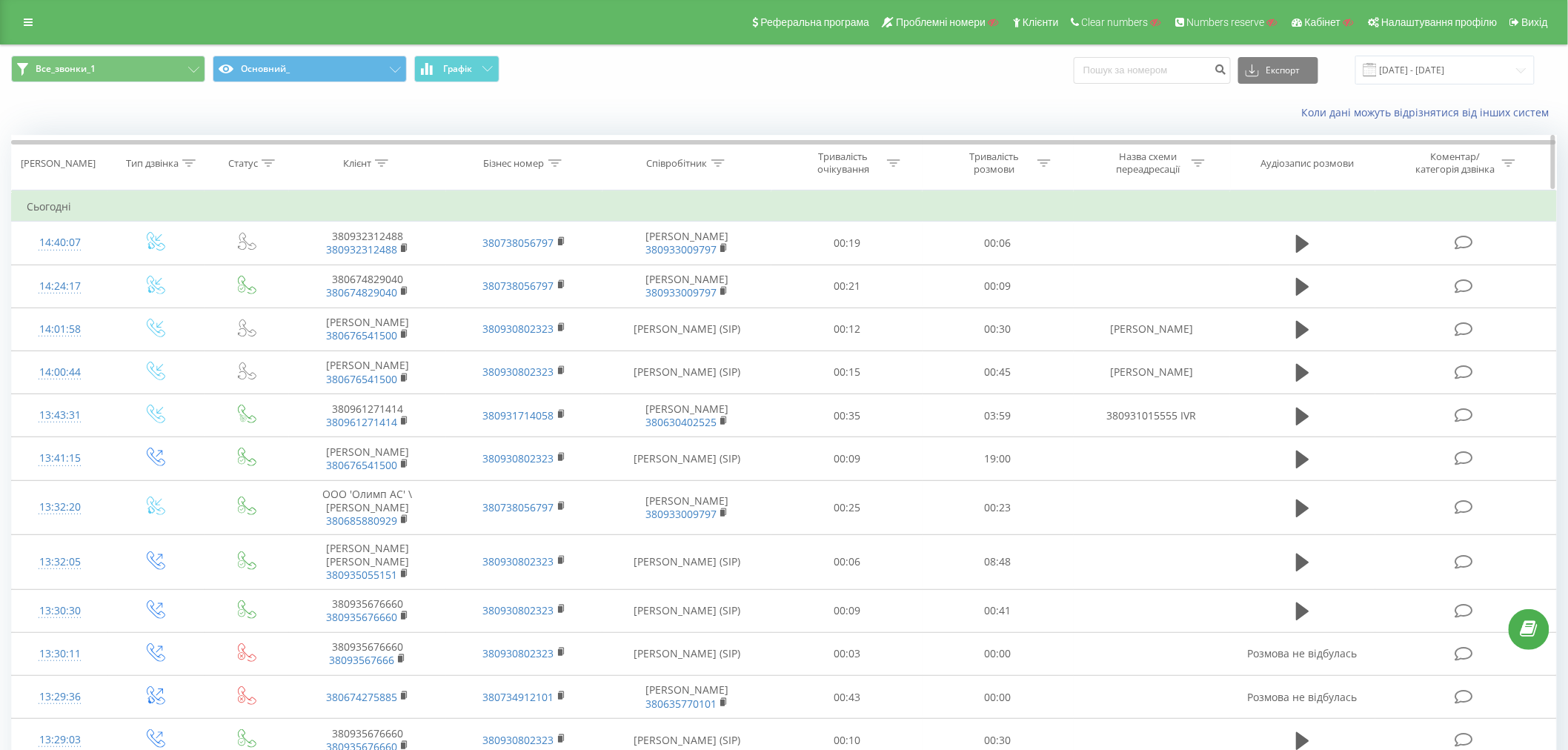
click at [715, 162] on icon at bounding box center [718, 163] width 13 height 8
click at [692, 264] on input "text" at bounding box center [687, 268] width 130 height 26
type input "Юлія"
click button "OK" at bounding box center [719, 298] width 63 height 18
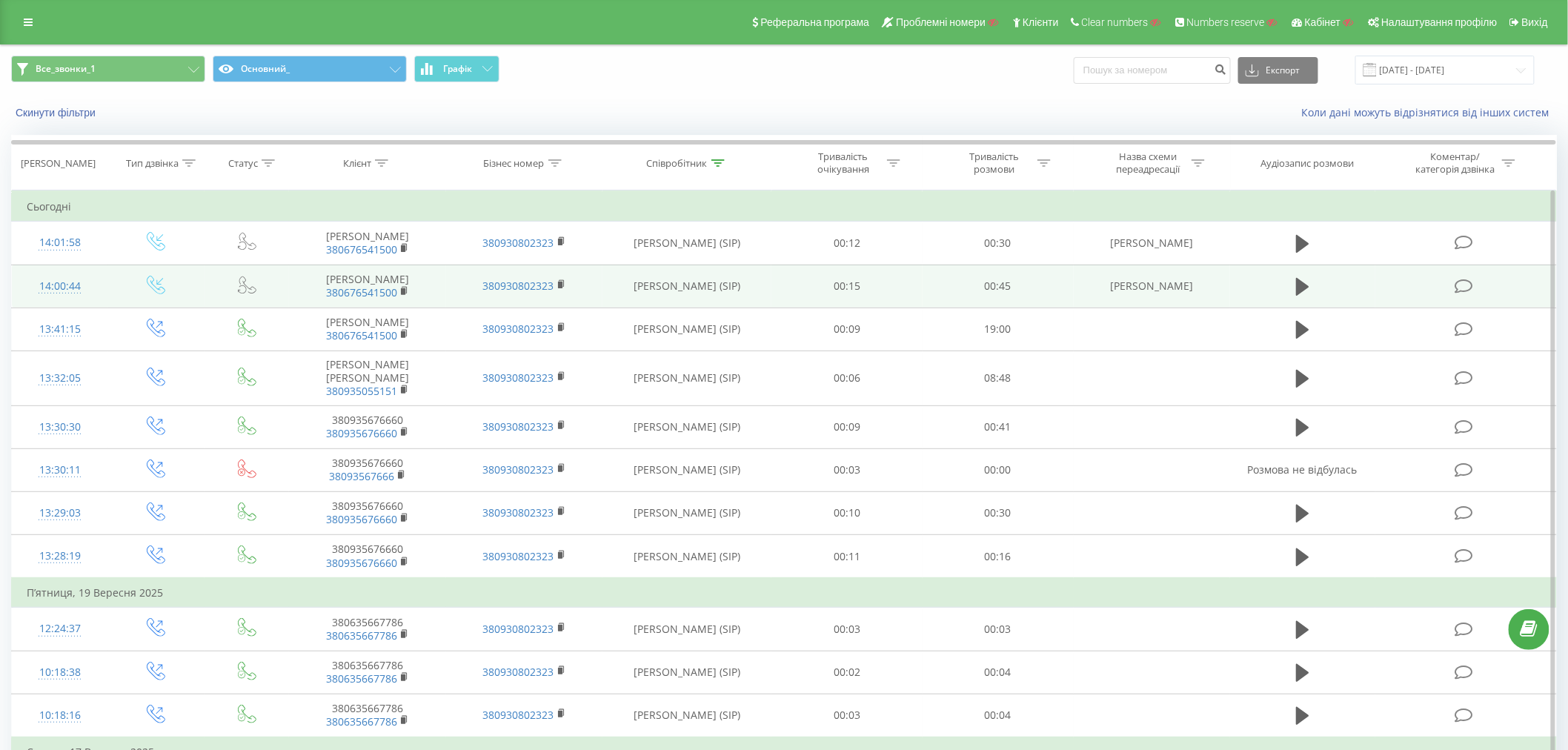
click at [74, 301] on div "14:00:44" at bounding box center [60, 286] width 67 height 29
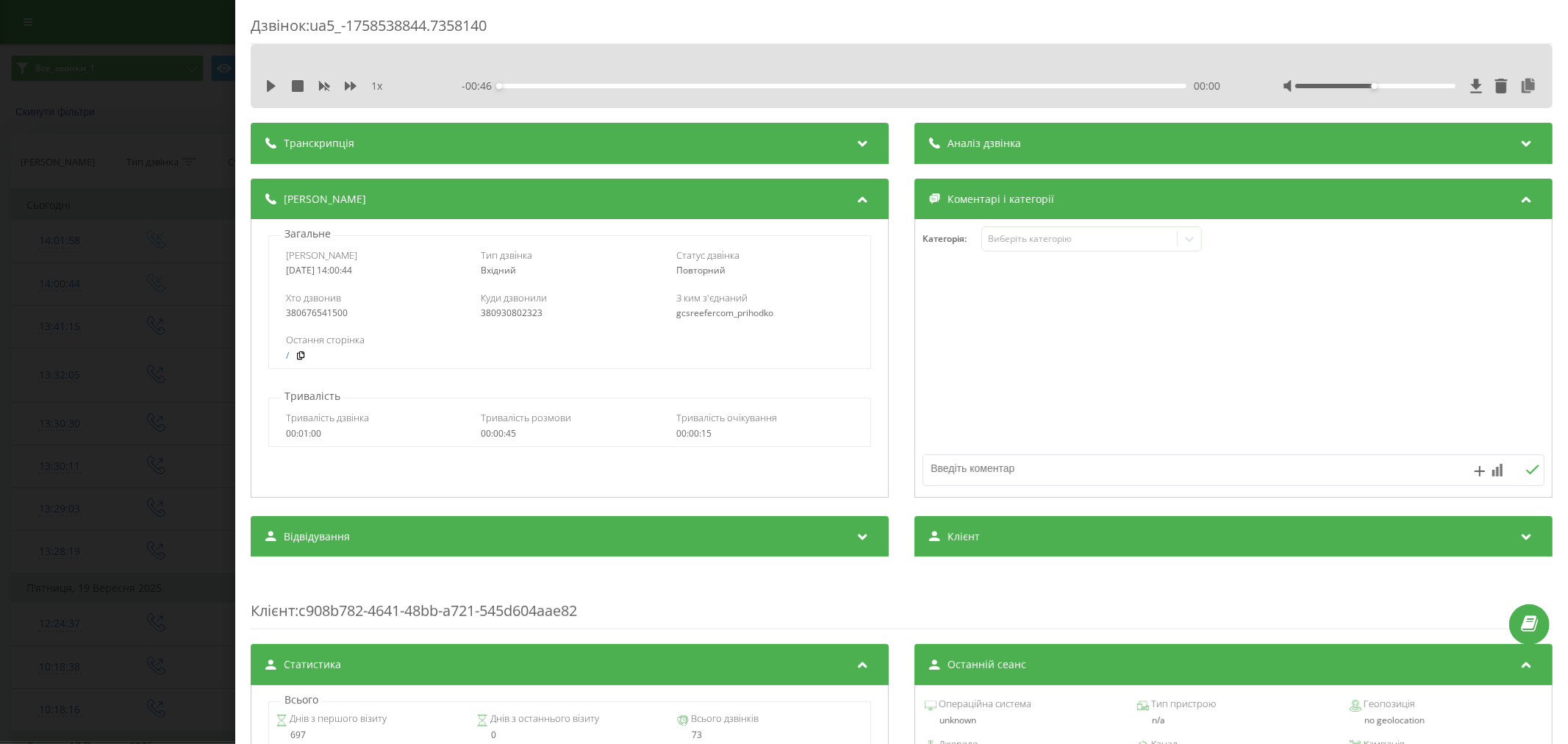
click at [170, 221] on div "Дзвінок : ua5_-1758538844.7358140 1 x - 00:46 00:00 00:00 Транскрипція Для AI-а…" at bounding box center [784, 372] width 1568 height 744
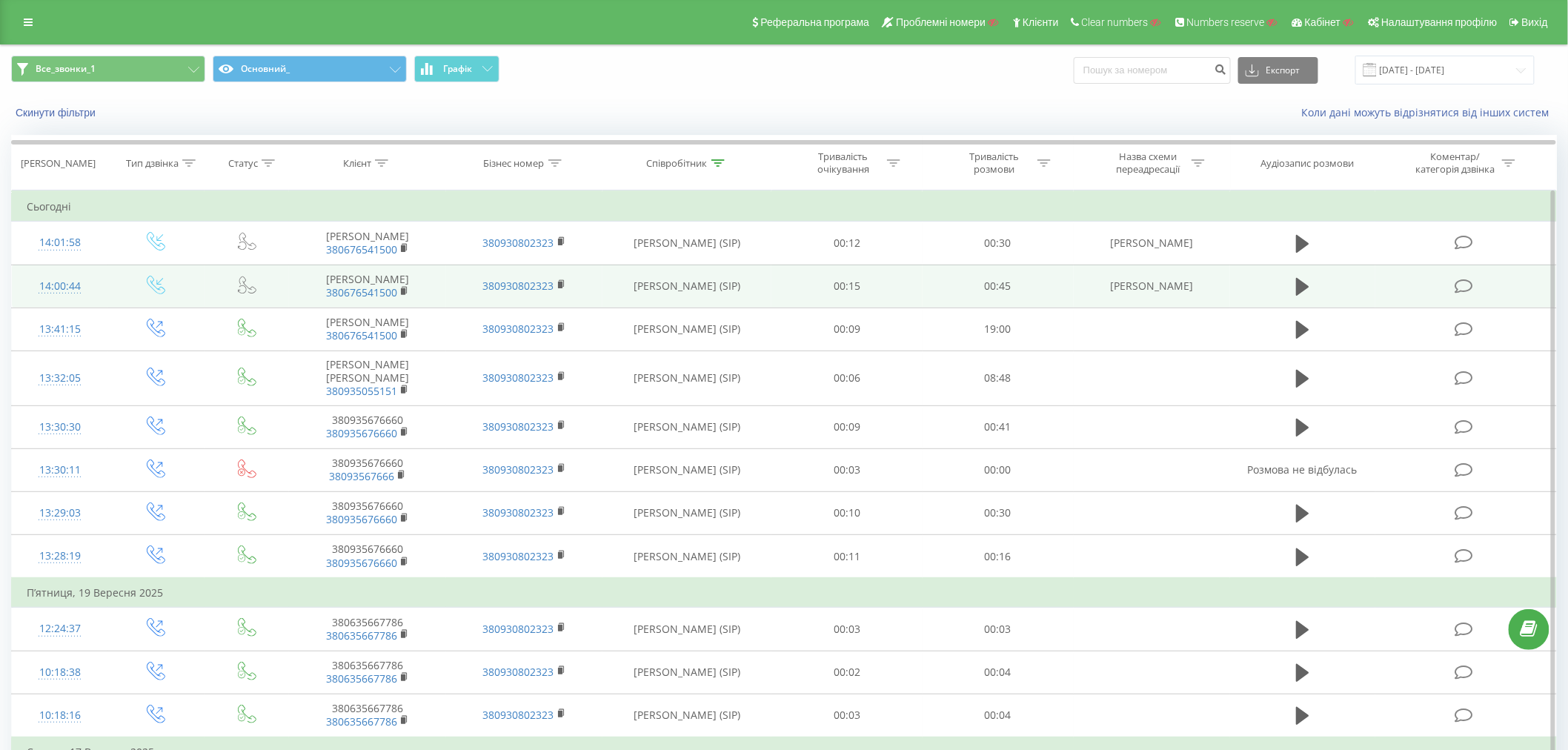
click at [75, 295] on div "14:00:44" at bounding box center [60, 286] width 67 height 29
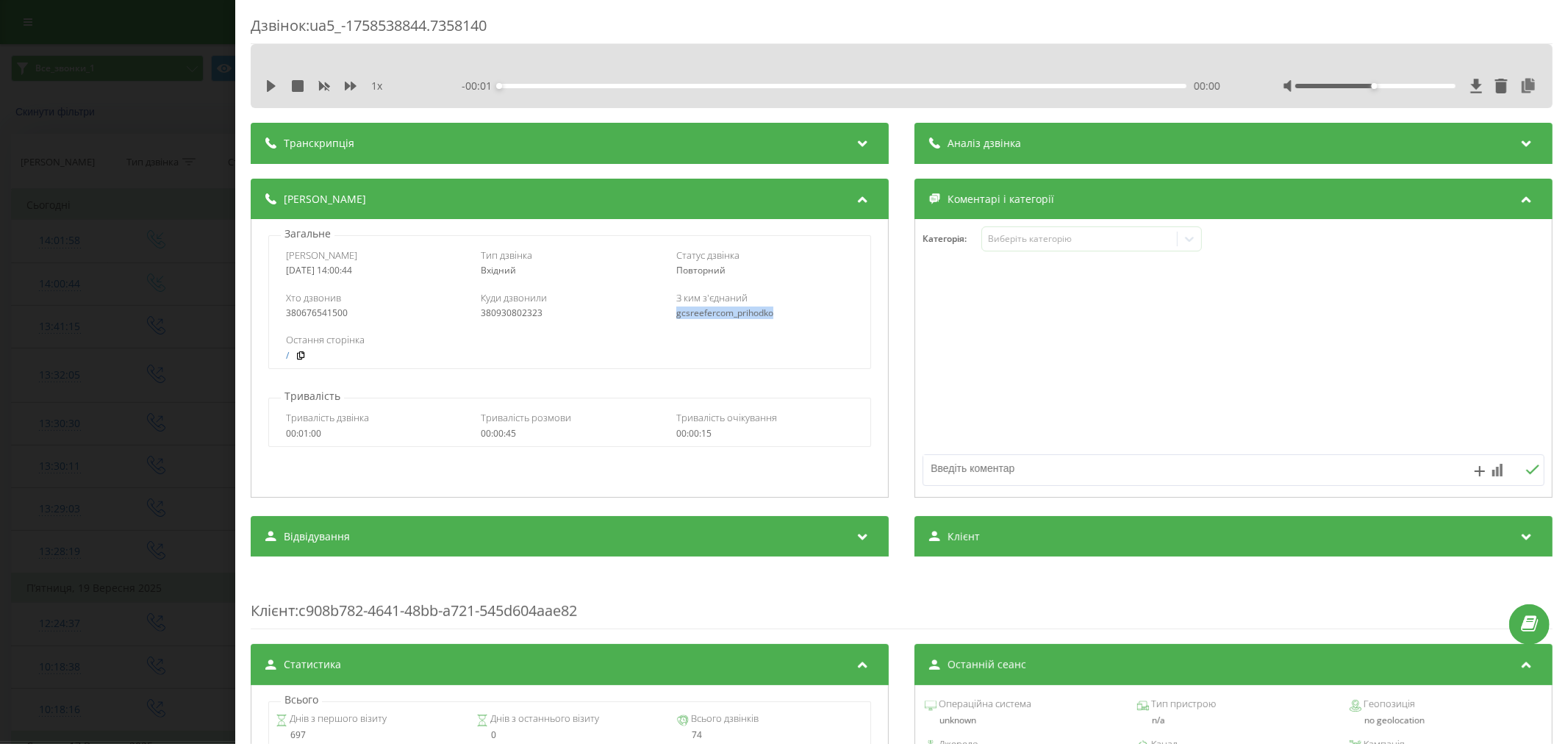
drag, startPoint x: 665, startPoint y: 317, endPoint x: 814, endPoint y: 320, distance: 149.0
click at [814, 320] on div "Хто дзвонив 380676541500 Куди дзвонили 380930802323 З ким з'єднаний gcsreeferco…" at bounding box center [569, 305] width 601 height 42
copy div "gcsreefercom_prihodko"
drag, startPoint x: 133, startPoint y: 261, endPoint x: 97, endPoint y: 118, distance: 147.5
click at [132, 253] on div "Дзвінок : ua5_-1758538844.7358140 1 x - 00:46 00:00 00:00 Транскрипція Для AI-а…" at bounding box center [784, 372] width 1568 height 744
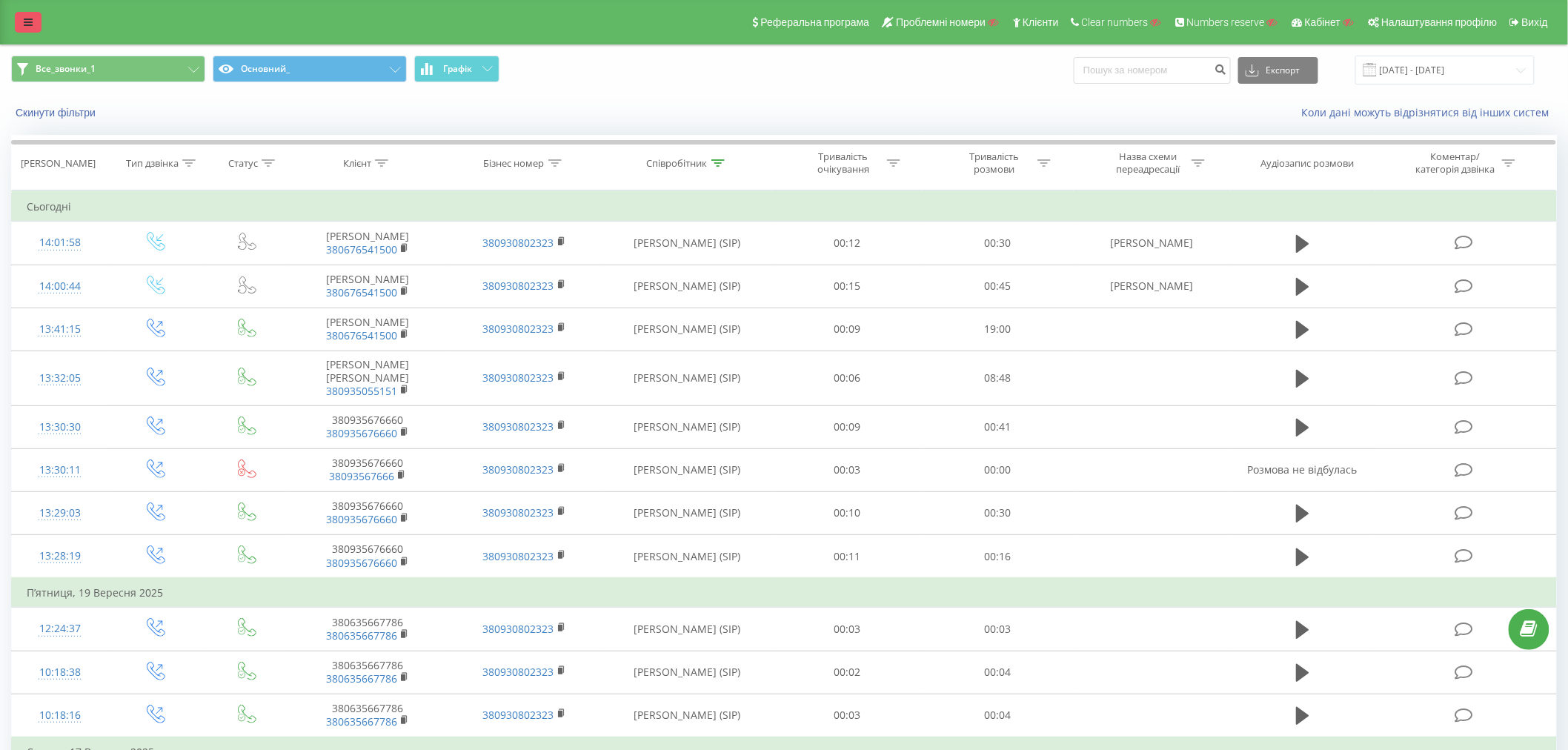
click at [22, 12] on link at bounding box center [29, 22] width 27 height 21
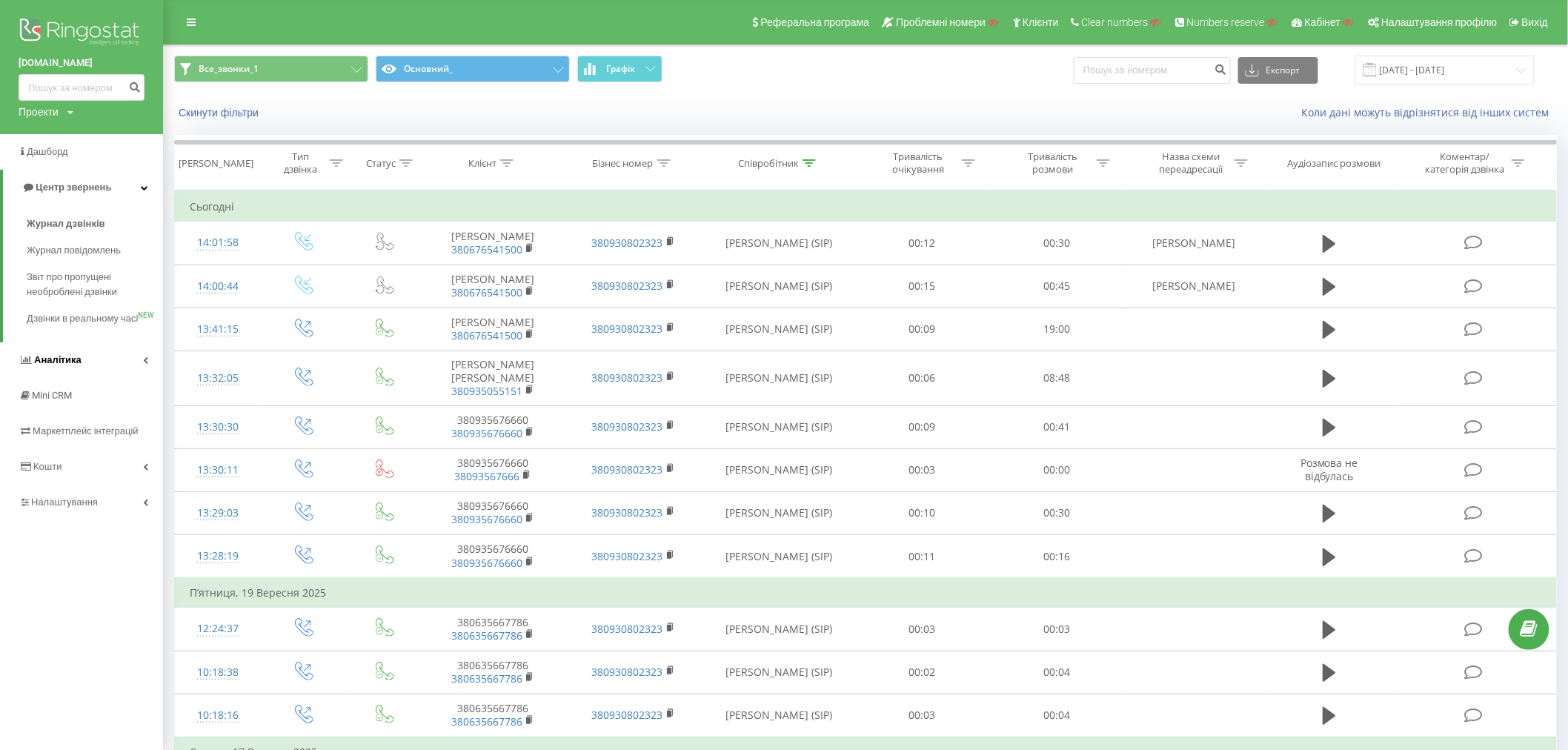
click at [48, 365] on span "Аналiтика" at bounding box center [58, 360] width 48 height 11
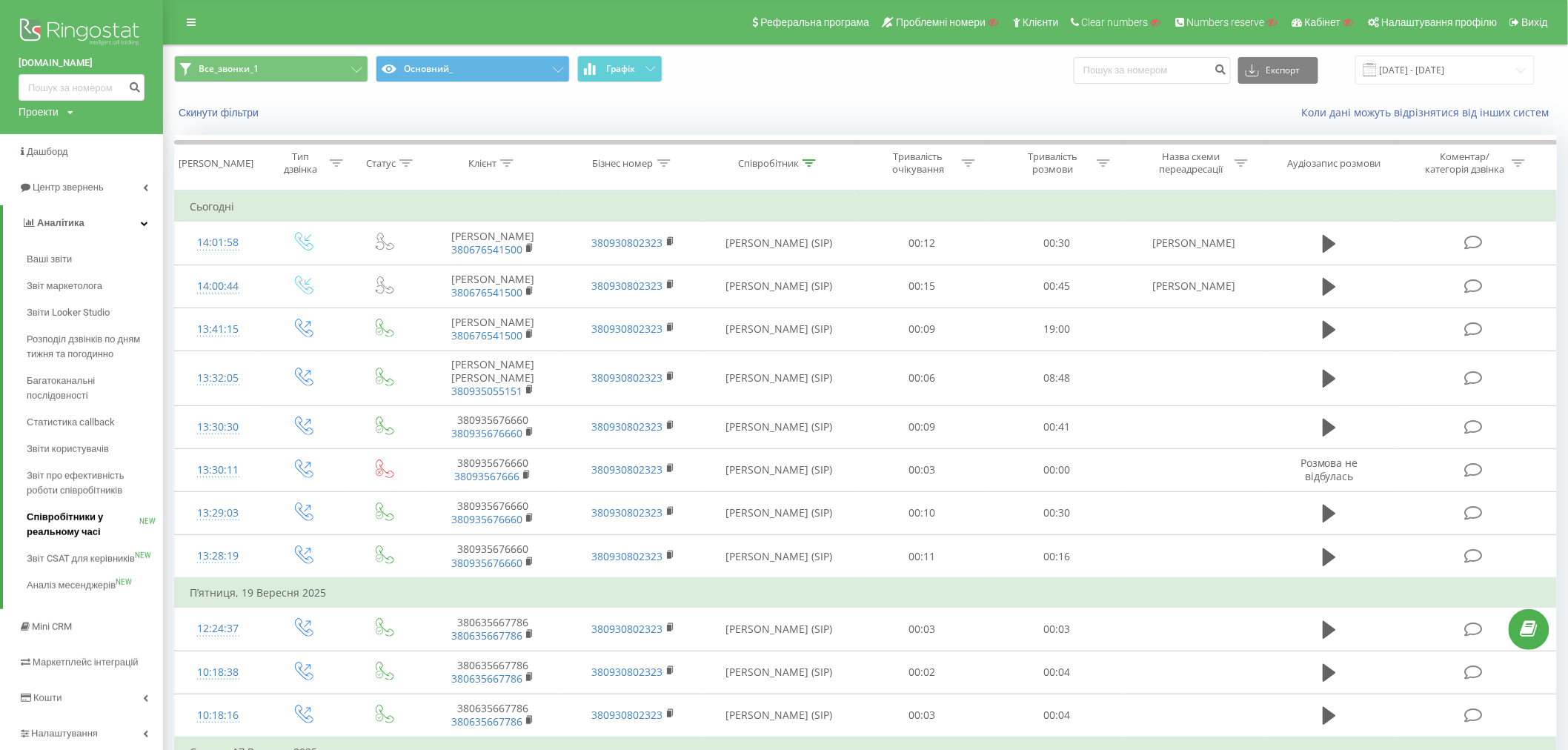
click at [46, 523] on span "Співробітники у реальному часі" at bounding box center [83, 524] width 112 height 30
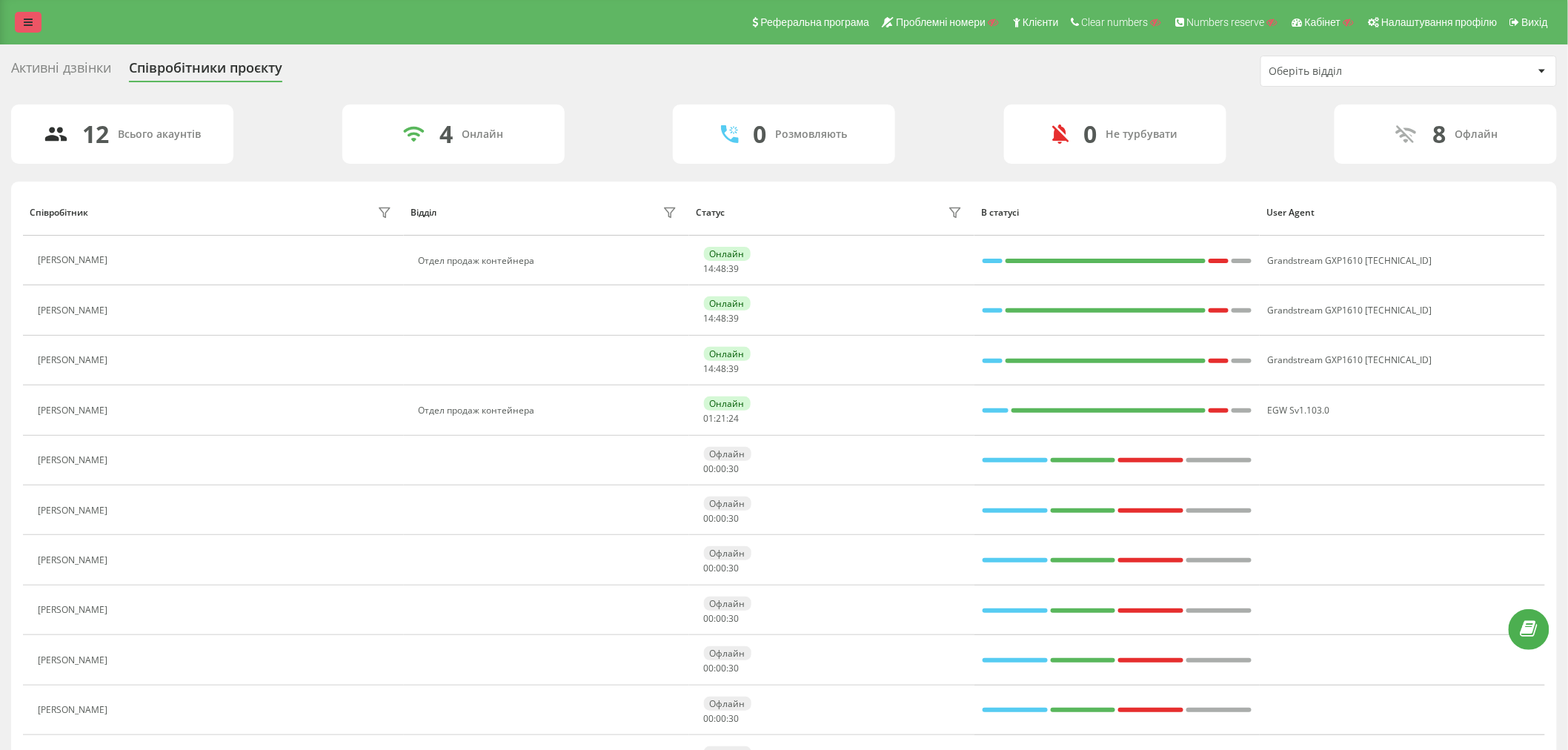
click at [37, 19] on link at bounding box center [29, 22] width 27 height 21
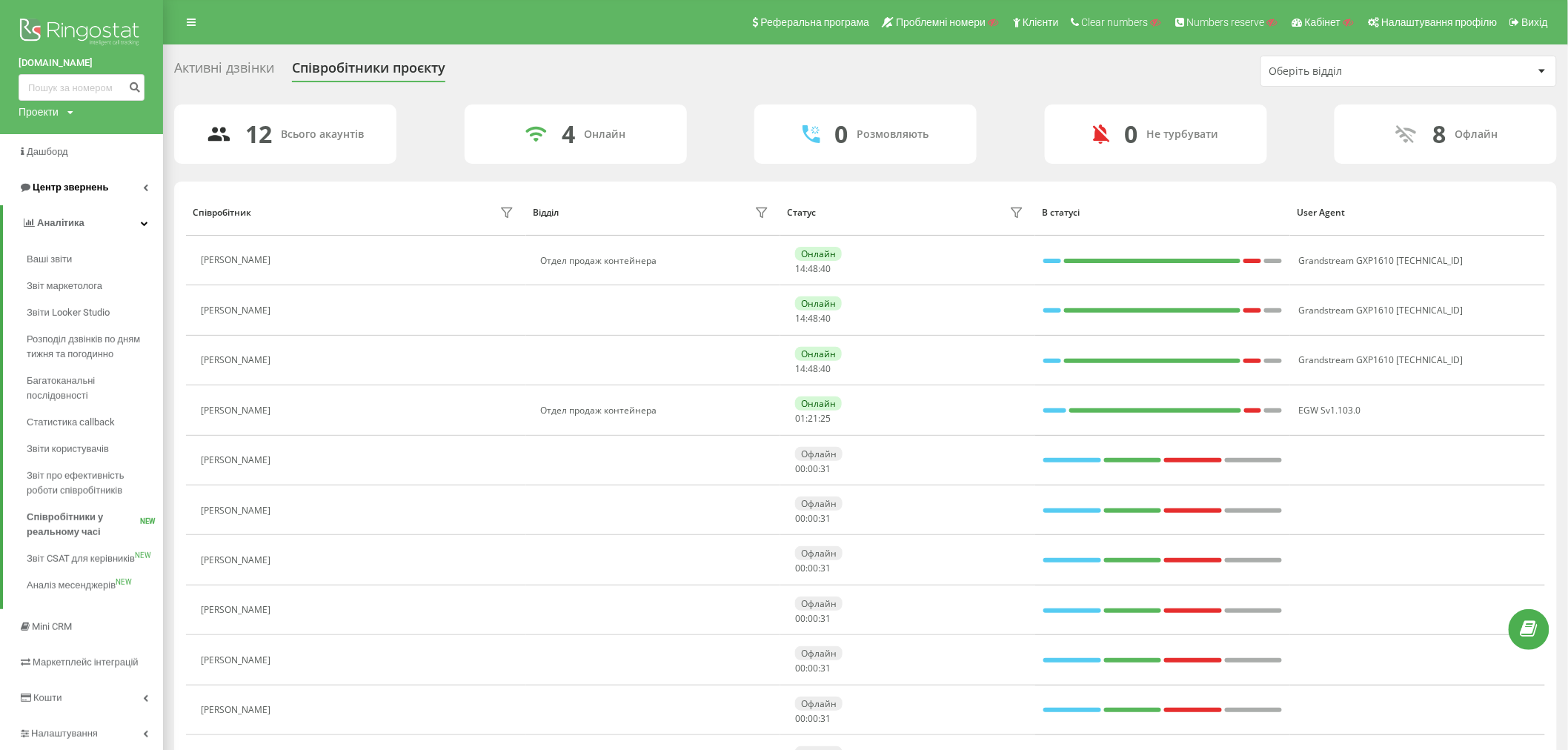
click at [72, 186] on span "Центр звернень" at bounding box center [69, 188] width 75 height 11
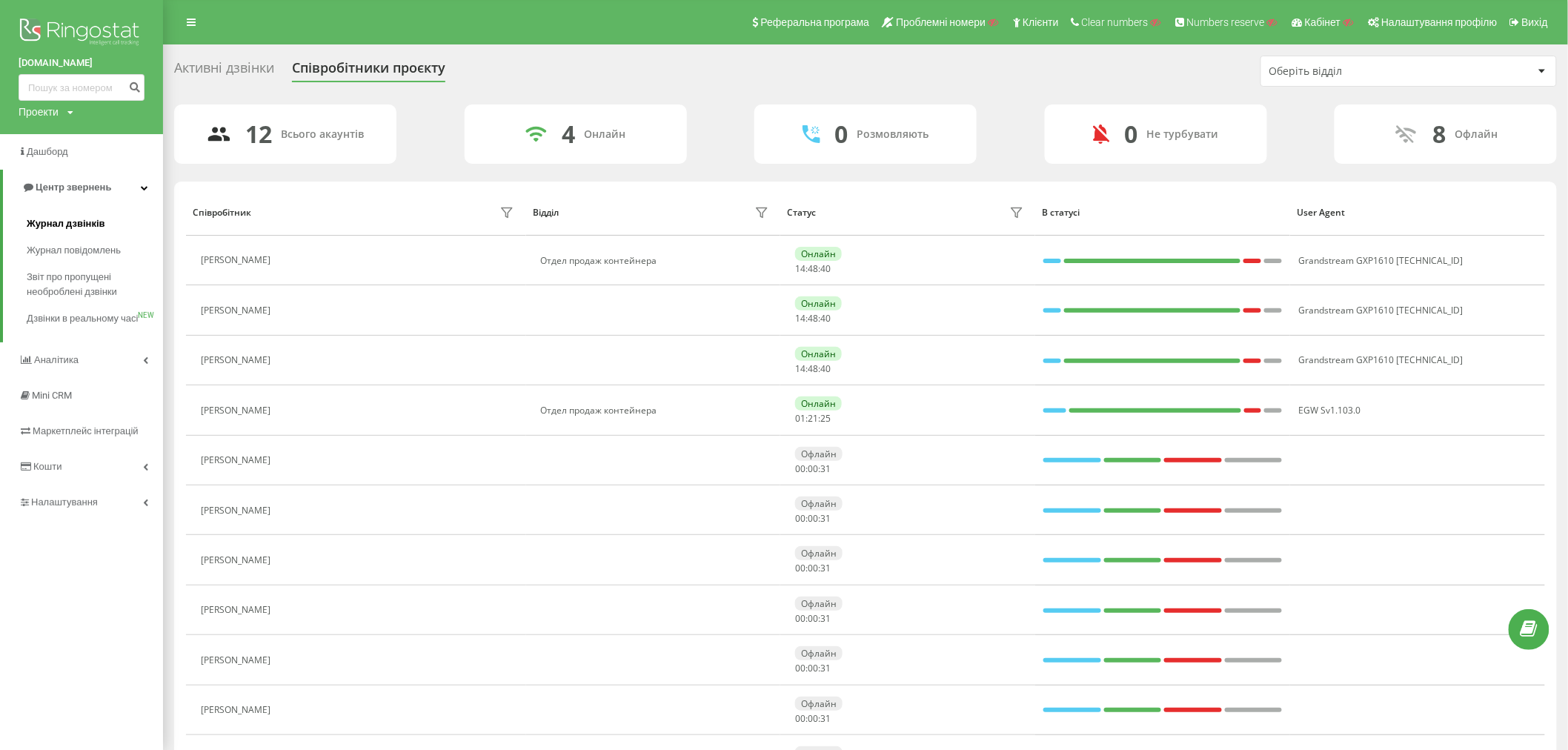
click at [71, 215] on link "Журнал дзвінків" at bounding box center [94, 224] width 136 height 27
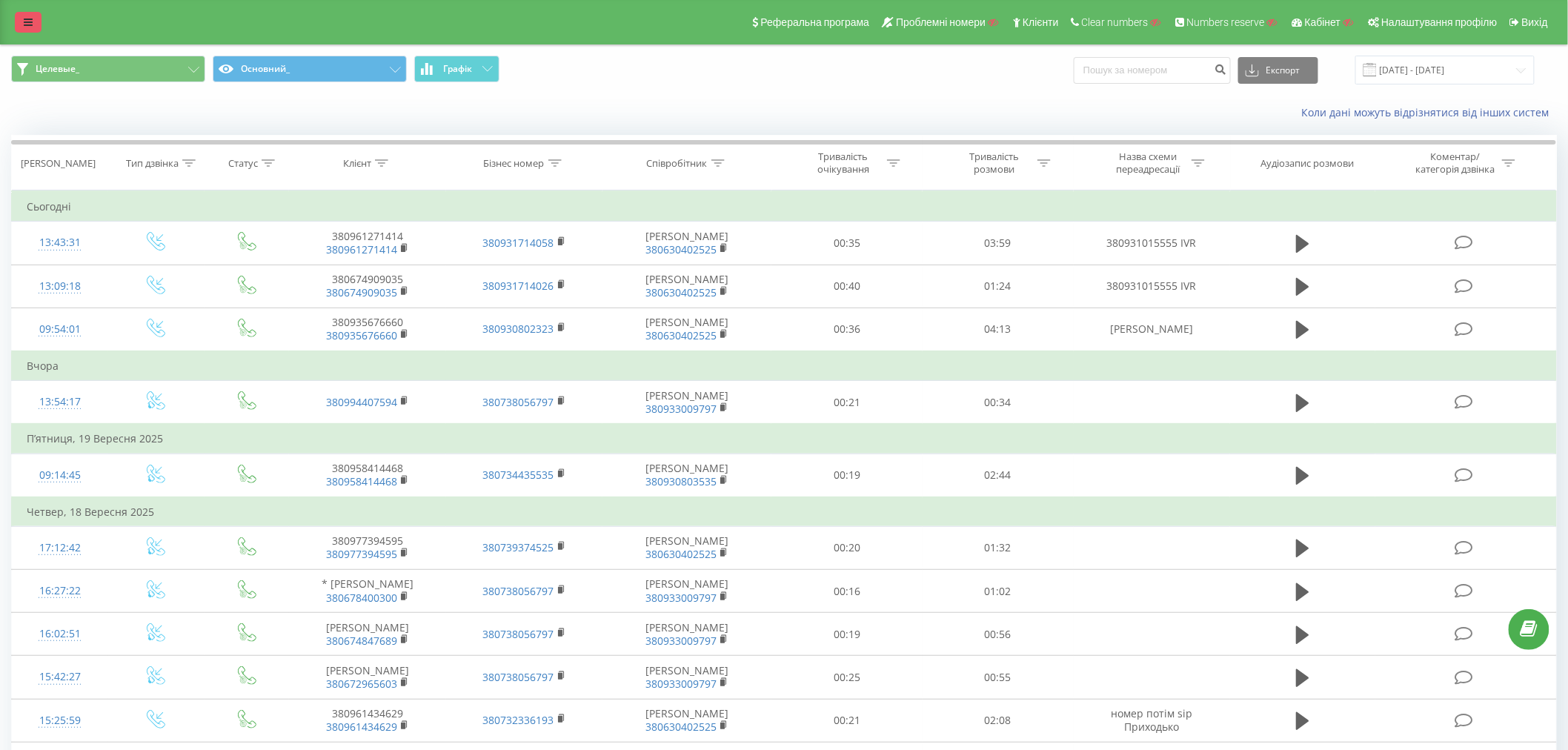
click at [17, 11] on link at bounding box center [29, 22] width 27 height 21
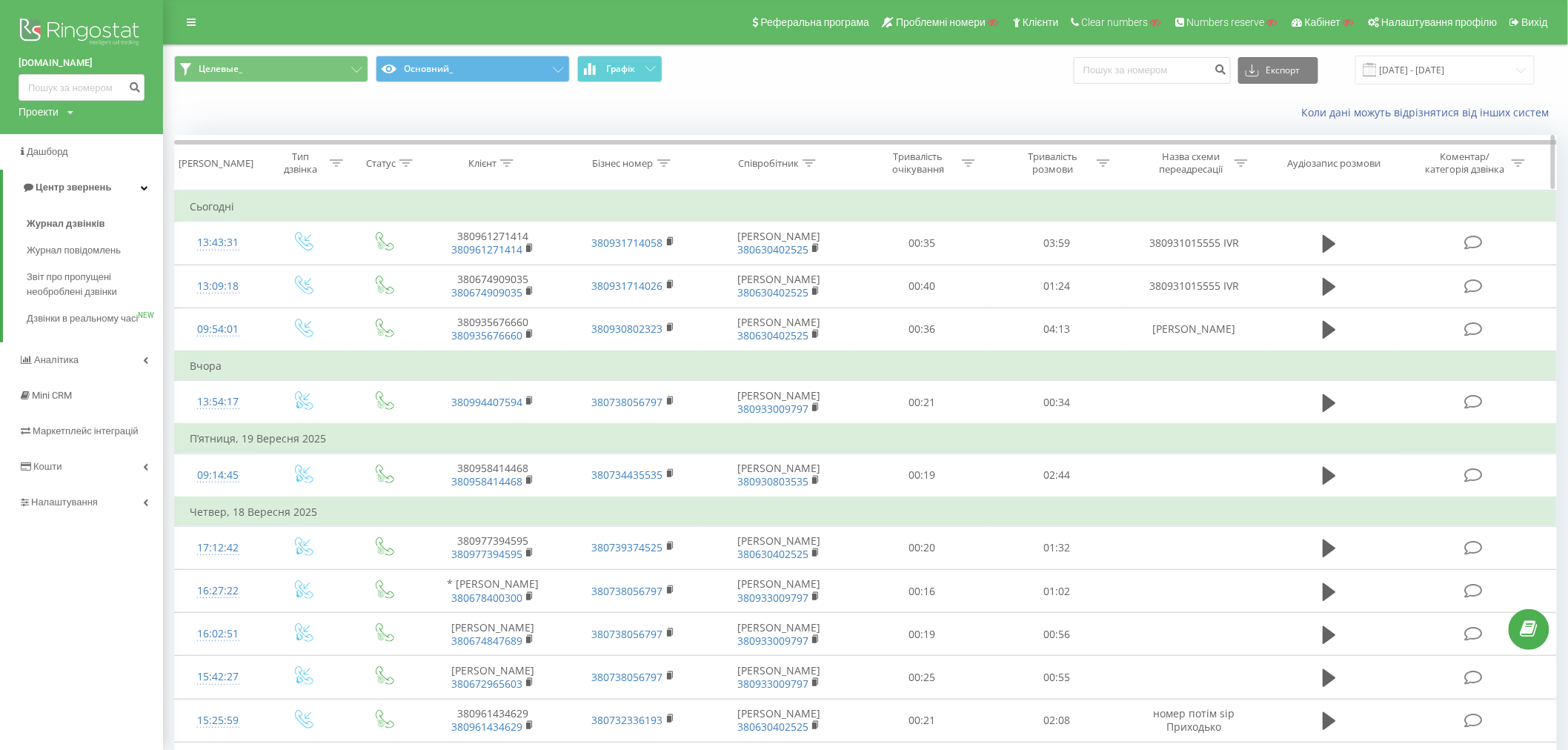
click at [805, 164] on icon at bounding box center [809, 163] width 13 height 8
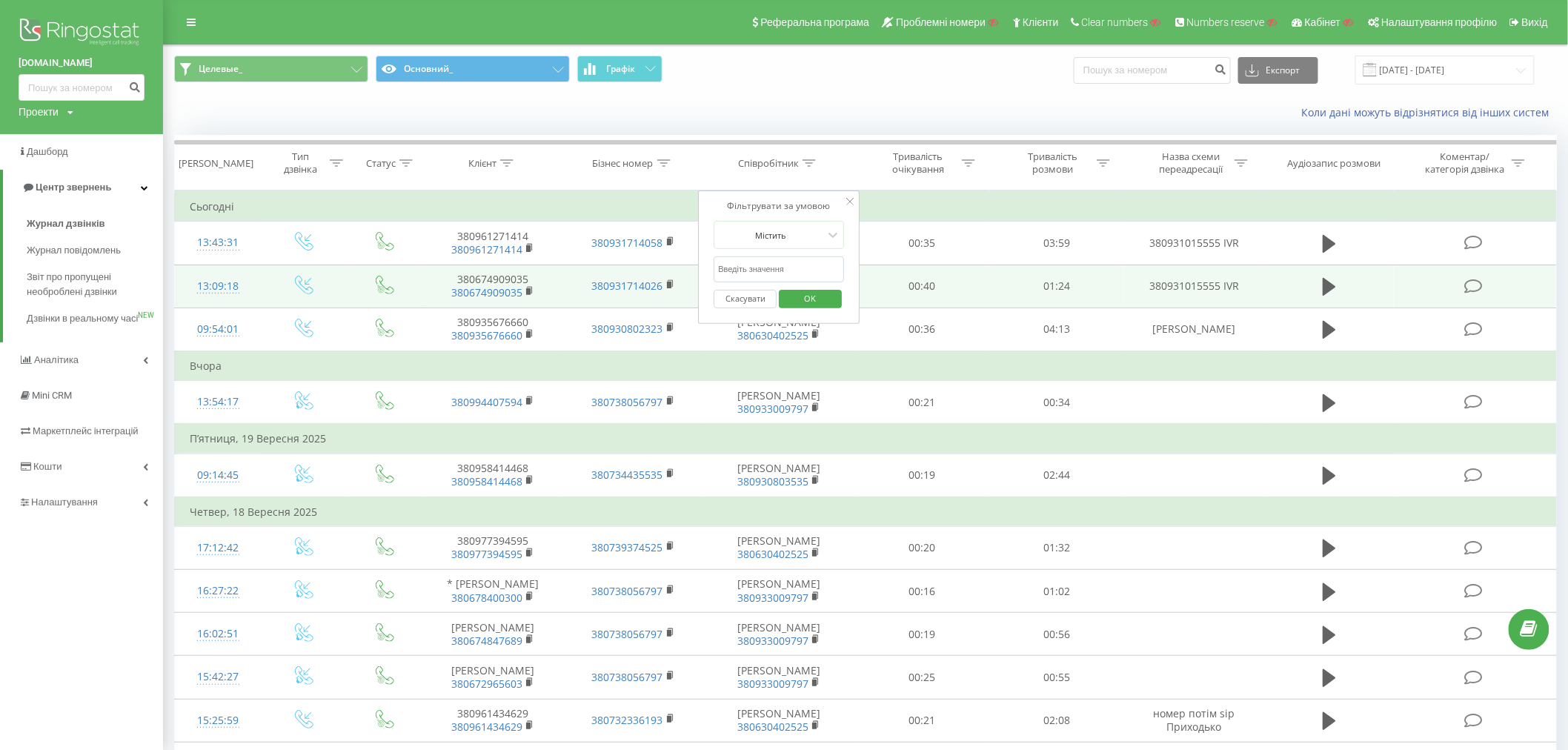
drag, startPoint x: 797, startPoint y: 271, endPoint x: 612, endPoint y: 273, distance: 185.0
type input "[PERSON_NAME]"
click button "OK" at bounding box center [810, 298] width 63 height 18
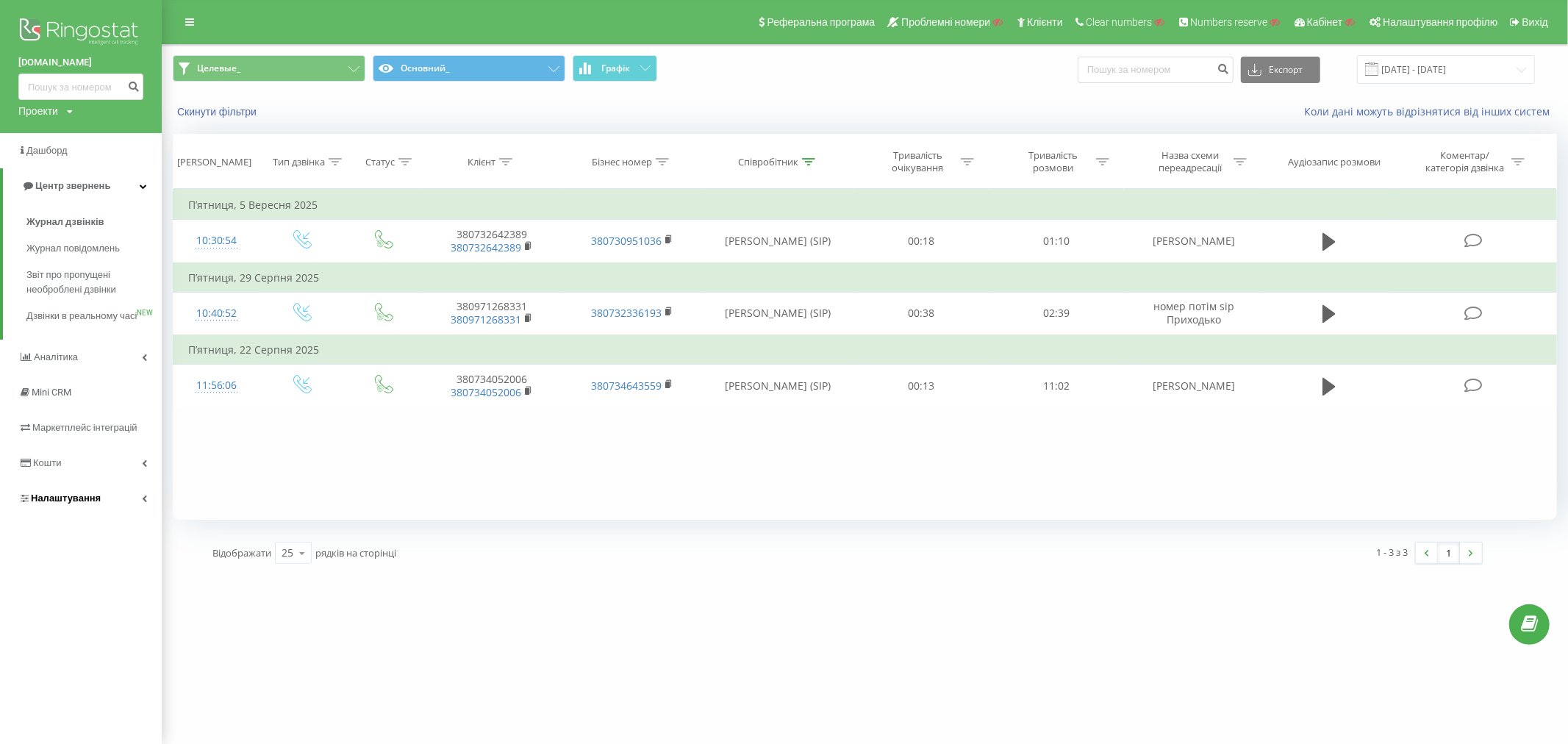
click at [74, 503] on span "Налаштування" at bounding box center [66, 499] width 70 height 11
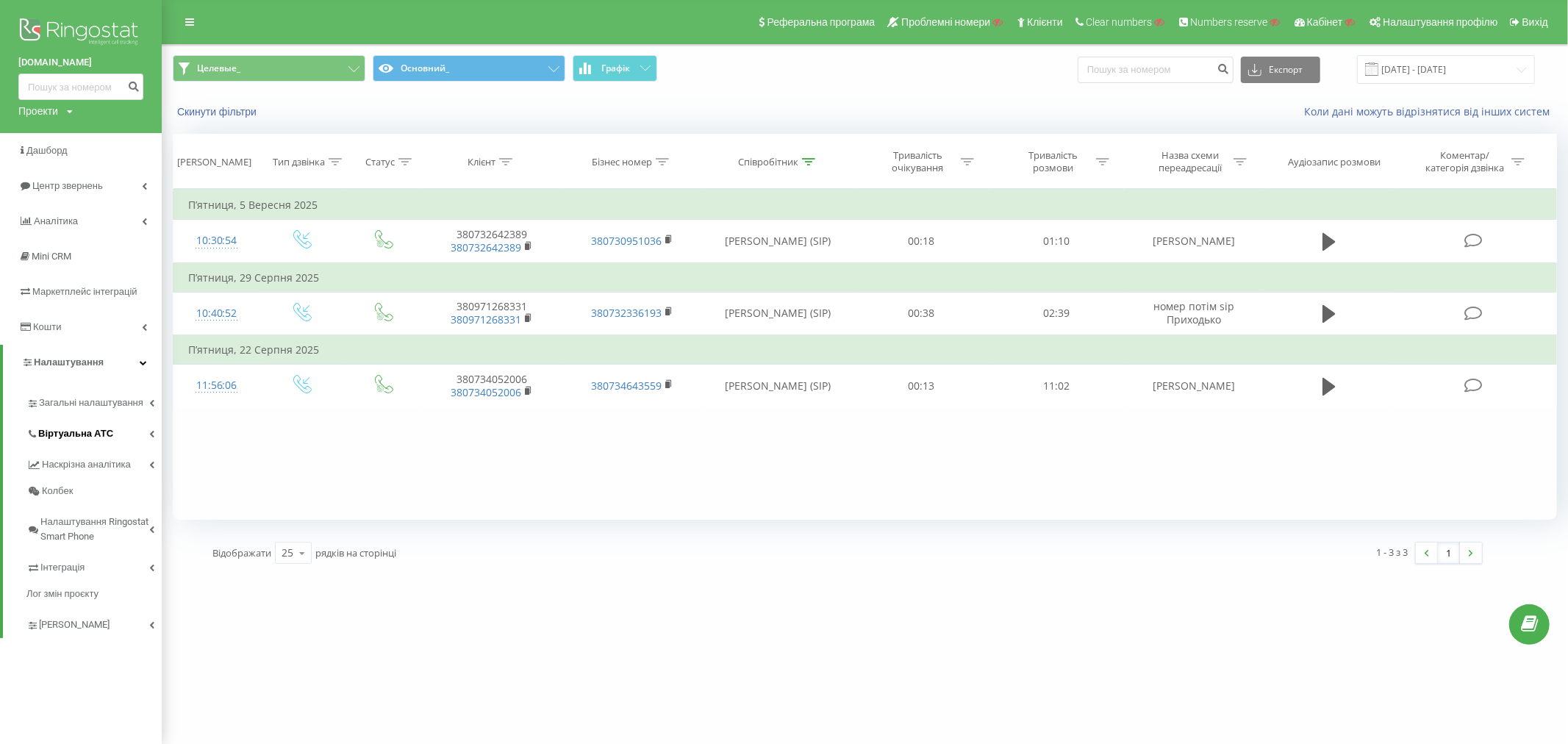
click at [69, 431] on span "Віртуальна АТС" at bounding box center [75, 434] width 75 height 15
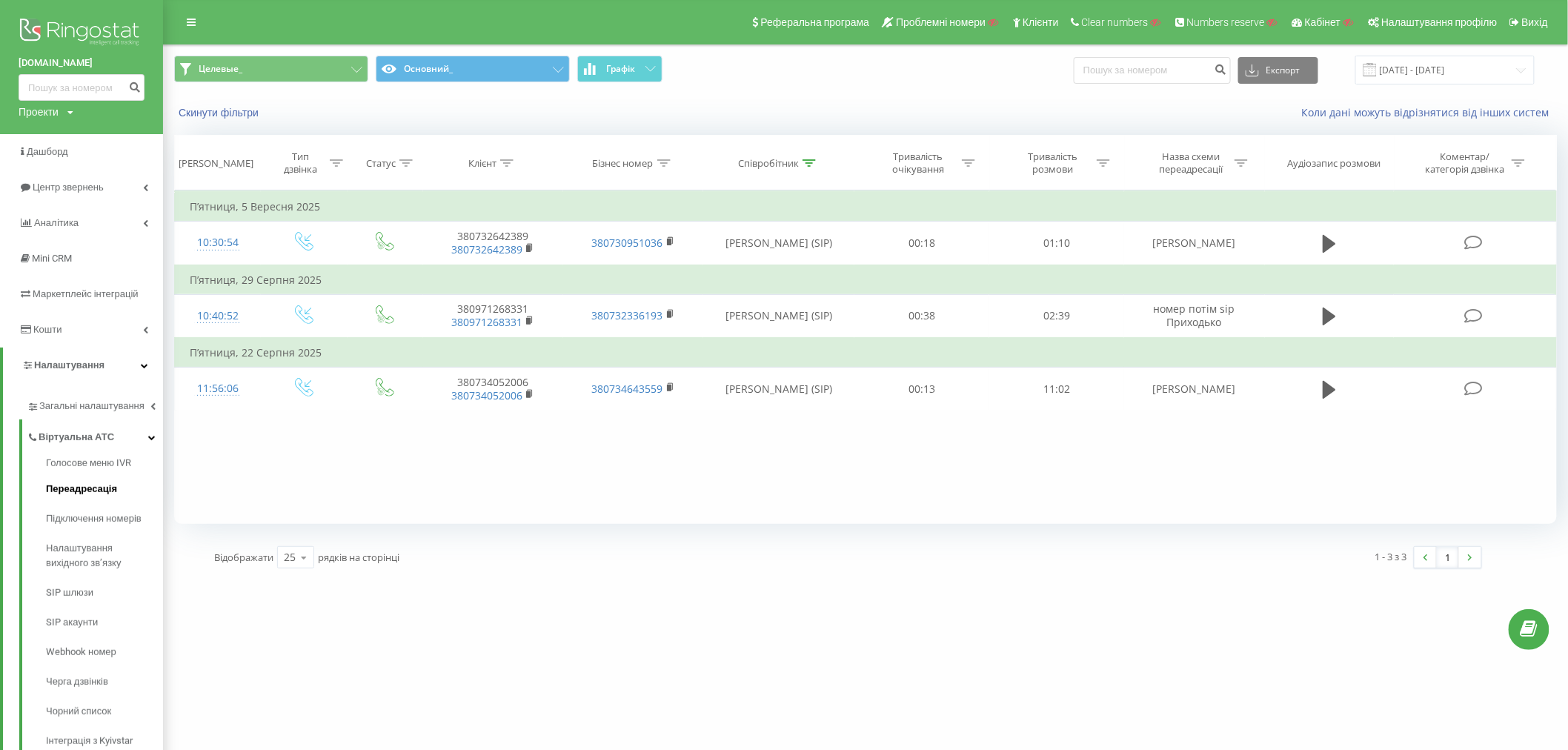
click at [76, 491] on span "Переадресація" at bounding box center [81, 489] width 71 height 15
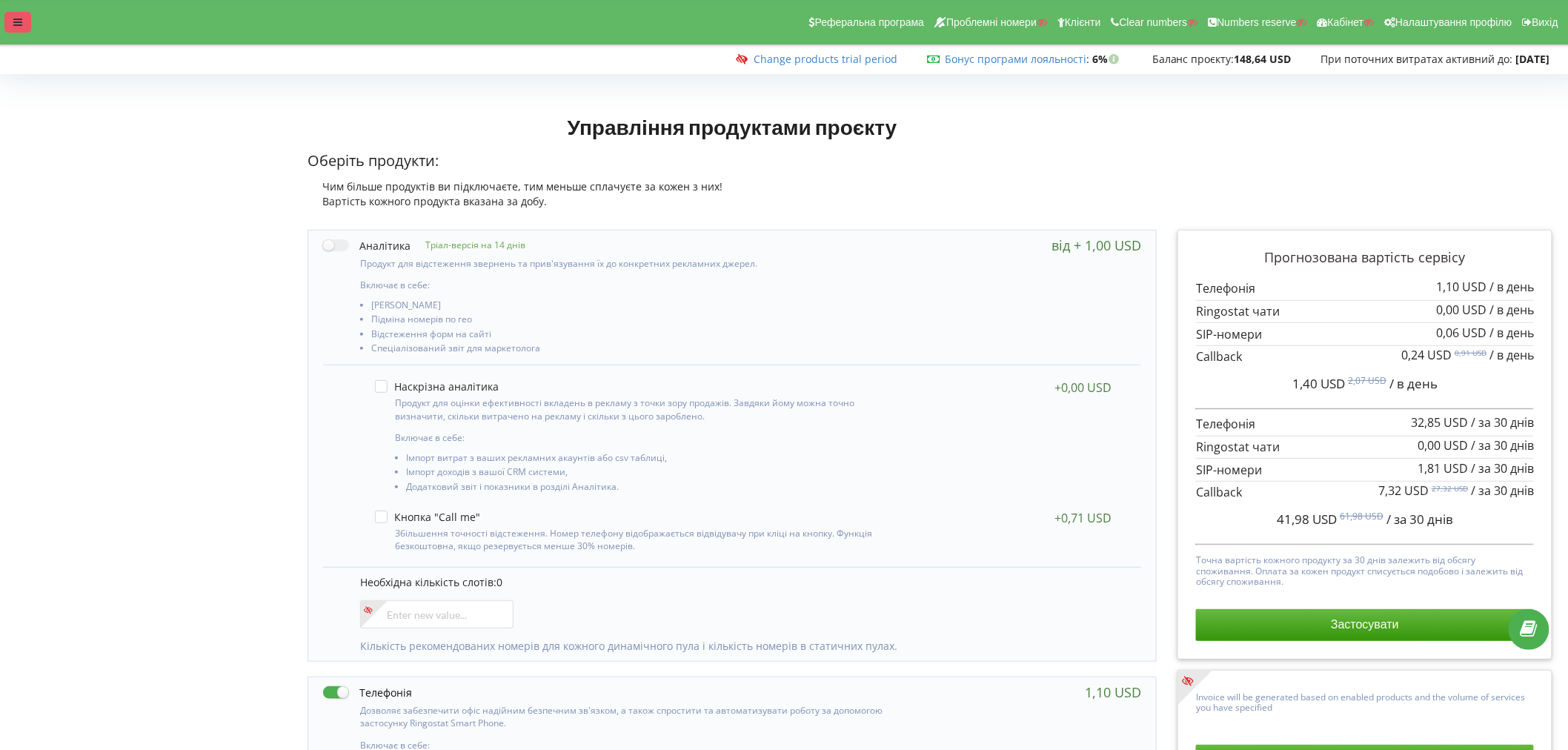
click at [10, 11] on div at bounding box center [18, 22] width 27 height 21
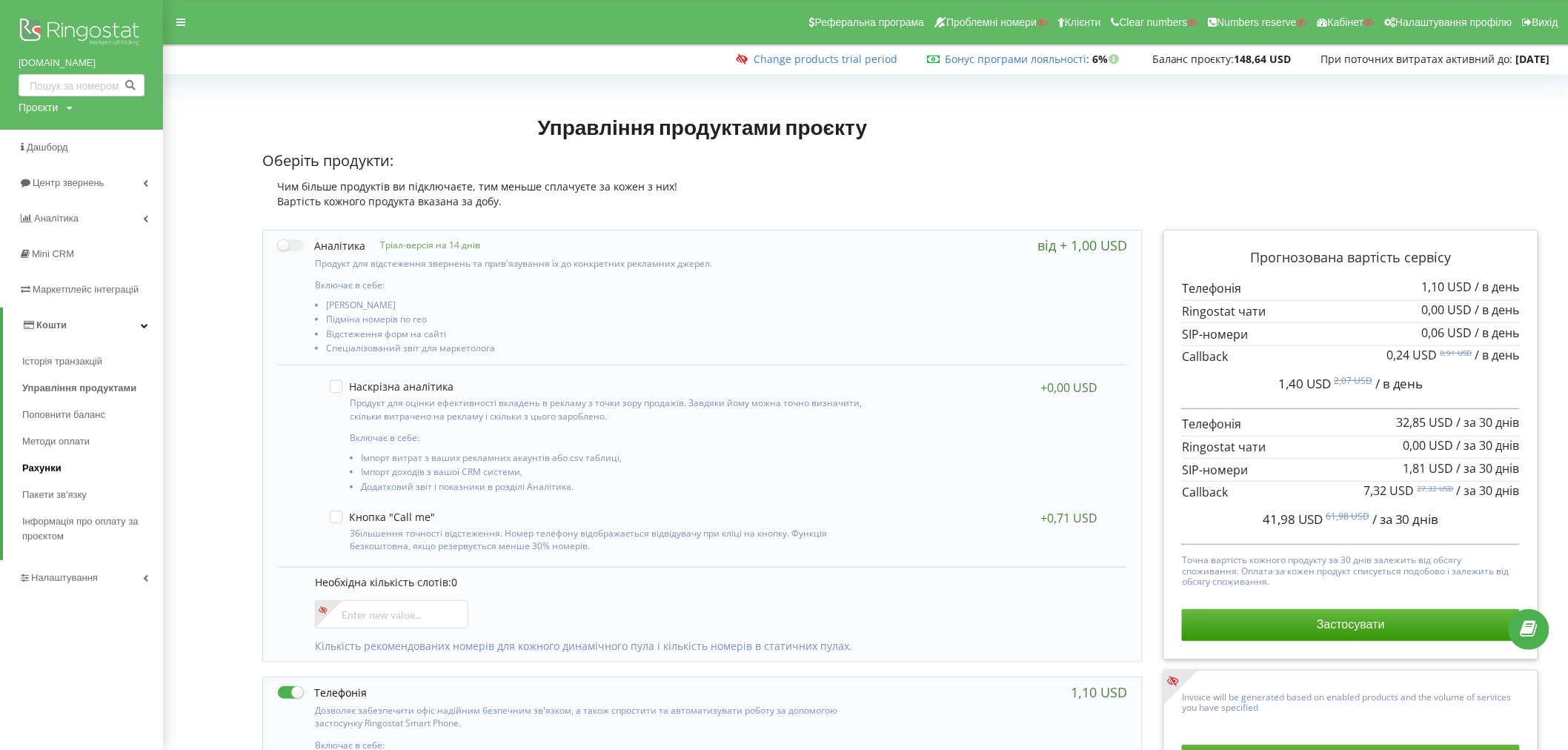
click at [42, 470] on span "Рахунки" at bounding box center [41, 468] width 39 height 15
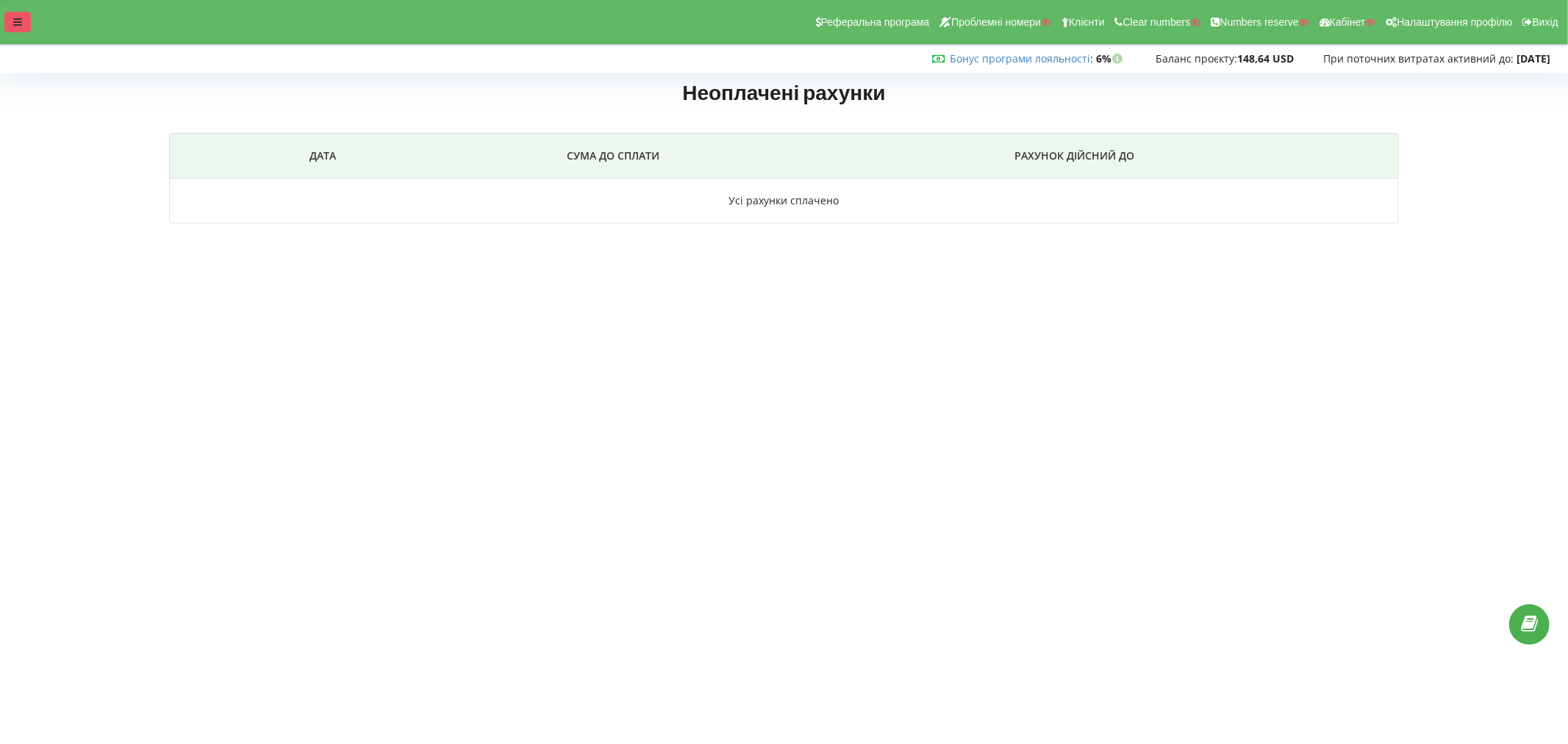
click at [24, 24] on div at bounding box center [18, 22] width 26 height 21
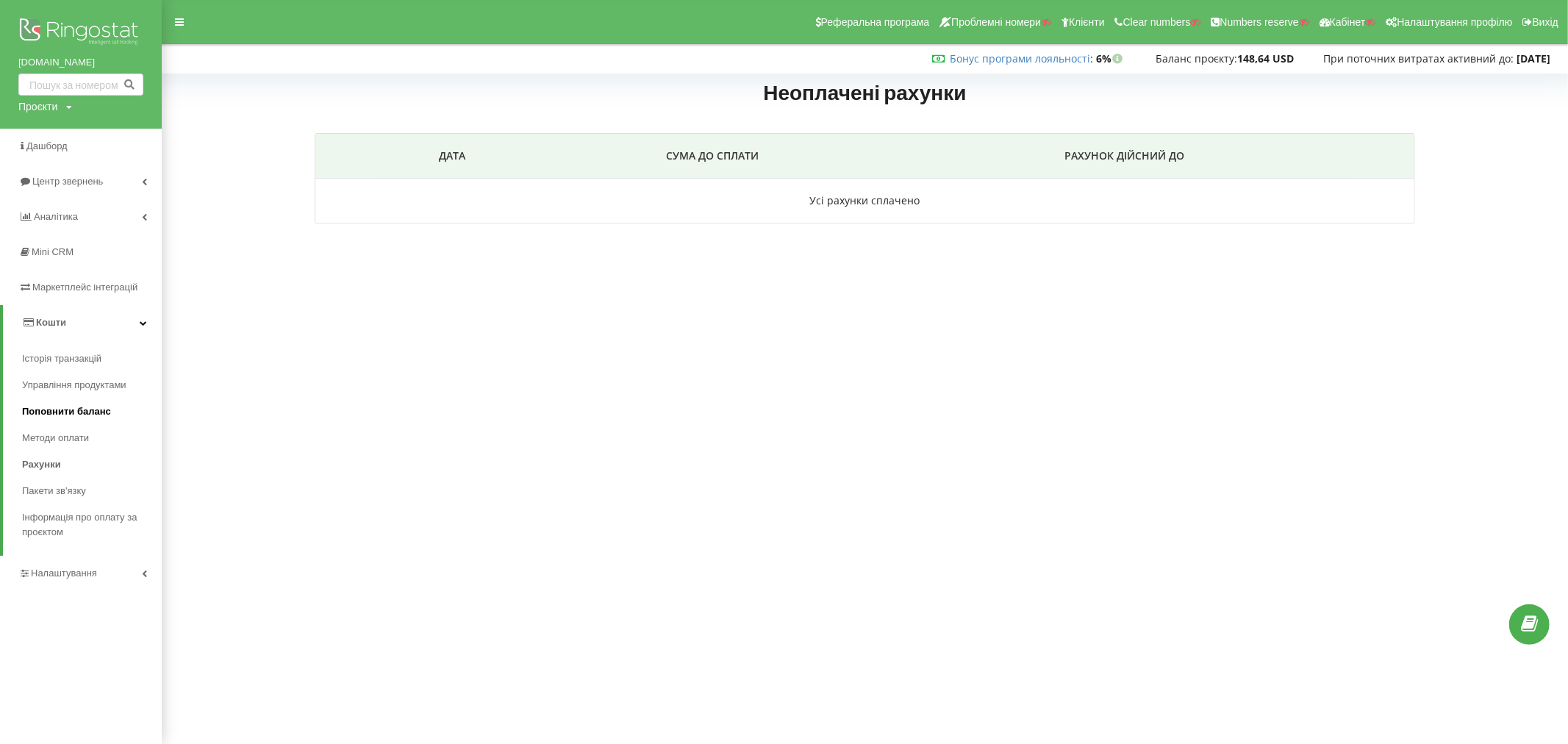
click at [52, 410] on span "Поповнити баланс" at bounding box center [66, 412] width 89 height 15
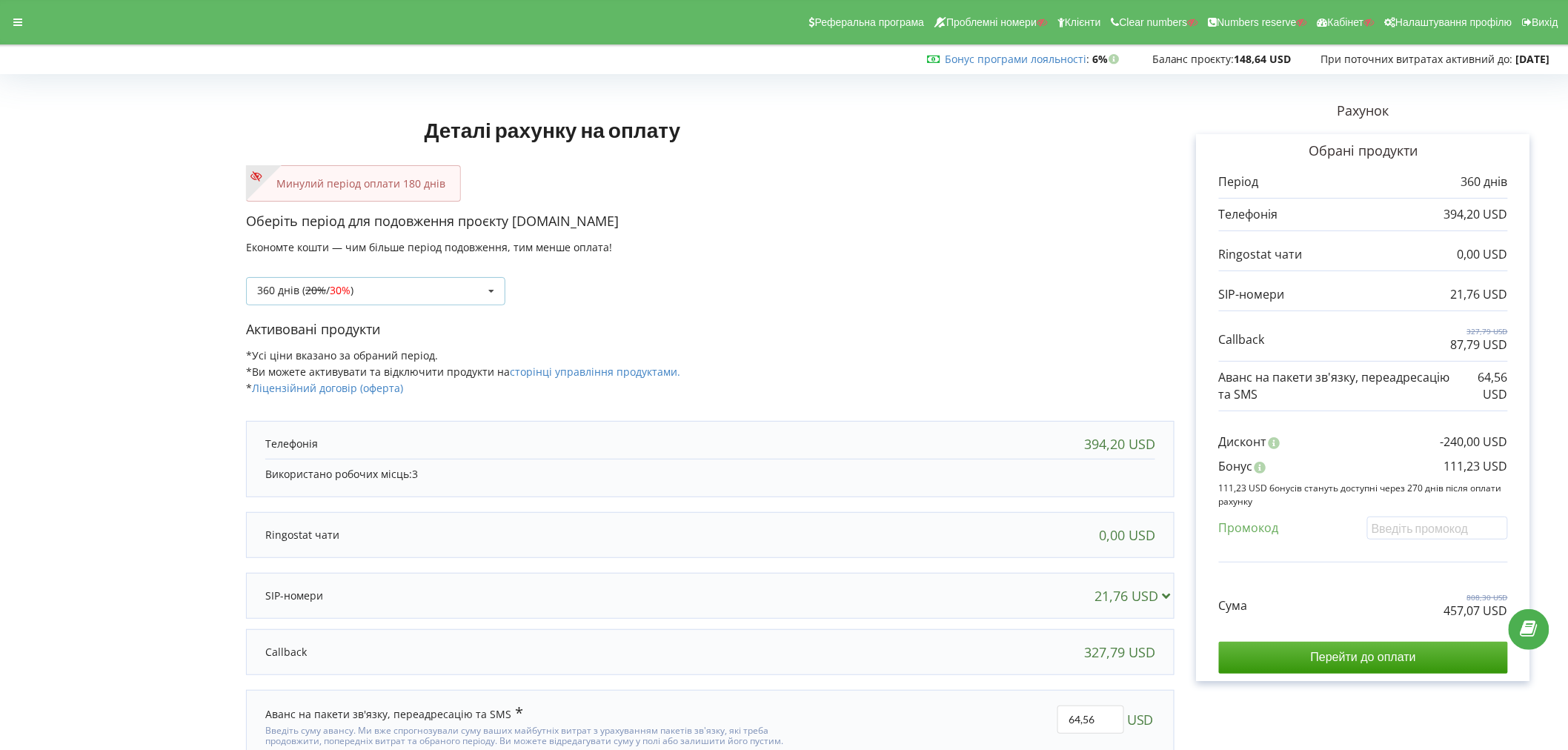
click at [351, 298] on div "360 днів ( 20% / 30% ) Поповнити баланс без подовження 20%" at bounding box center [375, 291] width 260 height 29
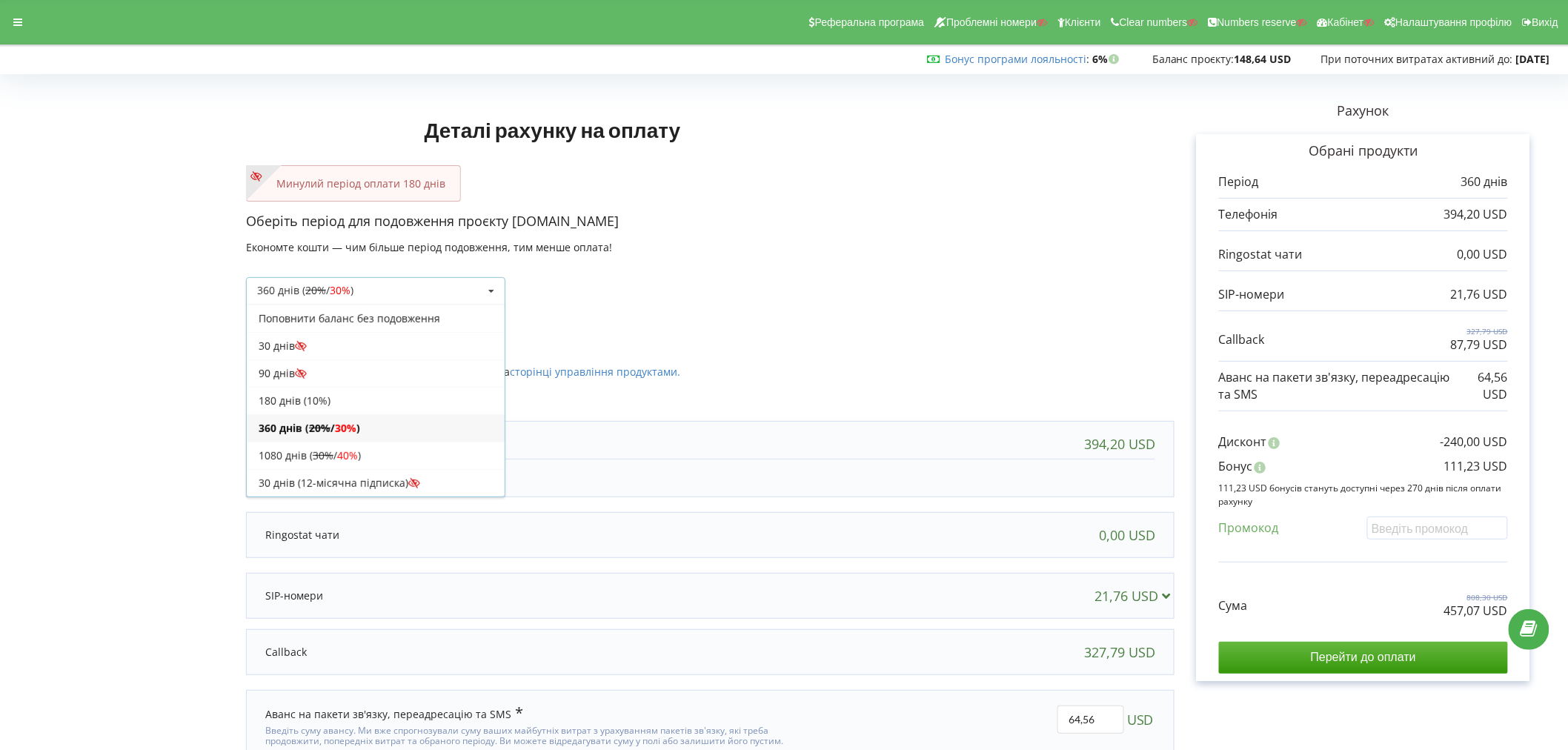
click at [351, 298] on div "360 днів ( 20% / 30% ) Поповнити баланс без подовження 20%" at bounding box center [375, 291] width 260 height 29
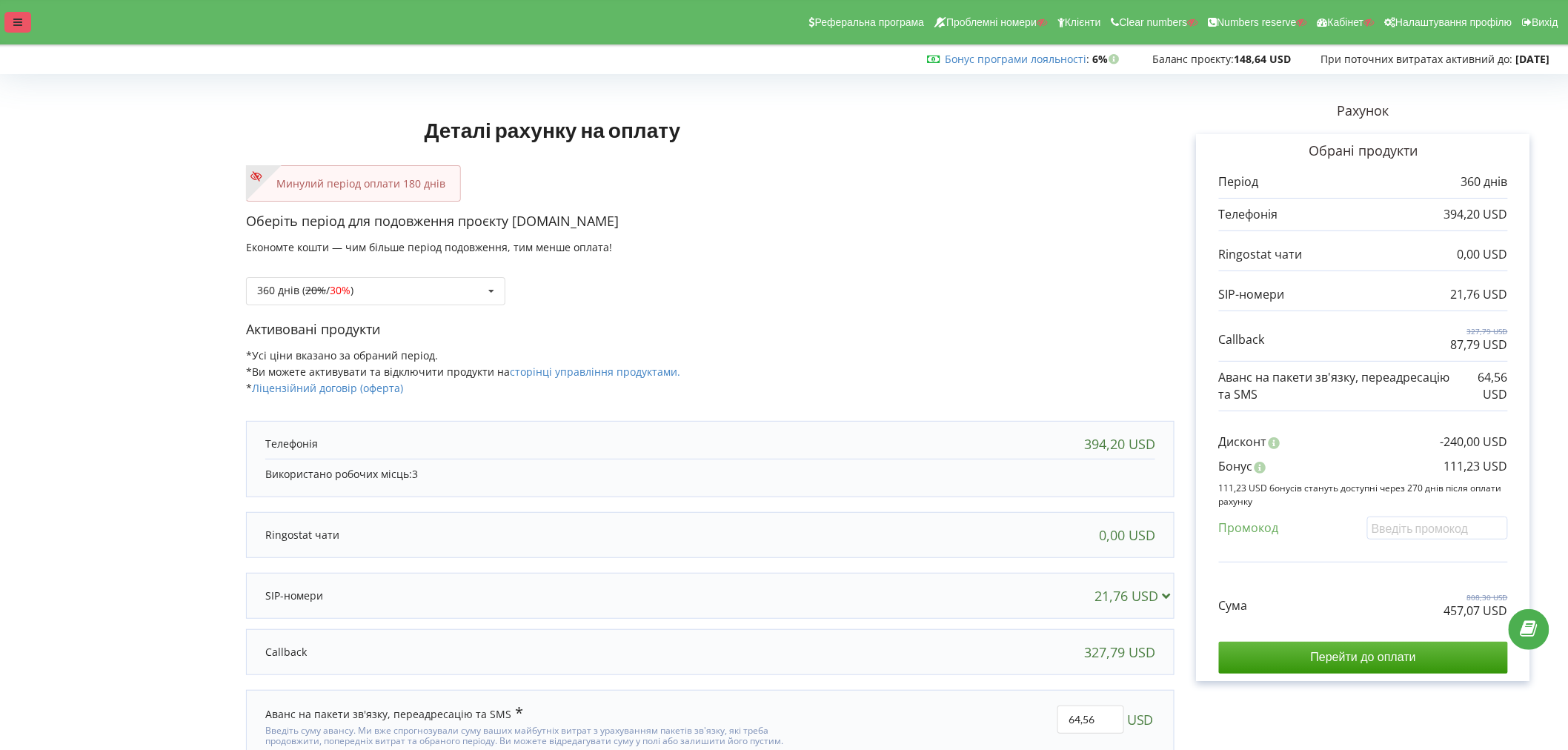
click at [19, 24] on icon at bounding box center [17, 22] width 9 height 10
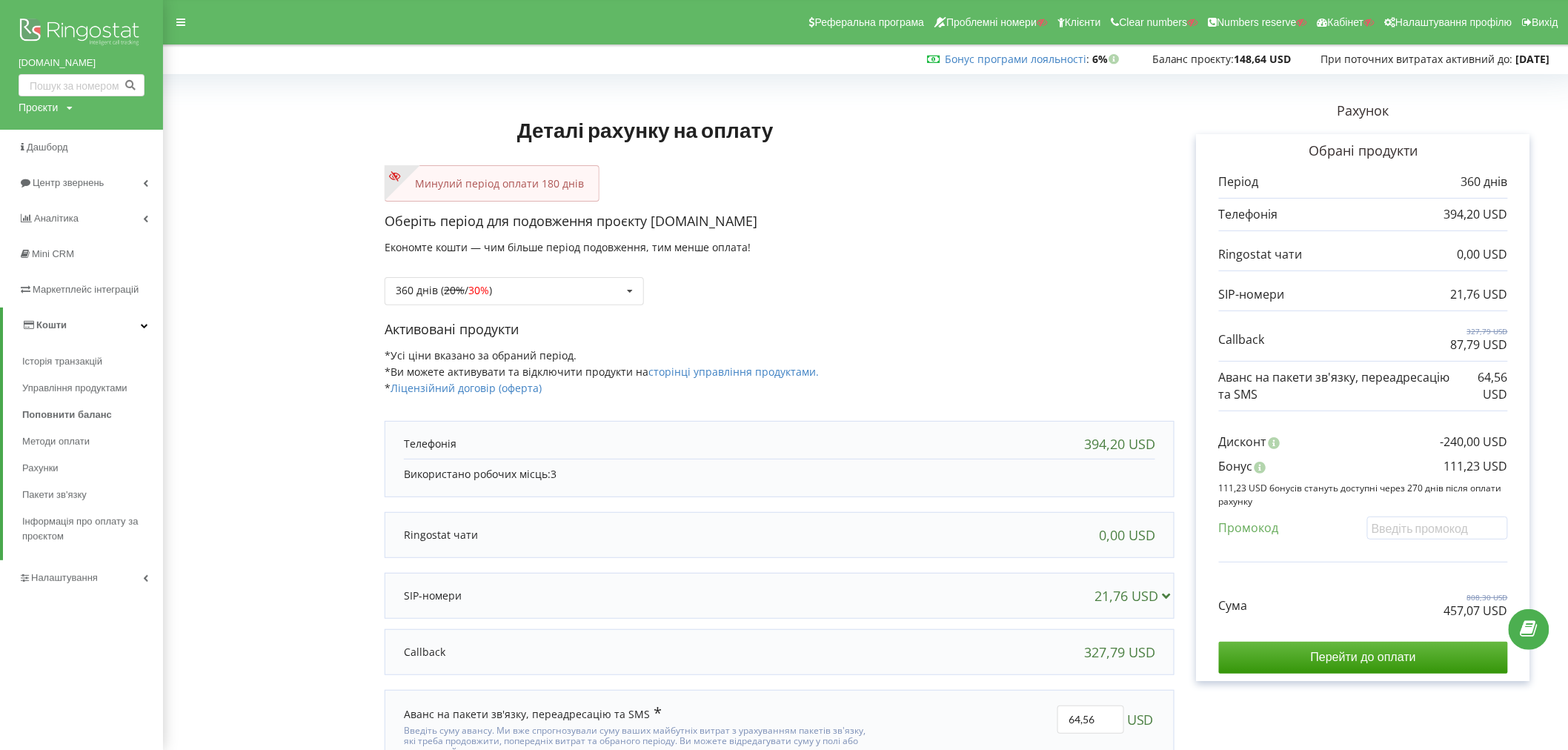
scroll to position [72, 0]
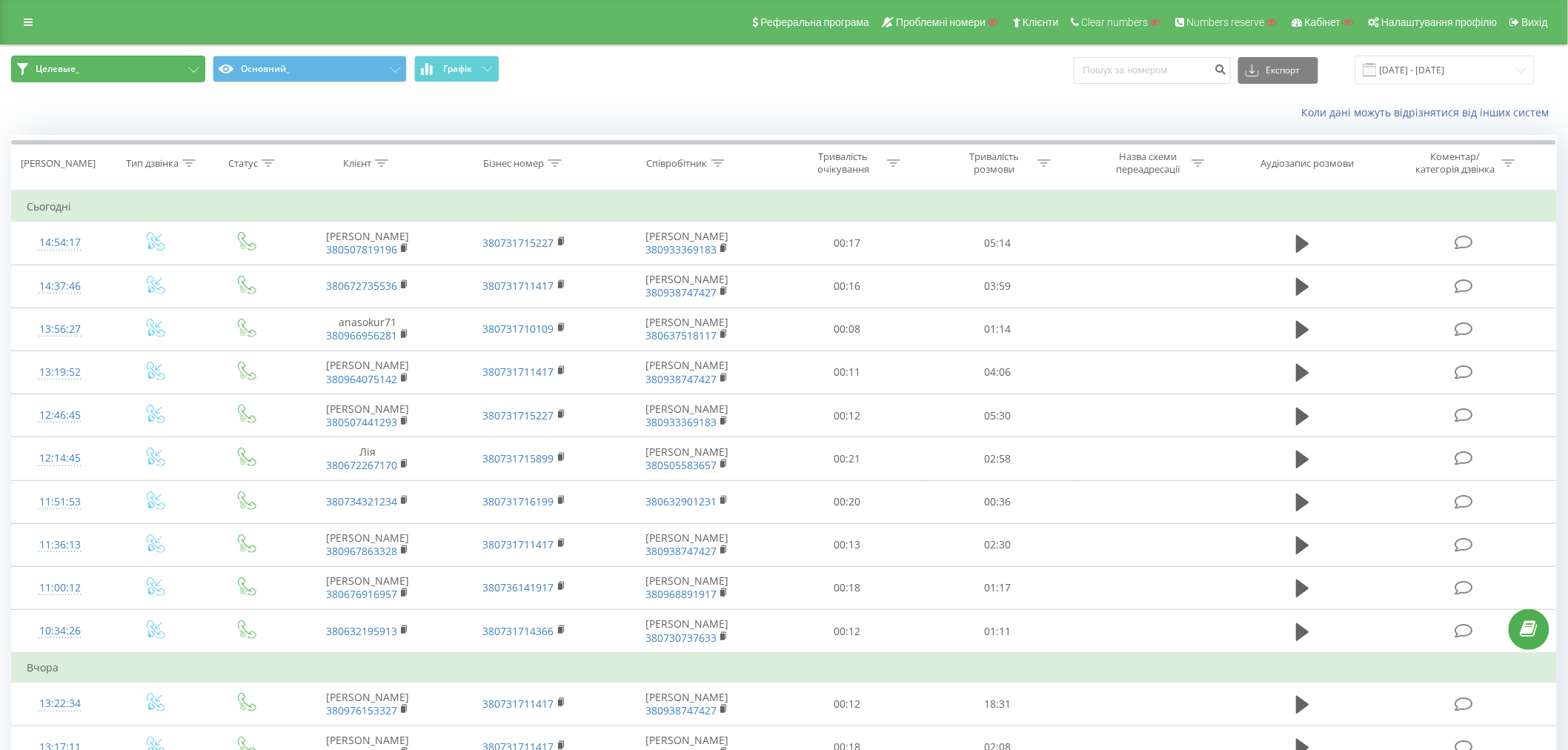
drag, startPoint x: 94, startPoint y: 62, endPoint x: 101, endPoint y: 71, distance: 11.4
click at [94, 62] on button "Целевые_" at bounding box center [109, 69] width 194 height 27
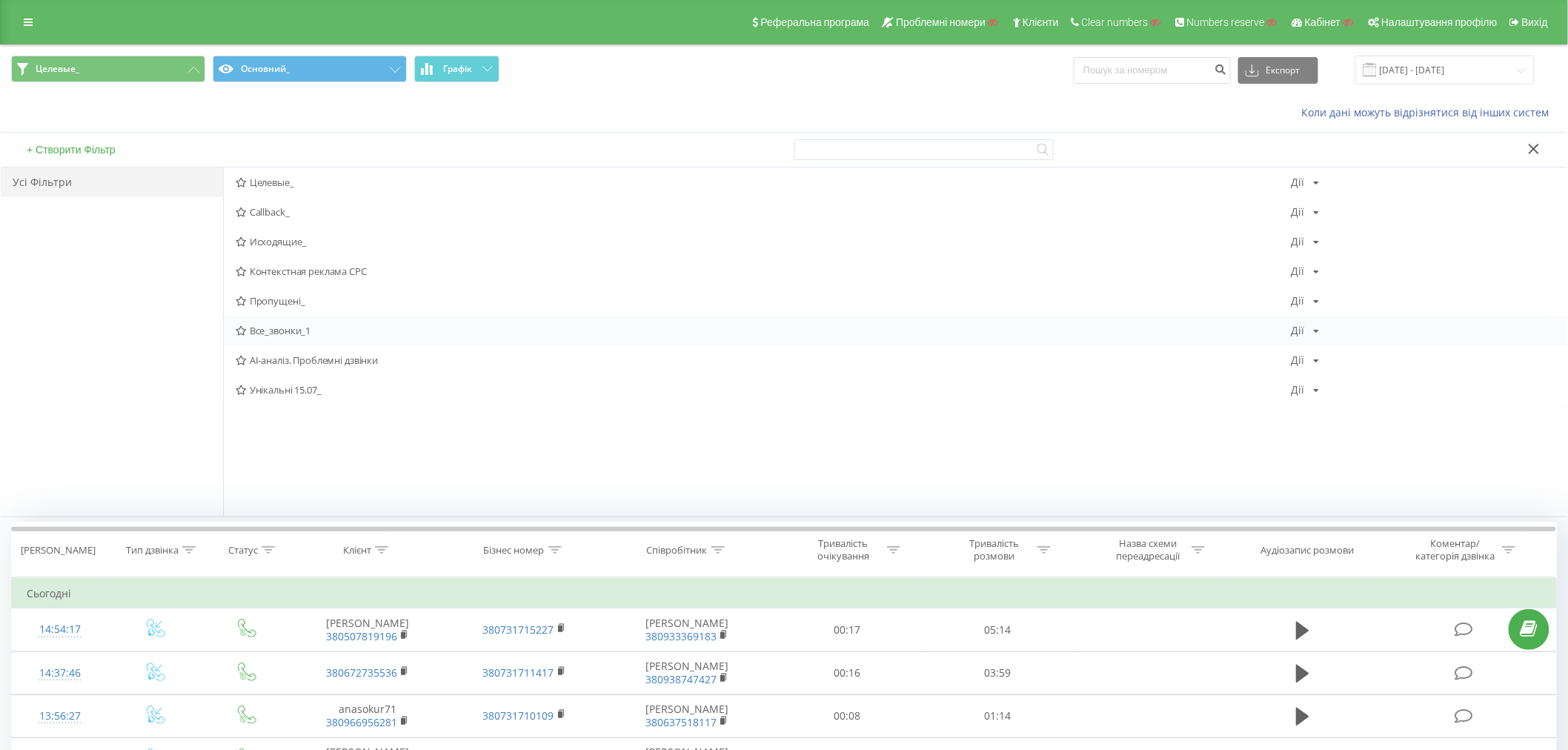
click at [266, 339] on div "Все_звонки_1 Дії Редагувати Копіювати Видалити За замовчуванням Поділитися" at bounding box center [896, 330] width 1344 height 30
click at [268, 336] on span "Все_звонки_1" at bounding box center [764, 330] width 1056 height 10
